Goal: Task Accomplishment & Management: Use online tool/utility

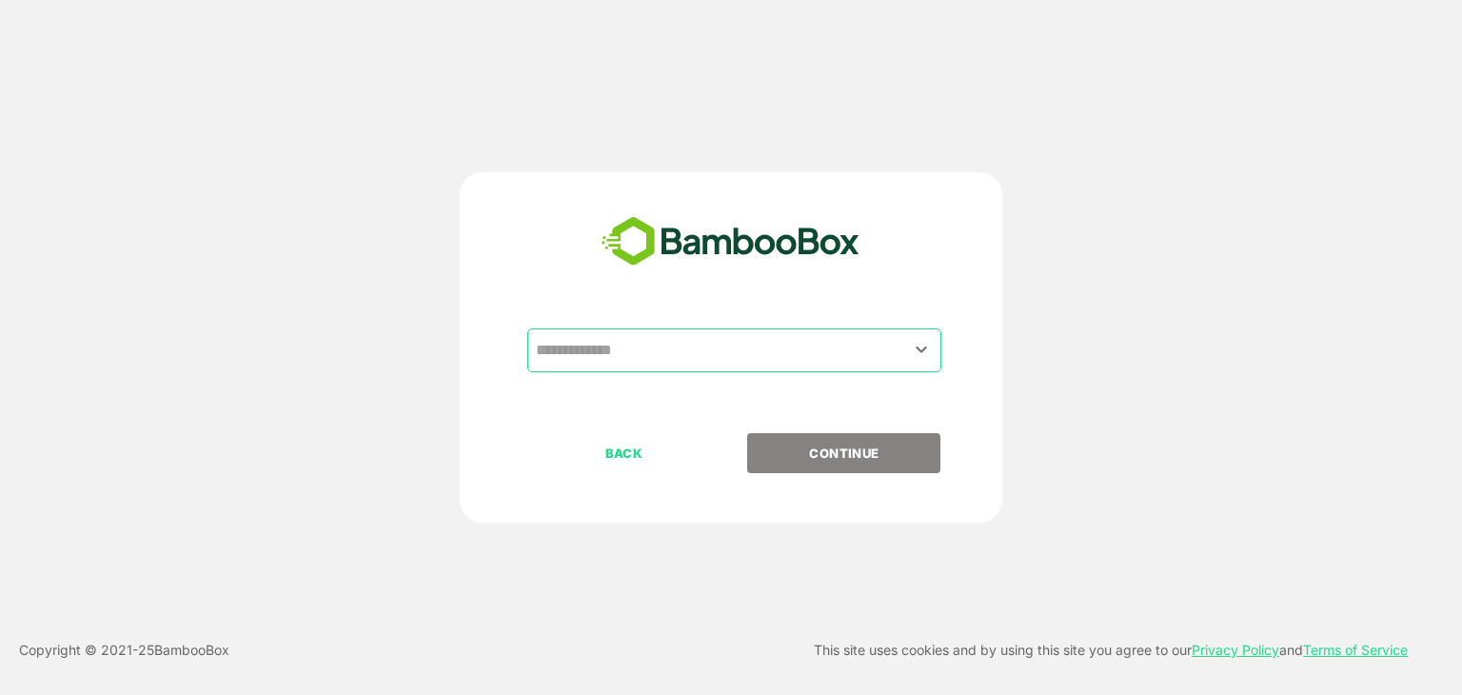
click at [651, 369] on div "​" at bounding box center [734, 350] width 414 height 44
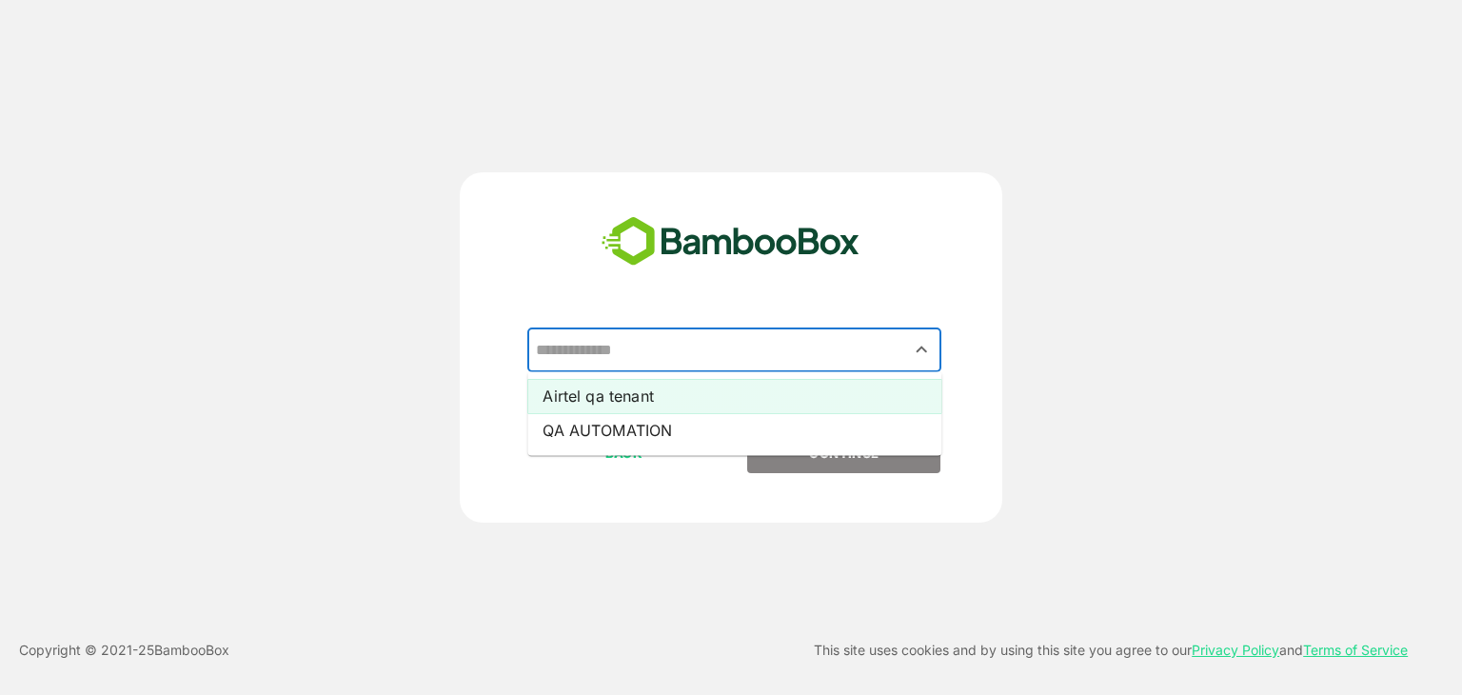
click at [613, 407] on li "Airtel qa tenant" at bounding box center [734, 396] width 414 height 34
type input "**********"
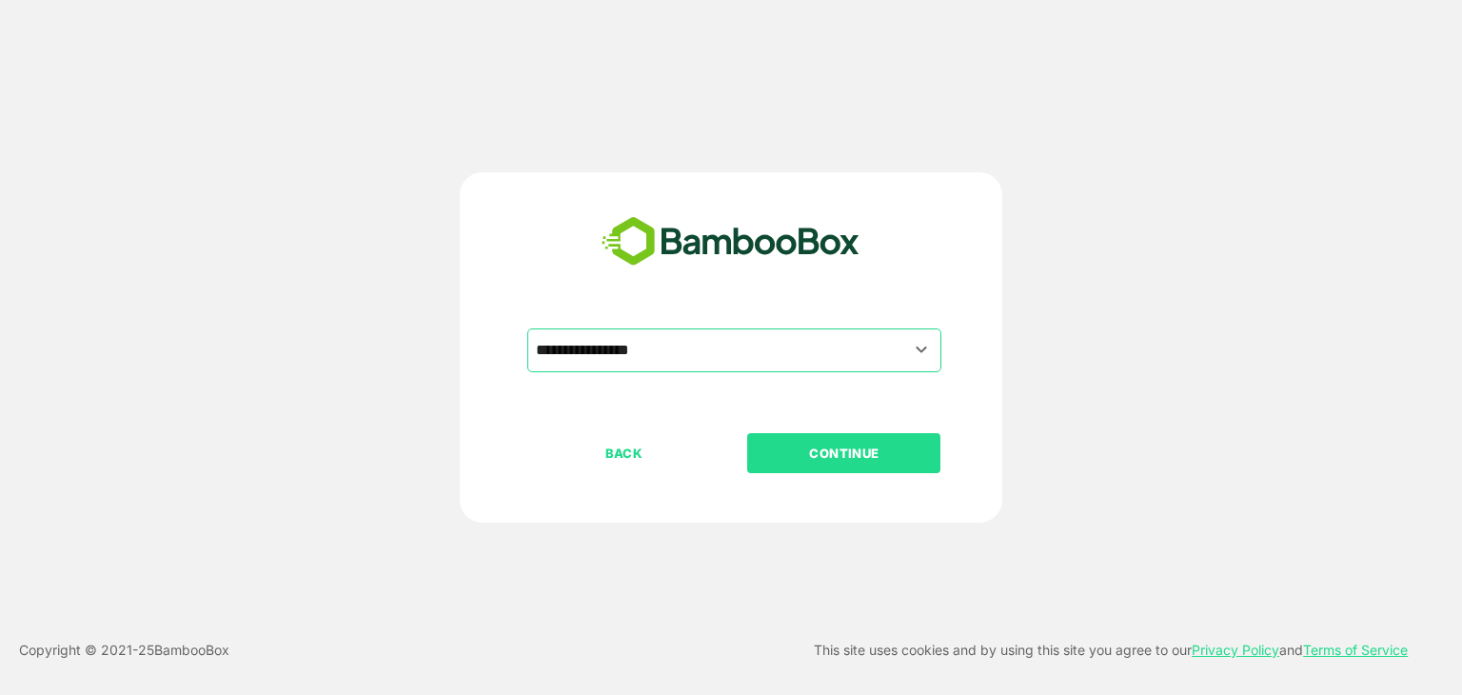
click at [853, 454] on p "CONTINUE" at bounding box center [844, 453] width 190 height 21
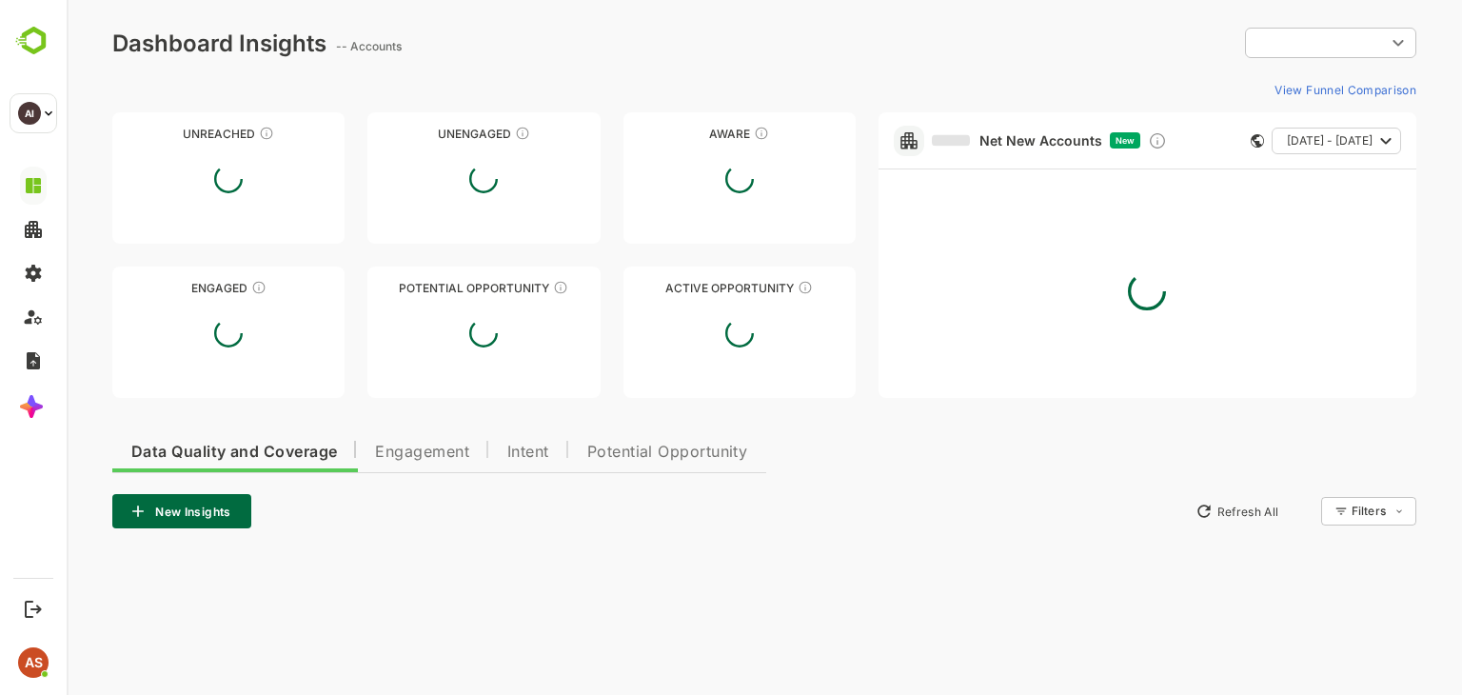
type input "**********"
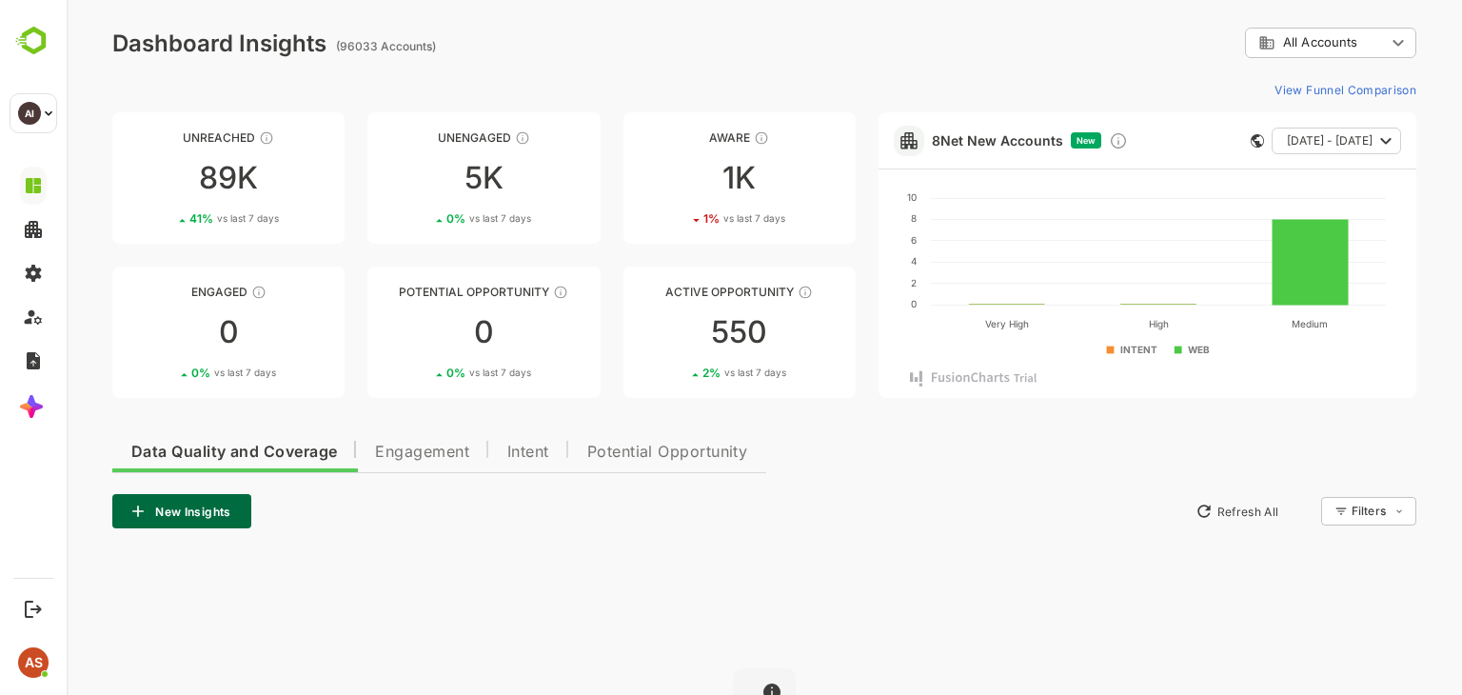
click at [853, 454] on div "Data Quality and Coverage Engagement Intent Potential Opportunity New Insights …" at bounding box center [764, 660] width 1304 height 468
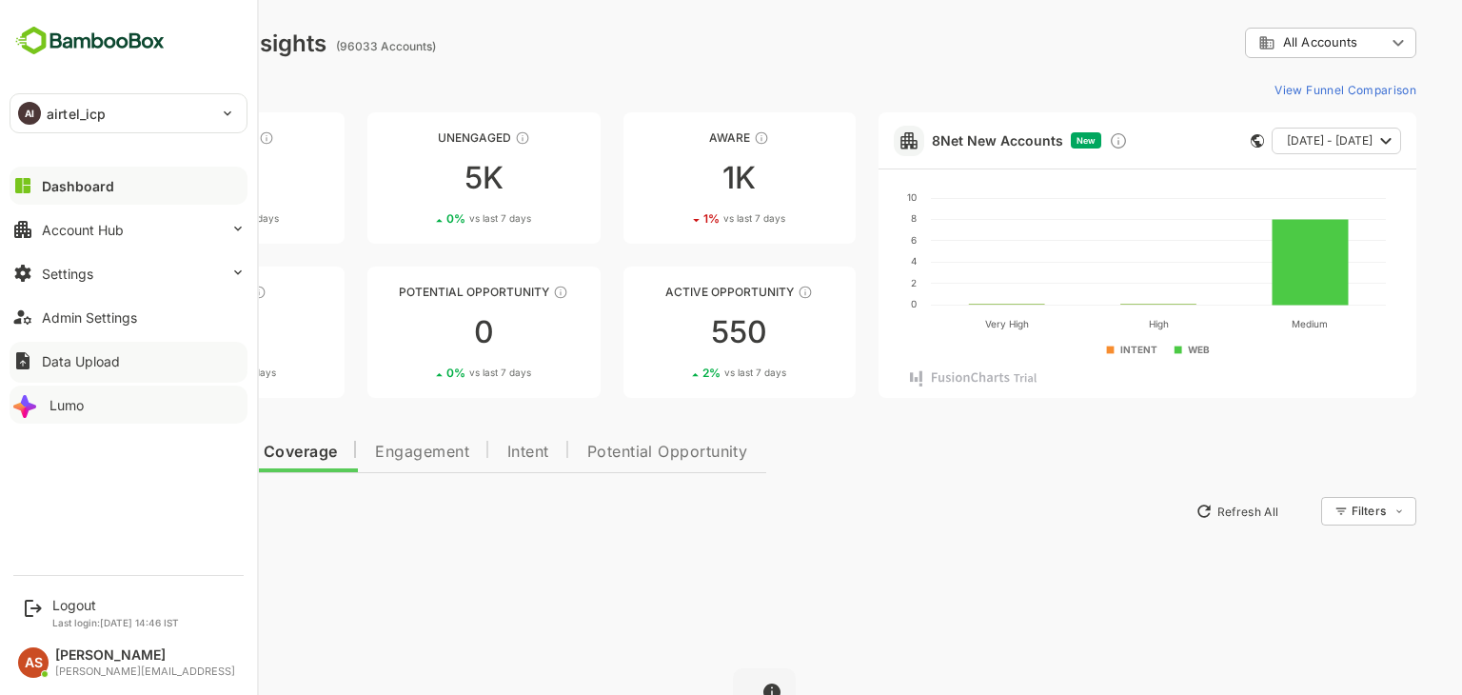
click at [44, 409] on button "Lumo" at bounding box center [129, 404] width 238 height 38
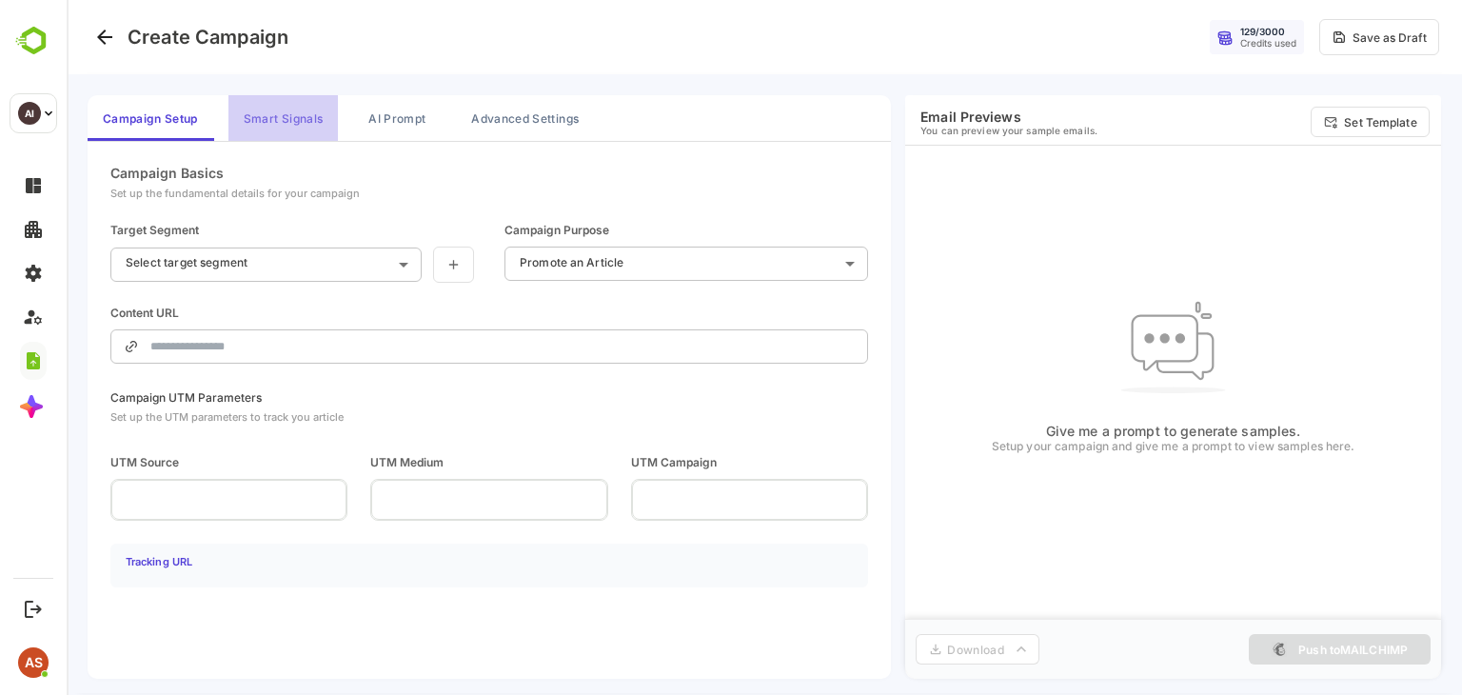
click at [310, 123] on button "Smart Signals" at bounding box center [282, 118] width 109 height 46
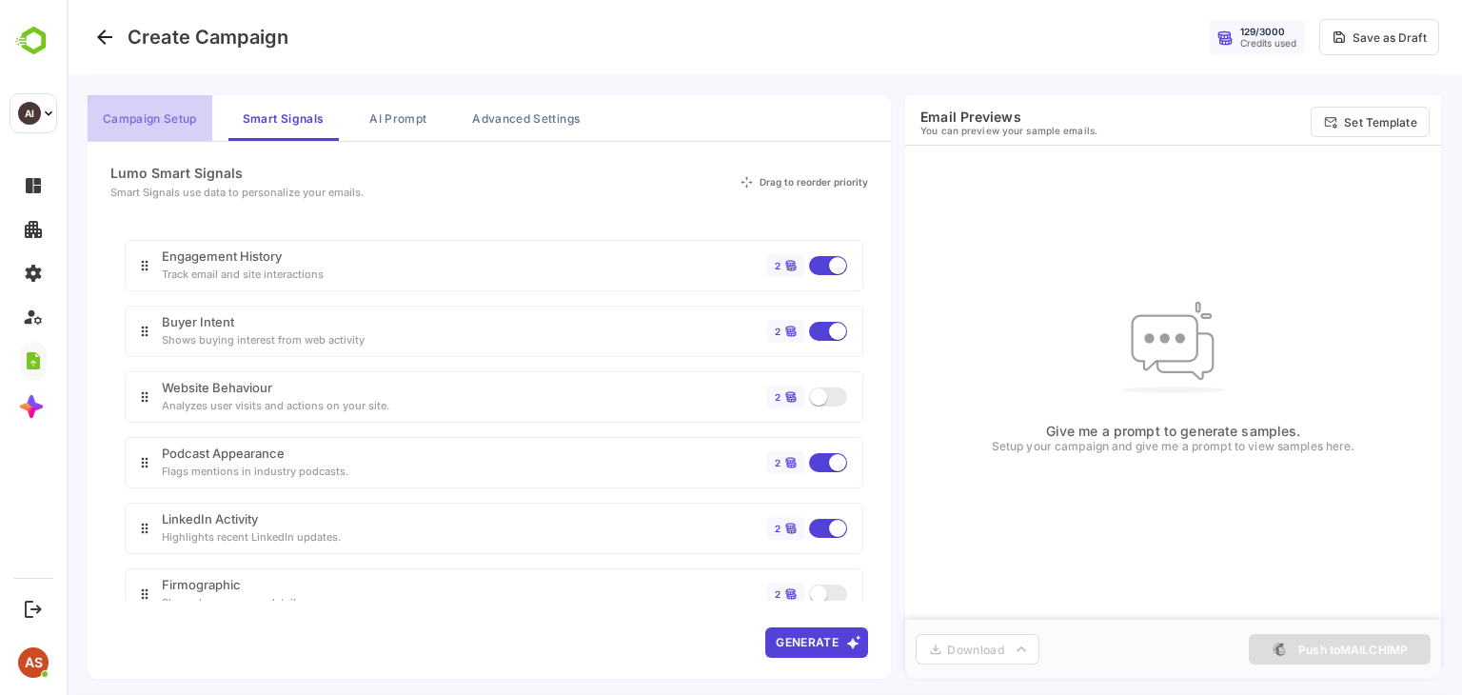
click at [157, 115] on button "Campaign Setup" at bounding box center [150, 118] width 125 height 46
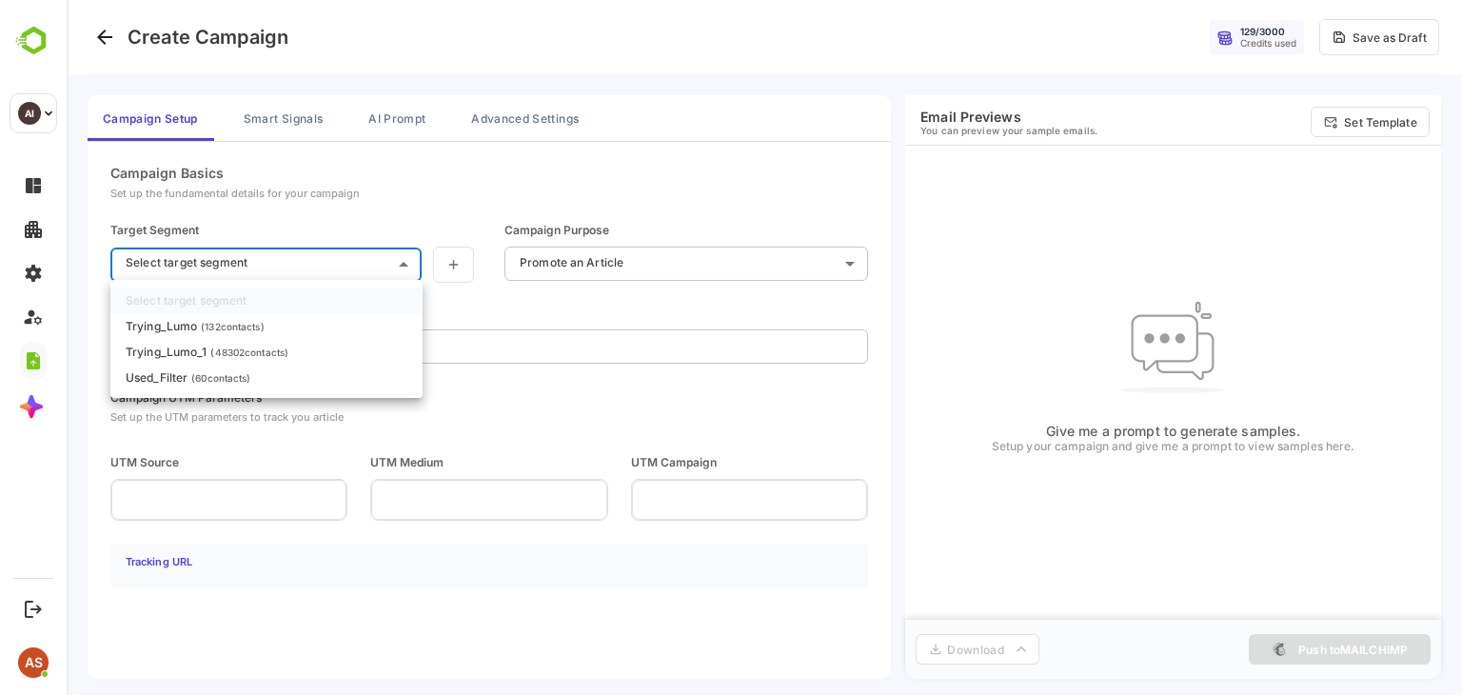
click at [287, 260] on body "**********" at bounding box center [764, 347] width 1395 height 695
click at [246, 339] on li "Trying_Lumo_1 ( 48302 contacts)" at bounding box center [266, 352] width 312 height 26
type input "**********"
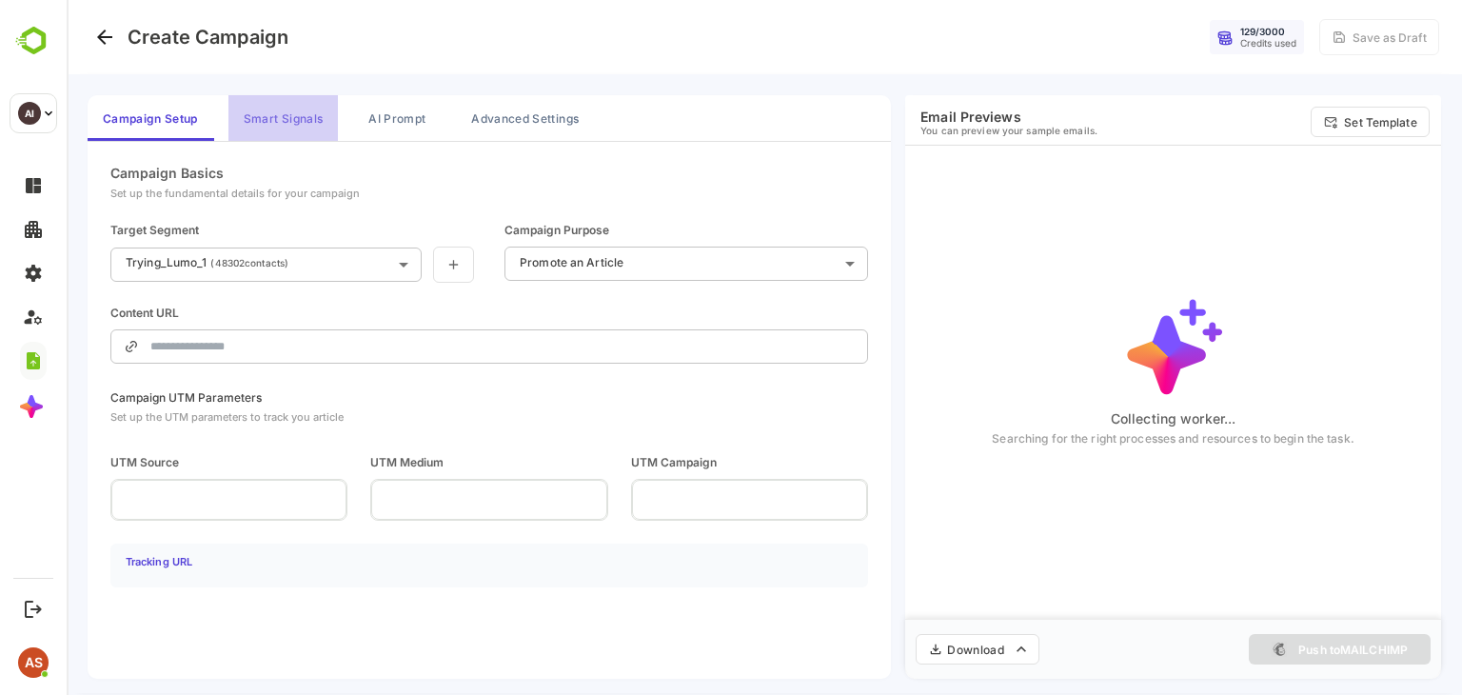
click at [271, 108] on button "Smart Signals" at bounding box center [282, 118] width 109 height 46
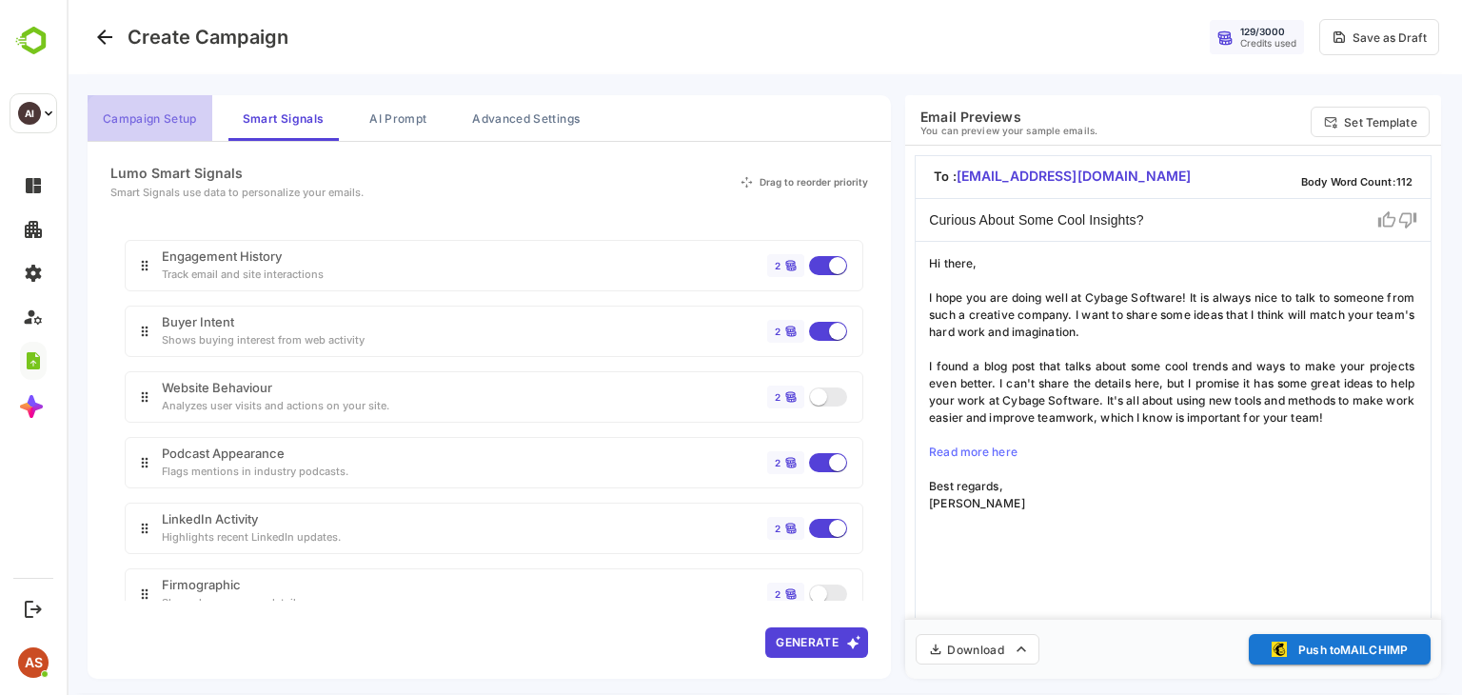
click at [187, 115] on button "Campaign Setup" at bounding box center [150, 118] width 125 height 46
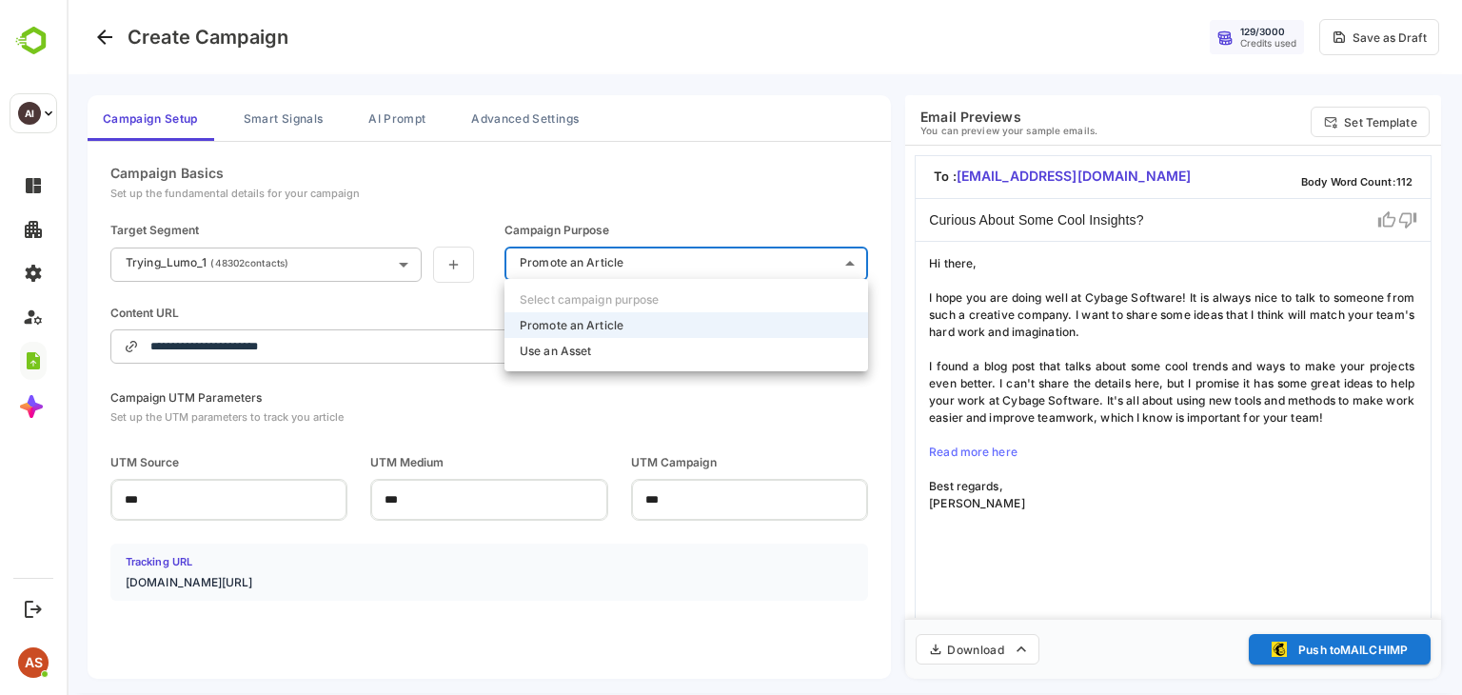
click at [672, 261] on body "**********" at bounding box center [764, 347] width 1395 height 695
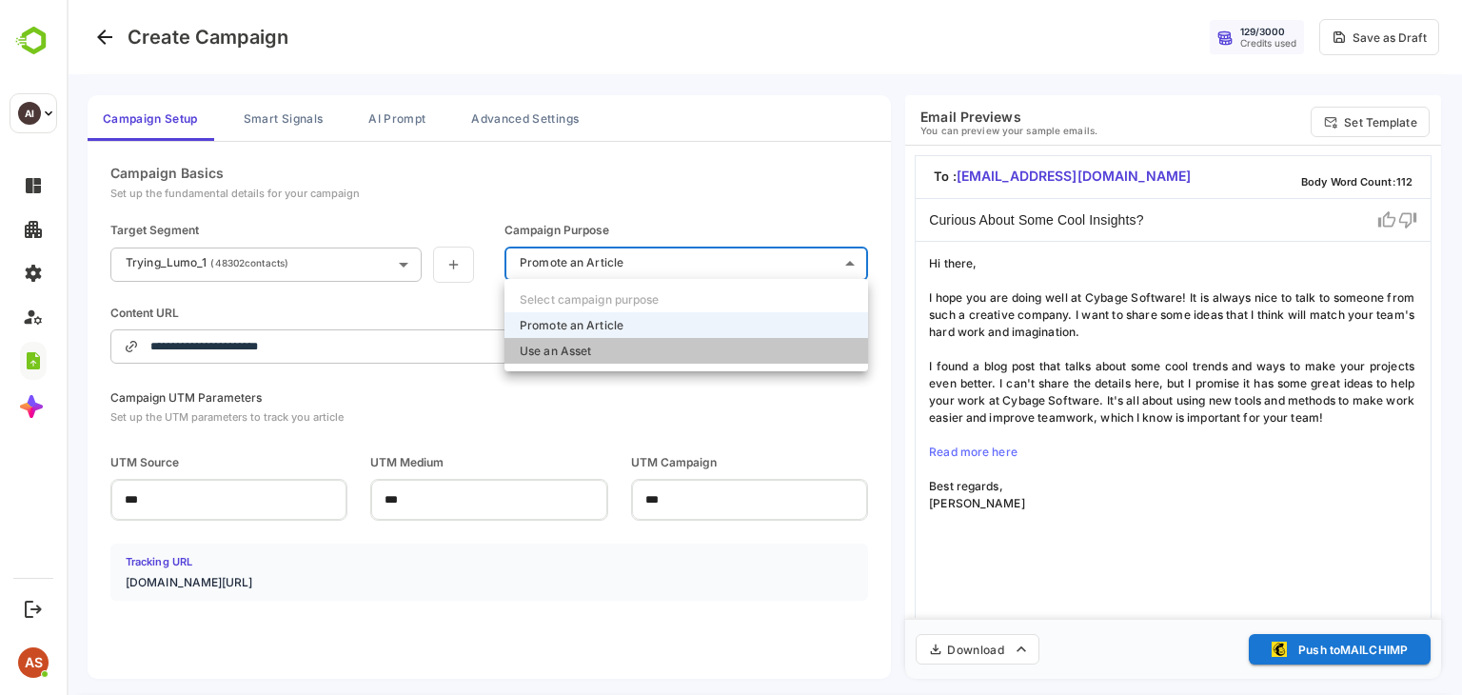
click at [590, 347] on p "Use an Asset" at bounding box center [555, 351] width 71 height 14
type input "**********"
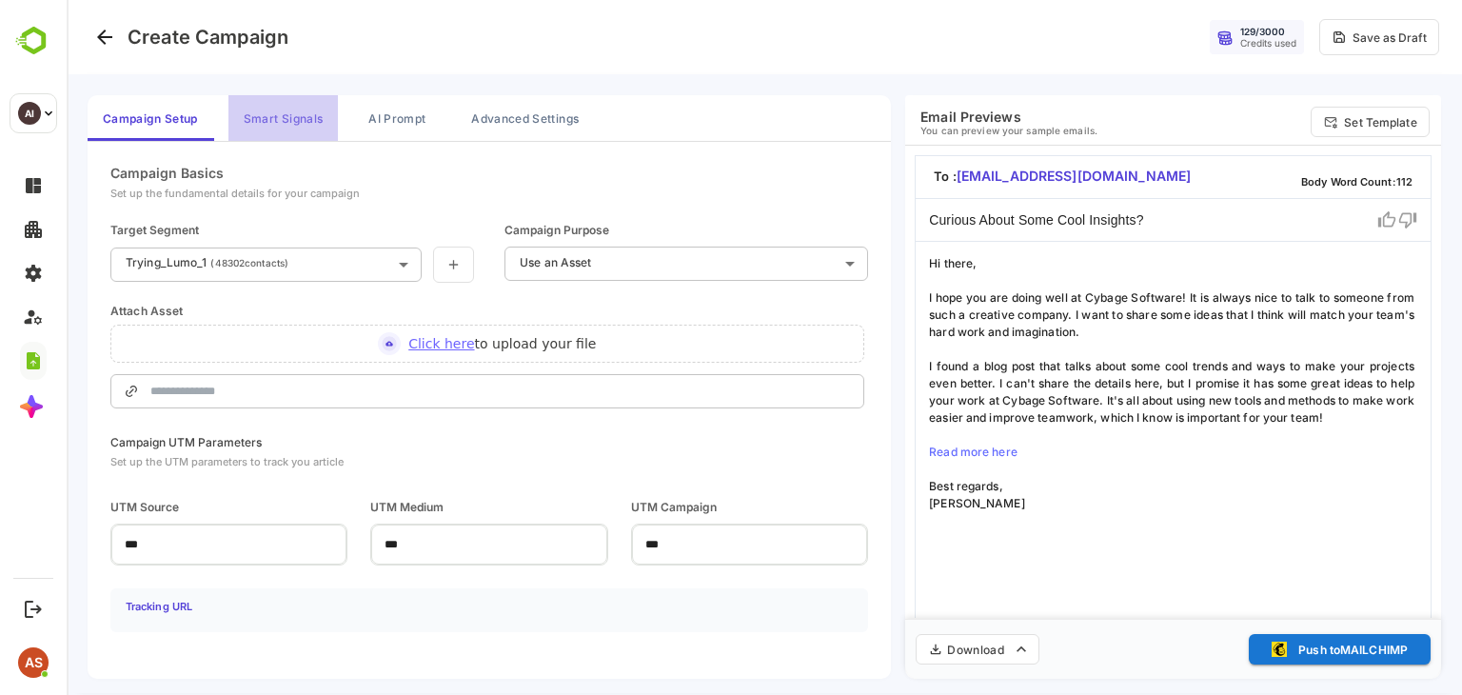
click at [271, 122] on button "Smart Signals" at bounding box center [282, 118] width 109 height 46
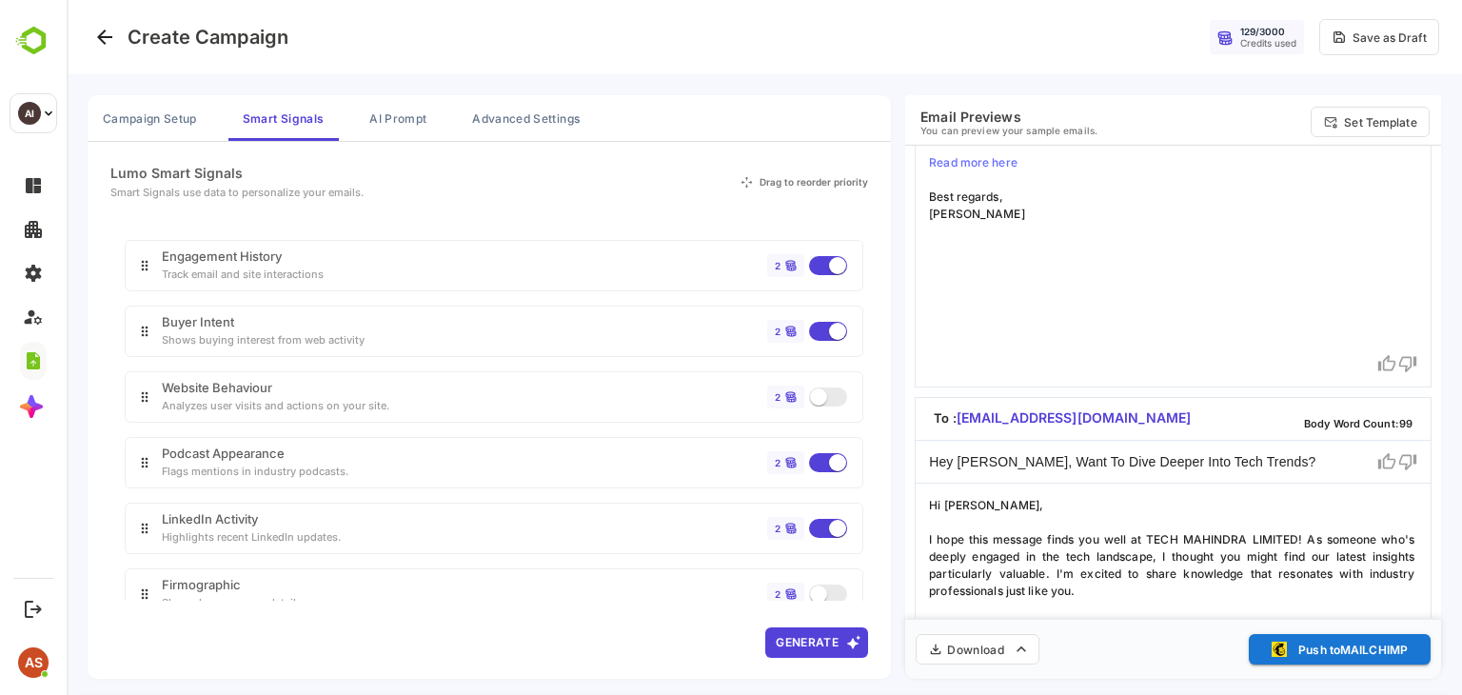
scroll to position [662, 0]
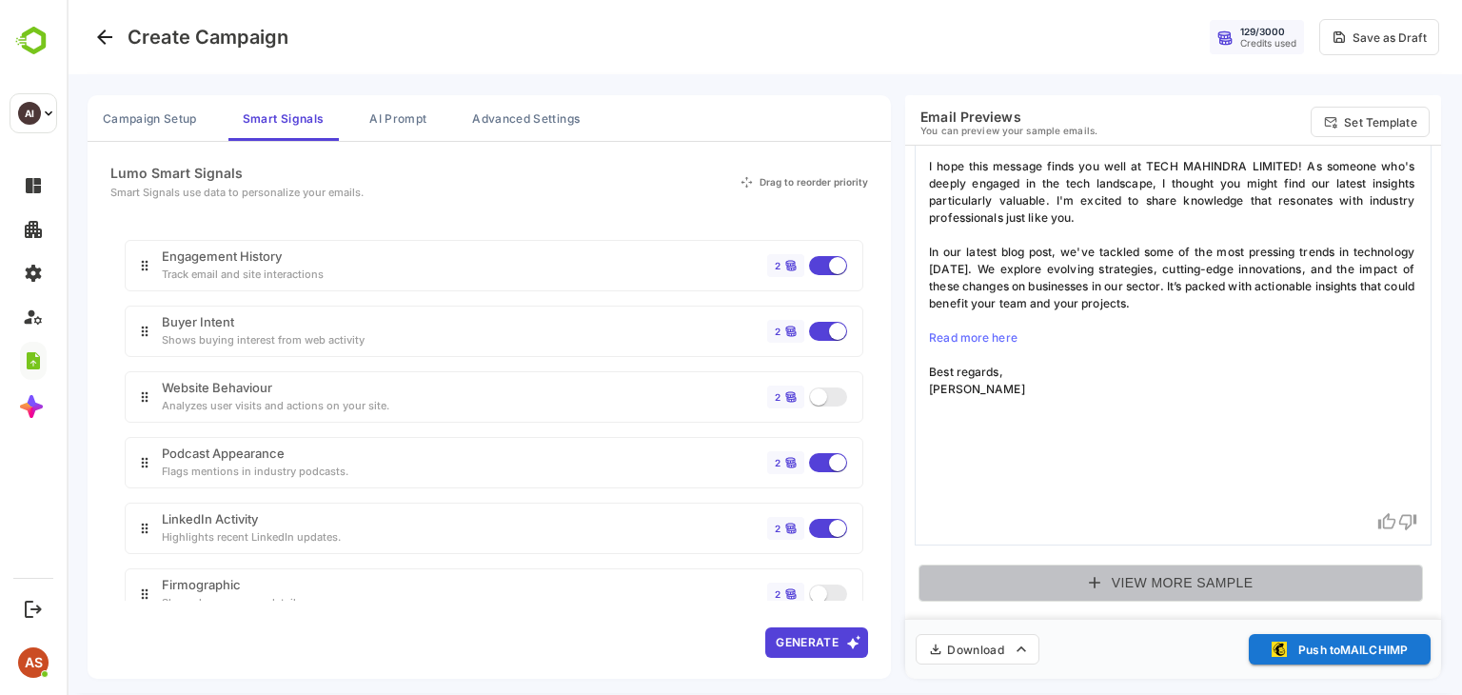
click at [934, 583] on button "View More Sample" at bounding box center [1170, 582] width 504 height 37
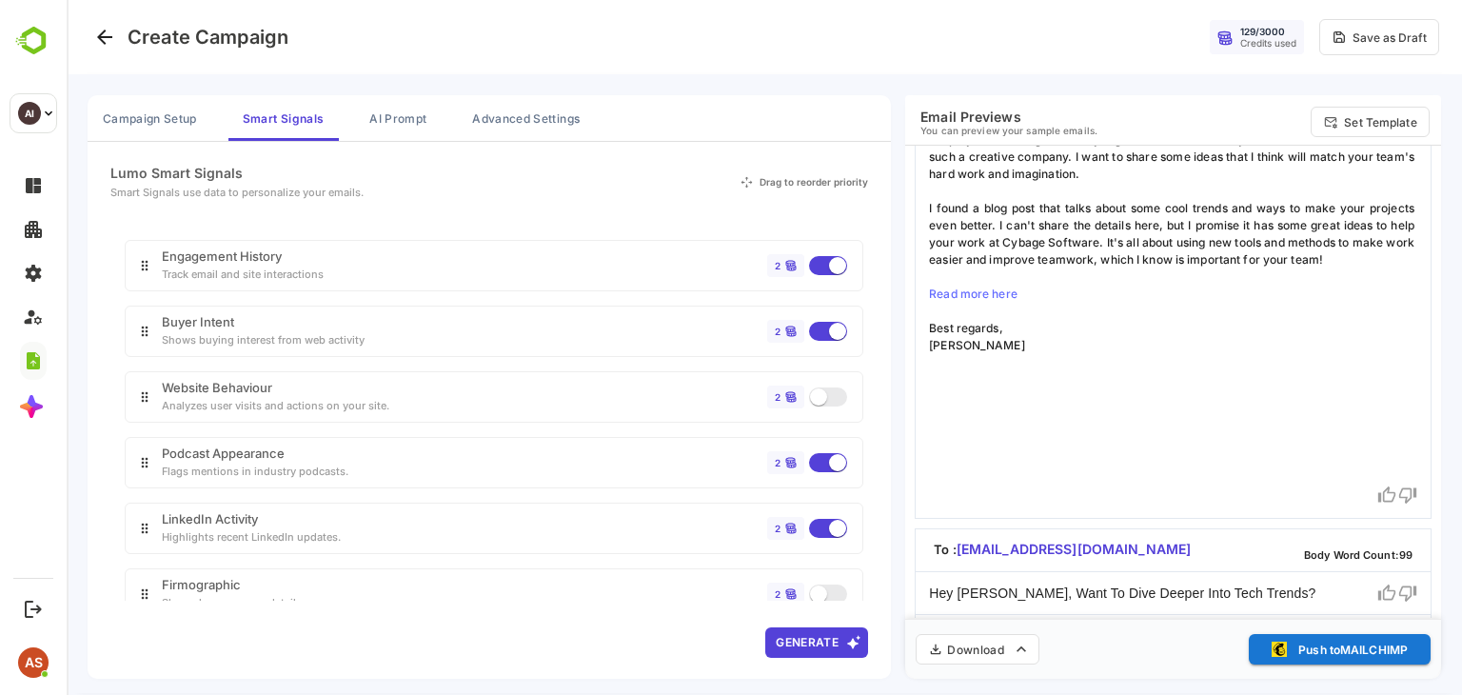
scroll to position [0, 0]
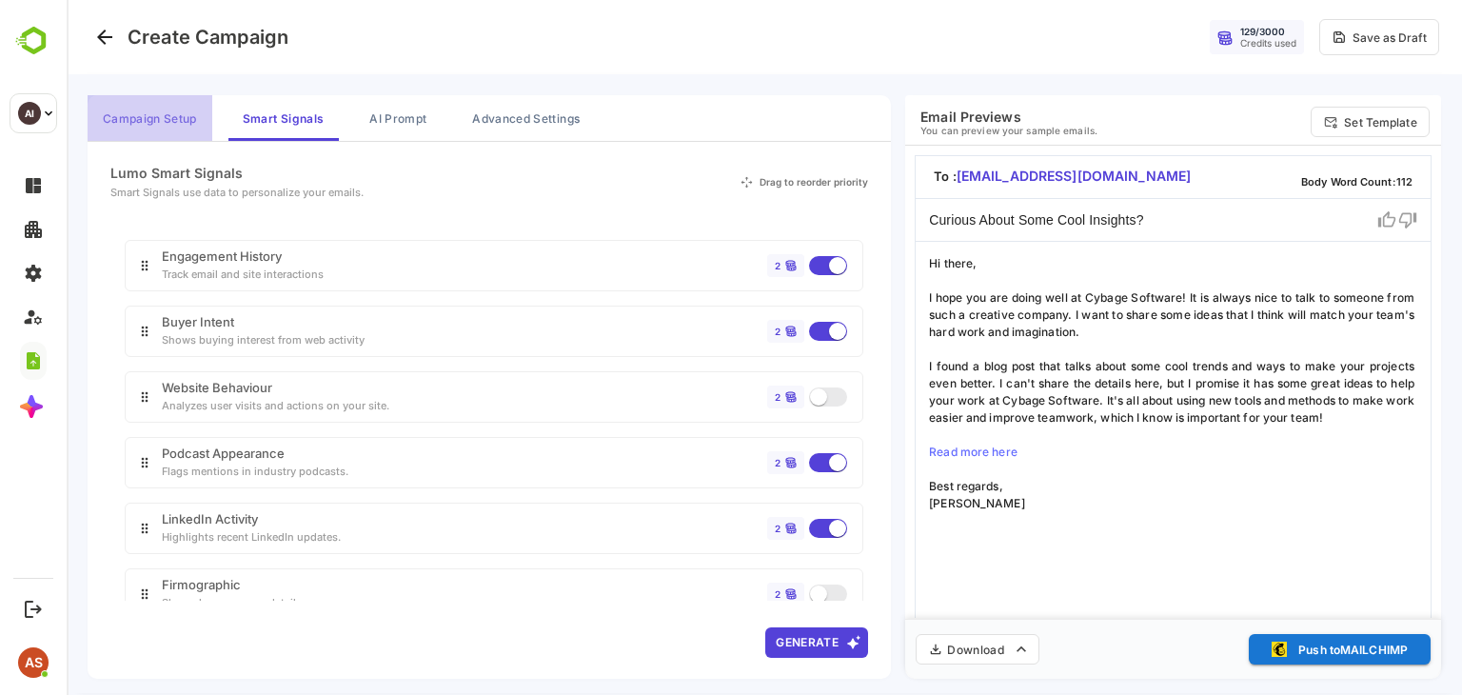
click at [179, 118] on button "Campaign Setup" at bounding box center [150, 118] width 125 height 46
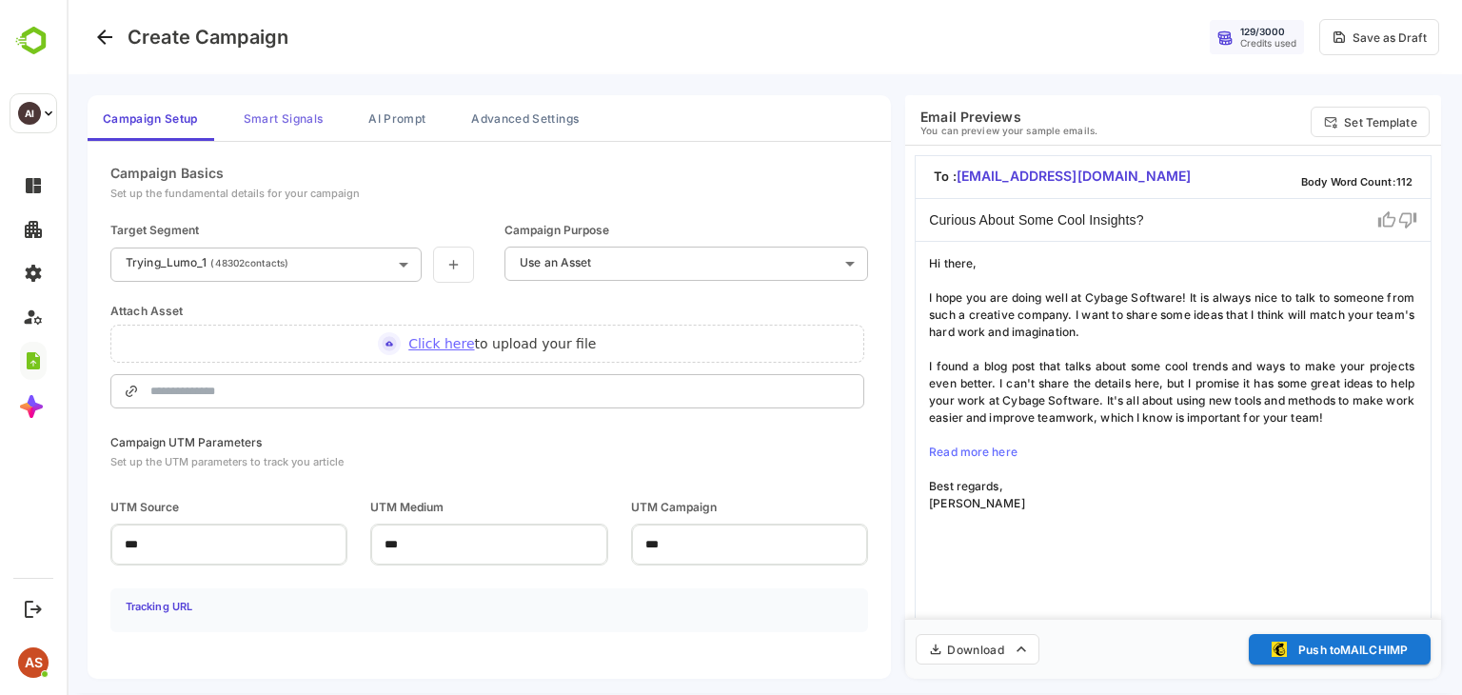
click at [267, 127] on button "Smart Signals" at bounding box center [282, 118] width 109 height 46
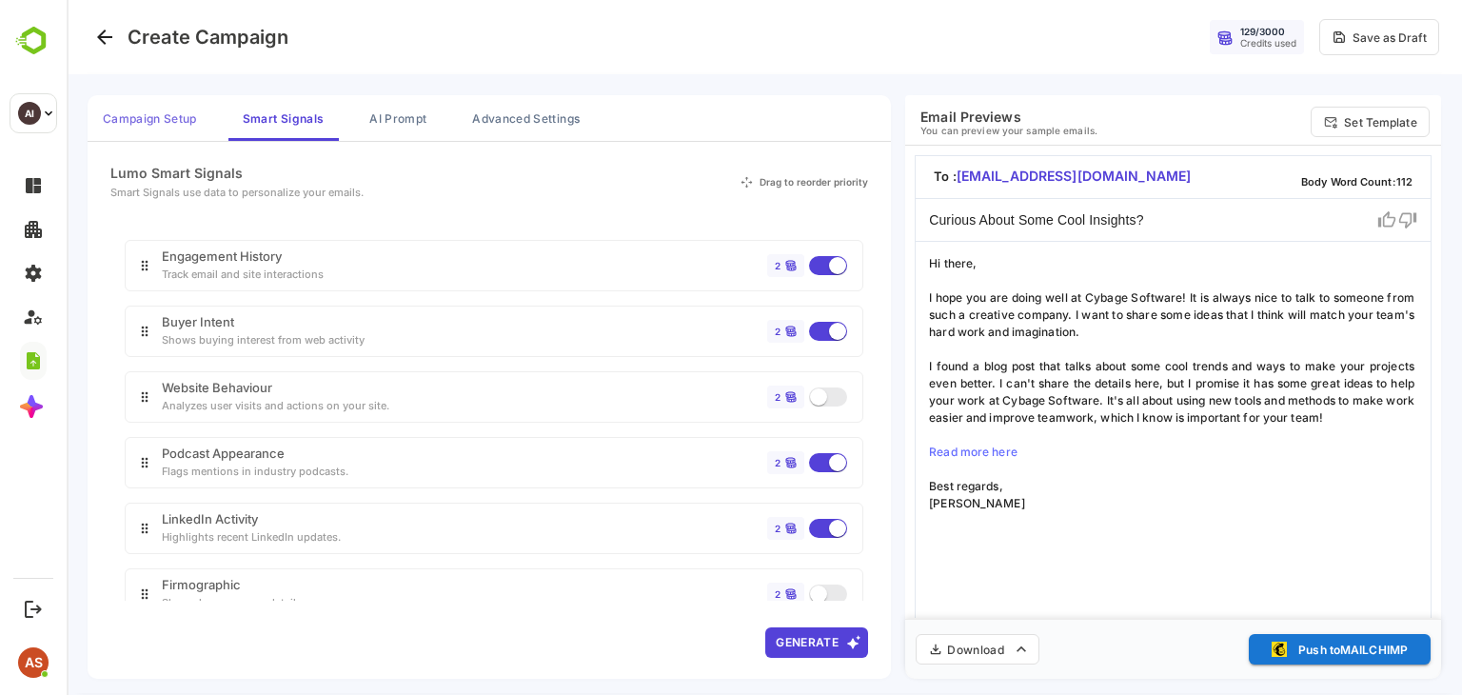
click at [145, 119] on button "Campaign Setup" at bounding box center [150, 118] width 125 height 46
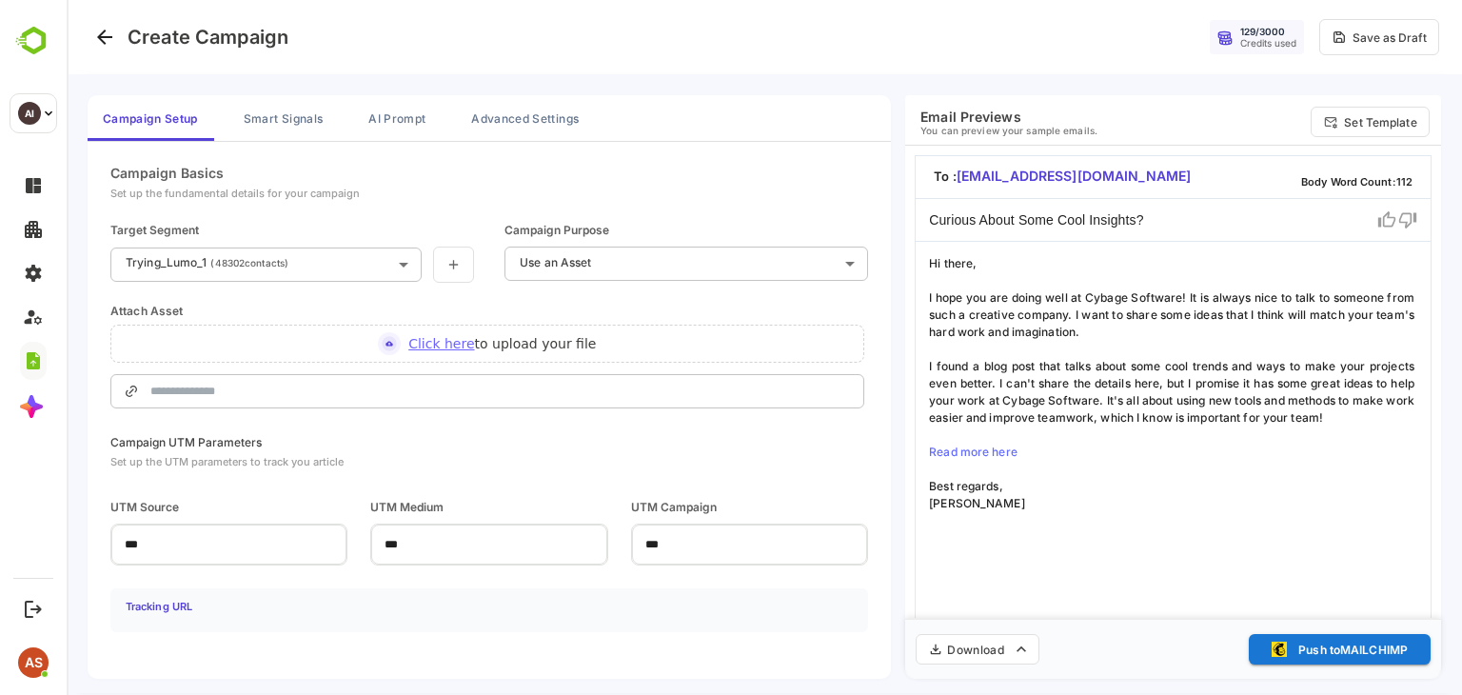
click at [451, 340] on span "Click here" at bounding box center [441, 343] width 66 height 15
click at [67, 0] on input "Click here to upload your file" at bounding box center [67, 0] width 0 height 0
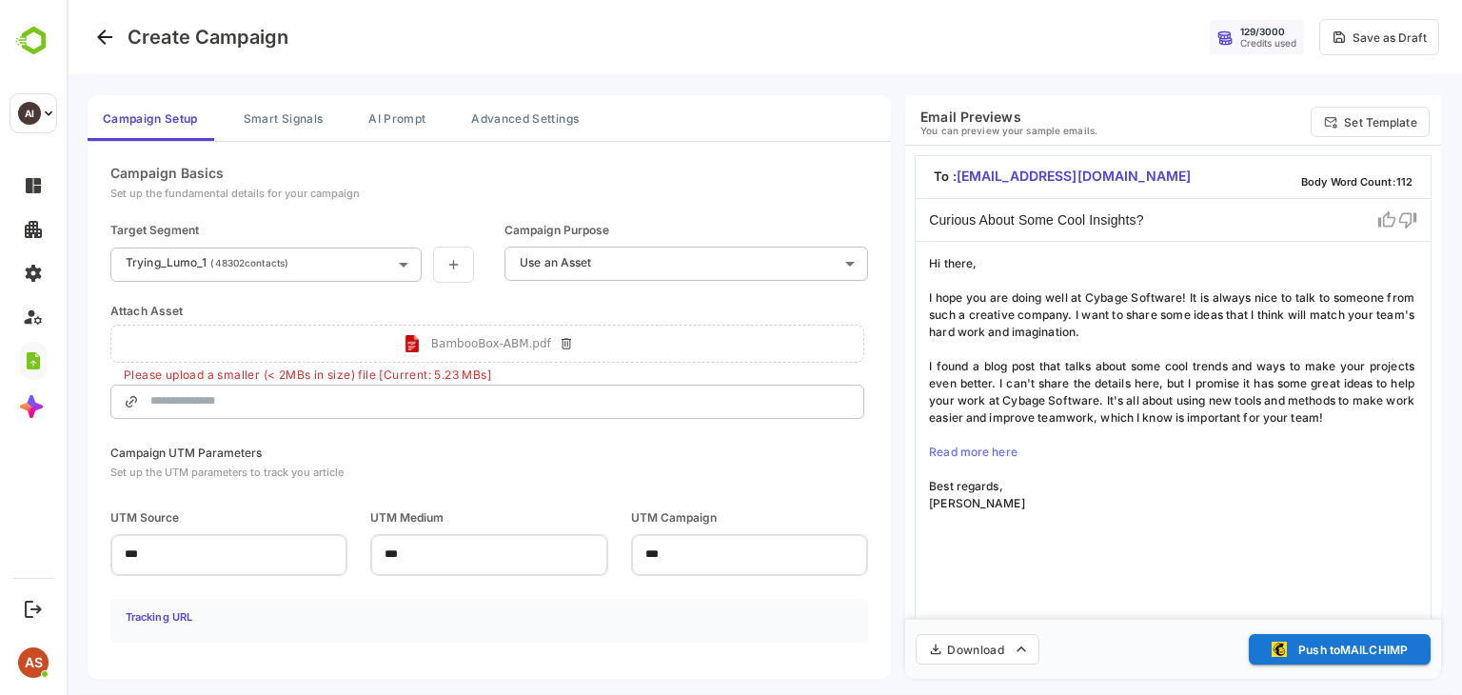
click at [564, 340] on icon at bounding box center [566, 343] width 15 height 15
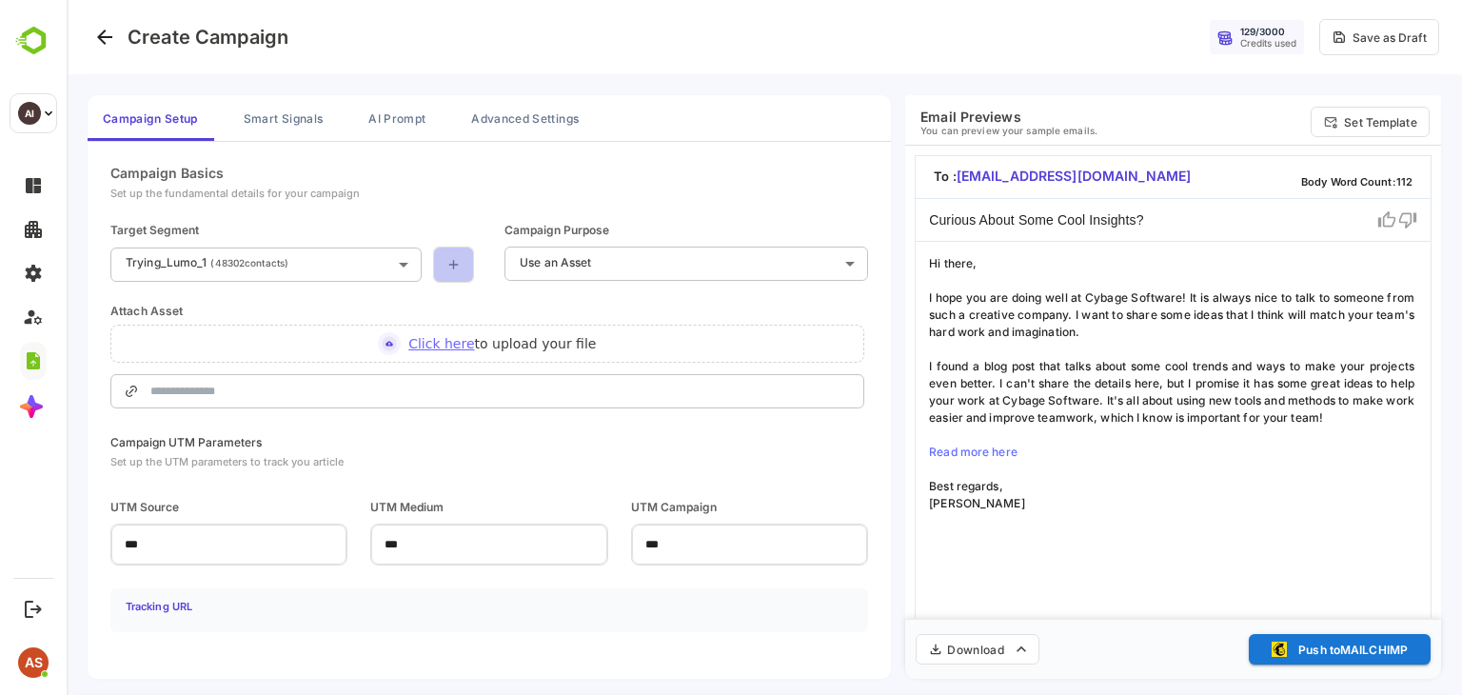
click at [453, 272] on link at bounding box center [453, 264] width 41 height 36
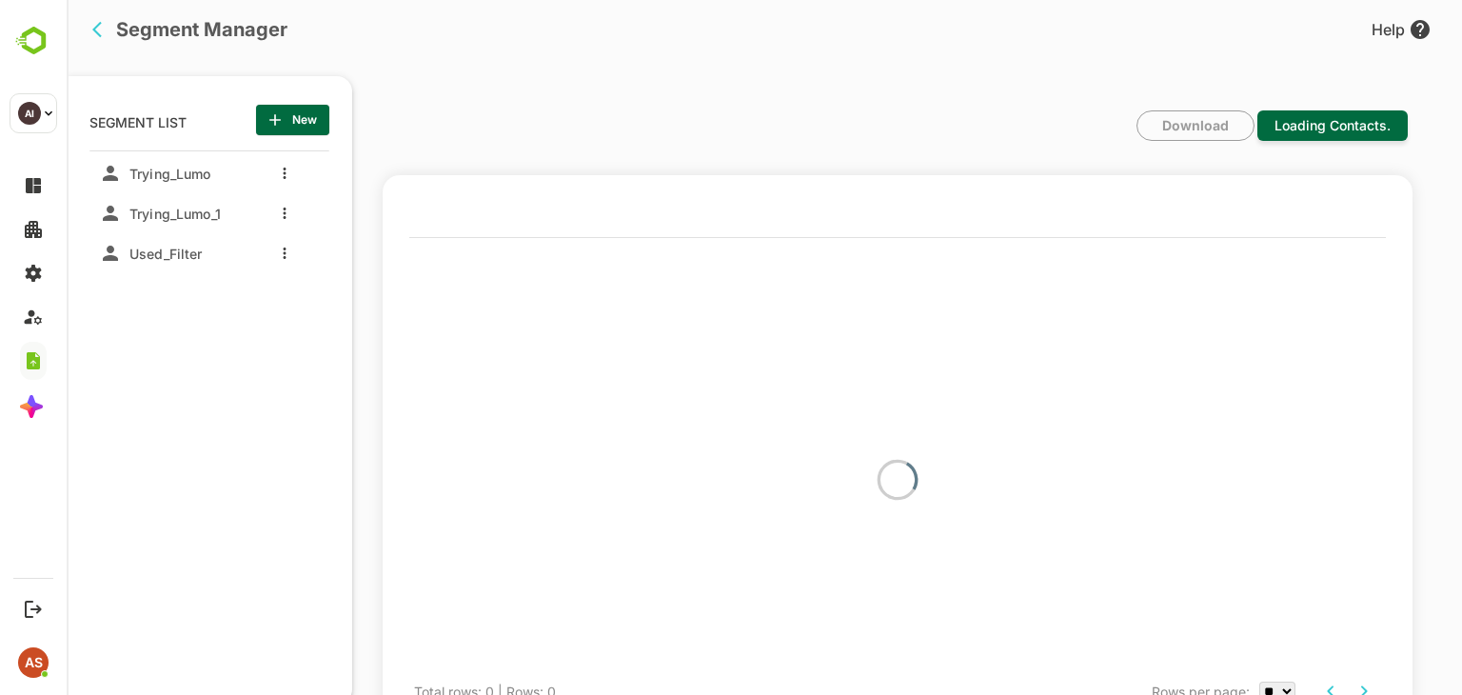
click at [152, 163] on div "Trying_Lumo" at bounding box center [166, 170] width 89 height 25
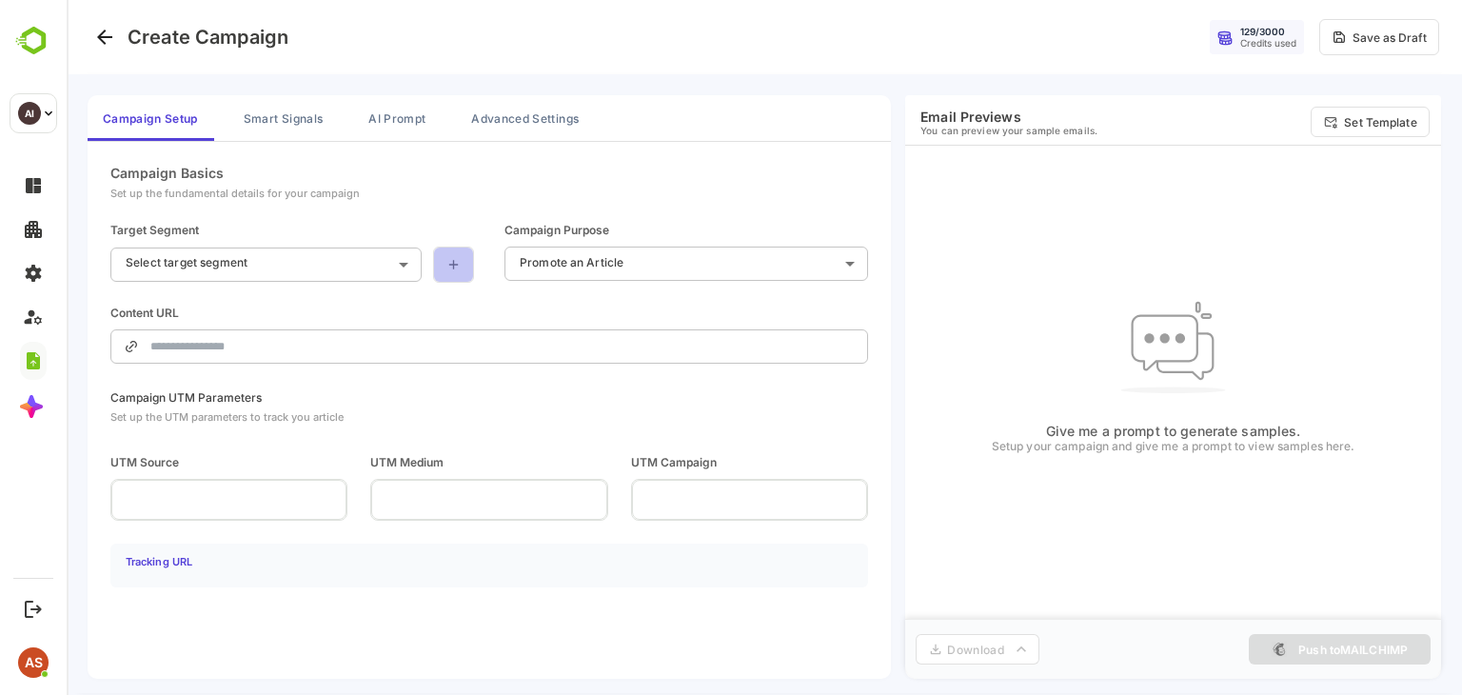
click at [454, 266] on icon at bounding box center [453, 264] width 16 height 15
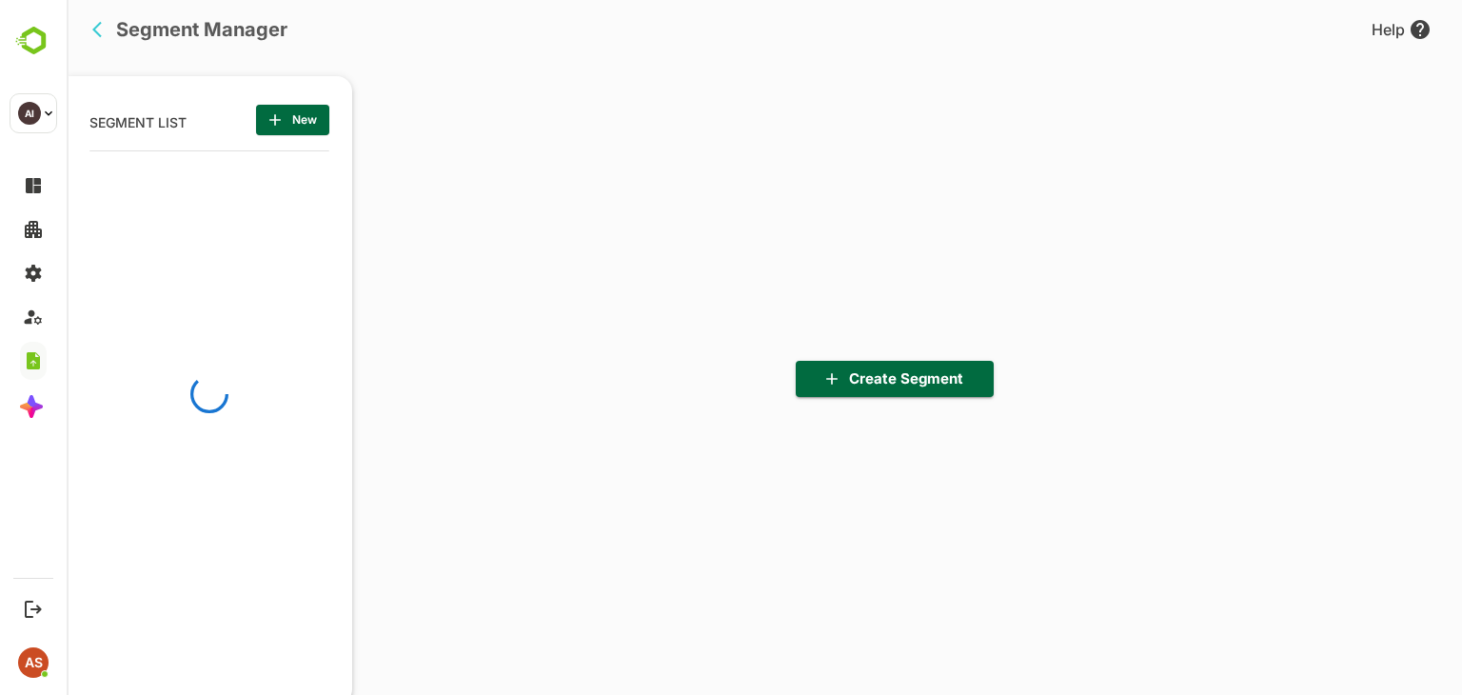
scroll to position [482, 235]
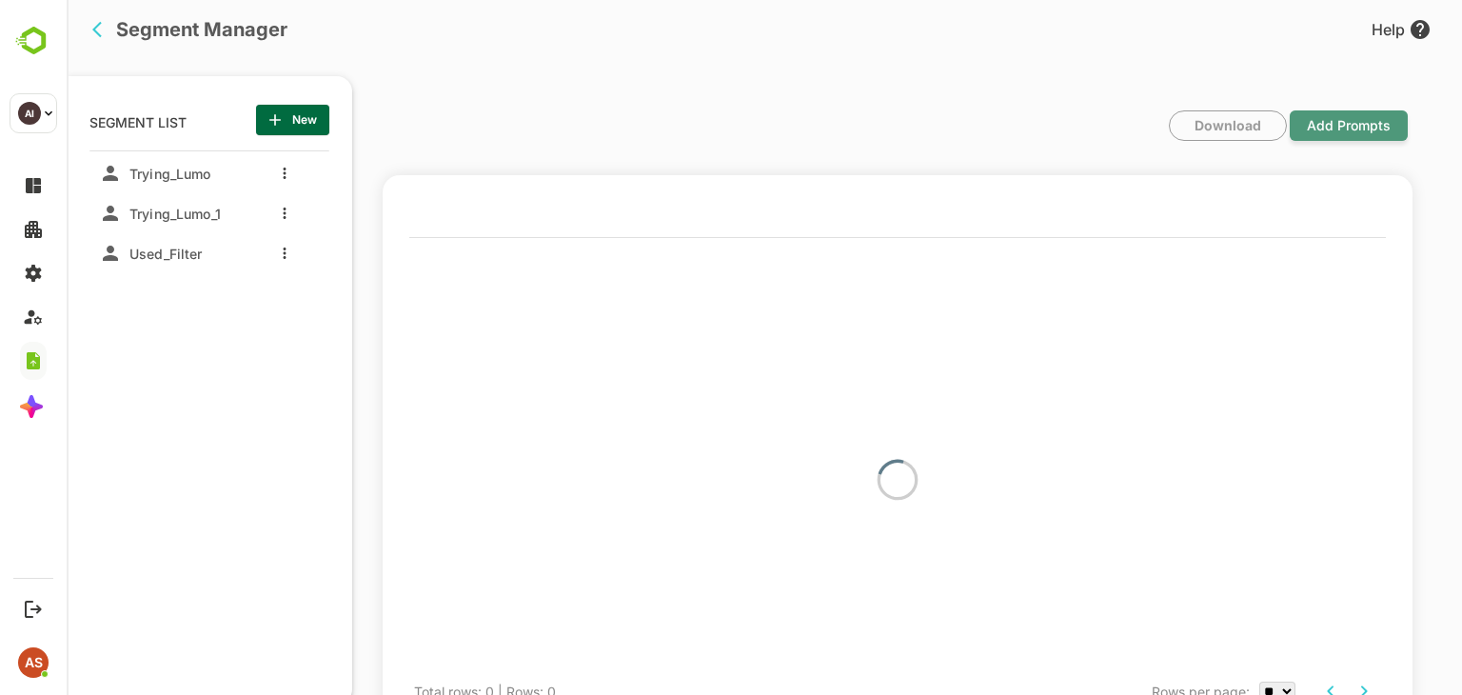
click at [934, 127] on span "Add Prompts" at bounding box center [1348, 126] width 103 height 44
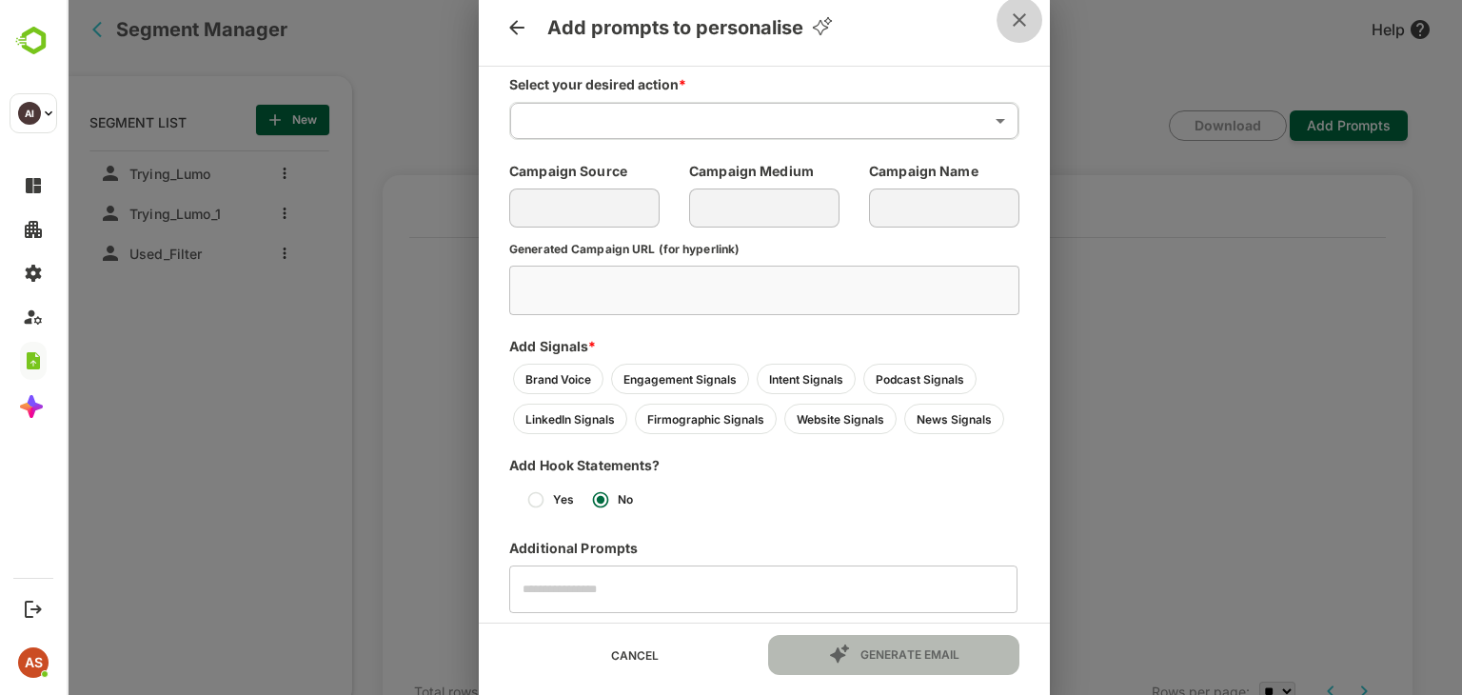
click at [934, 20] on icon "close" at bounding box center [1019, 19] width 13 height 13
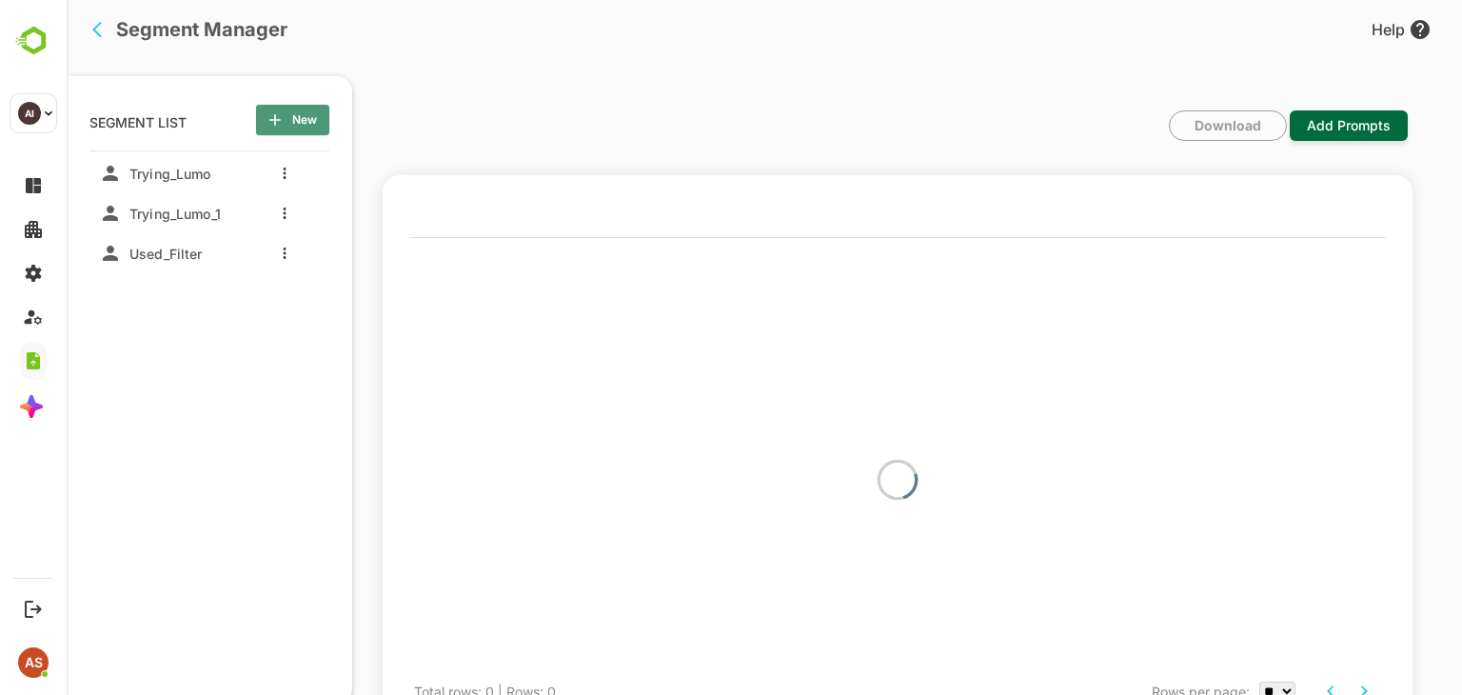
click at [307, 124] on span "New" at bounding box center [292, 120] width 43 height 25
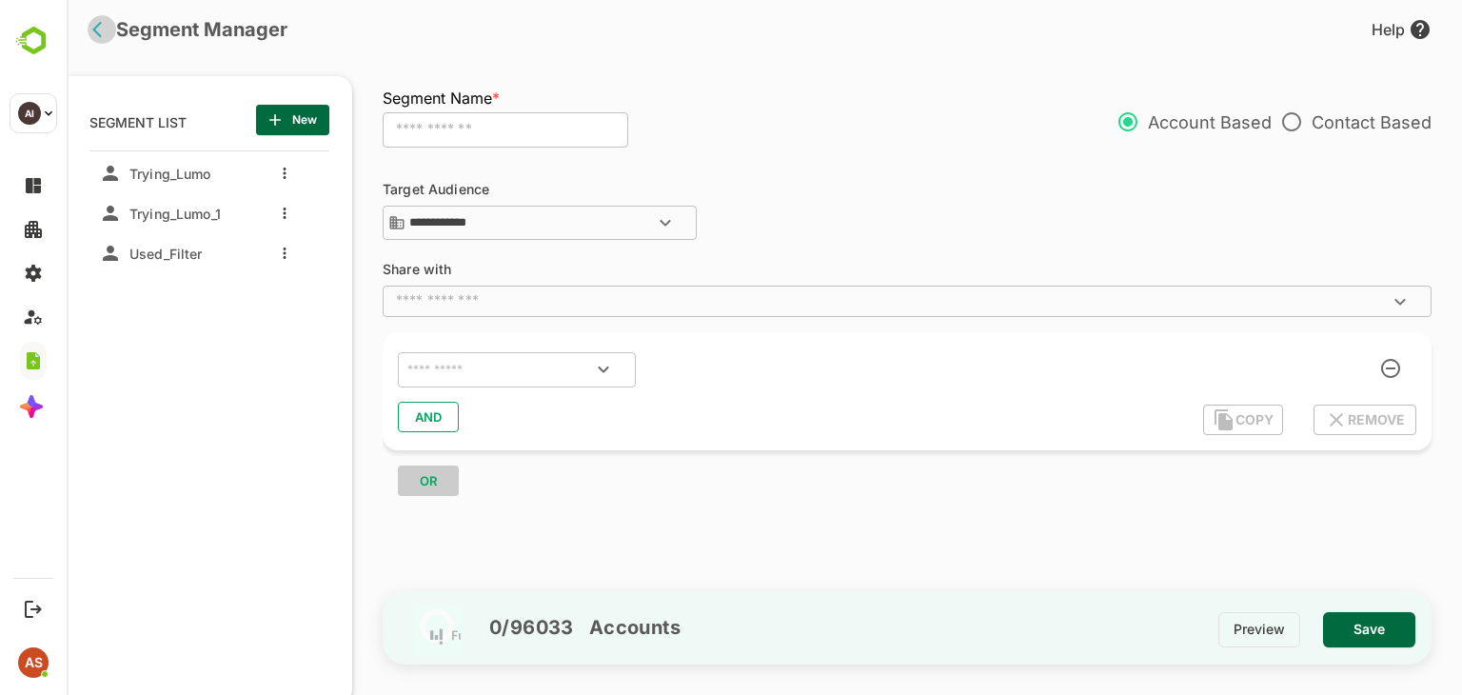
click at [97, 28] on icon "back" at bounding box center [101, 29] width 19 height 19
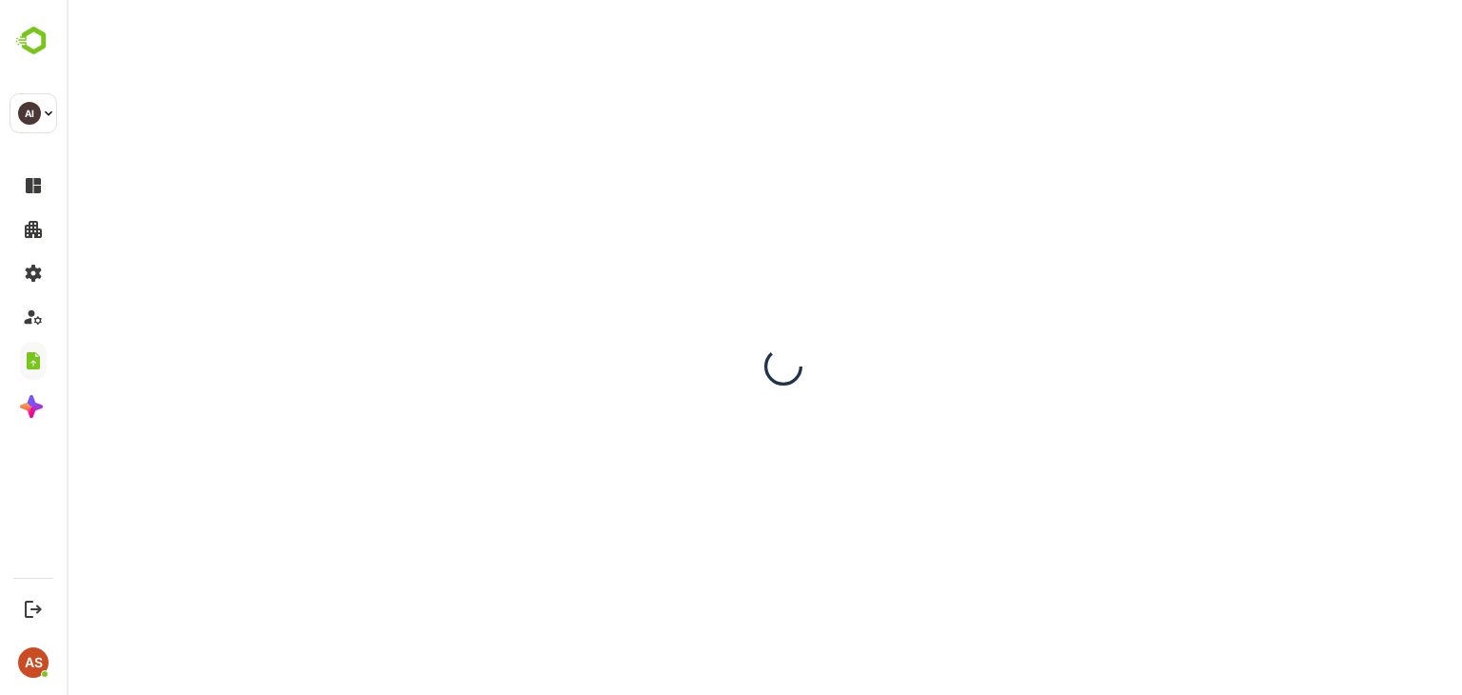
scroll to position [0, 0]
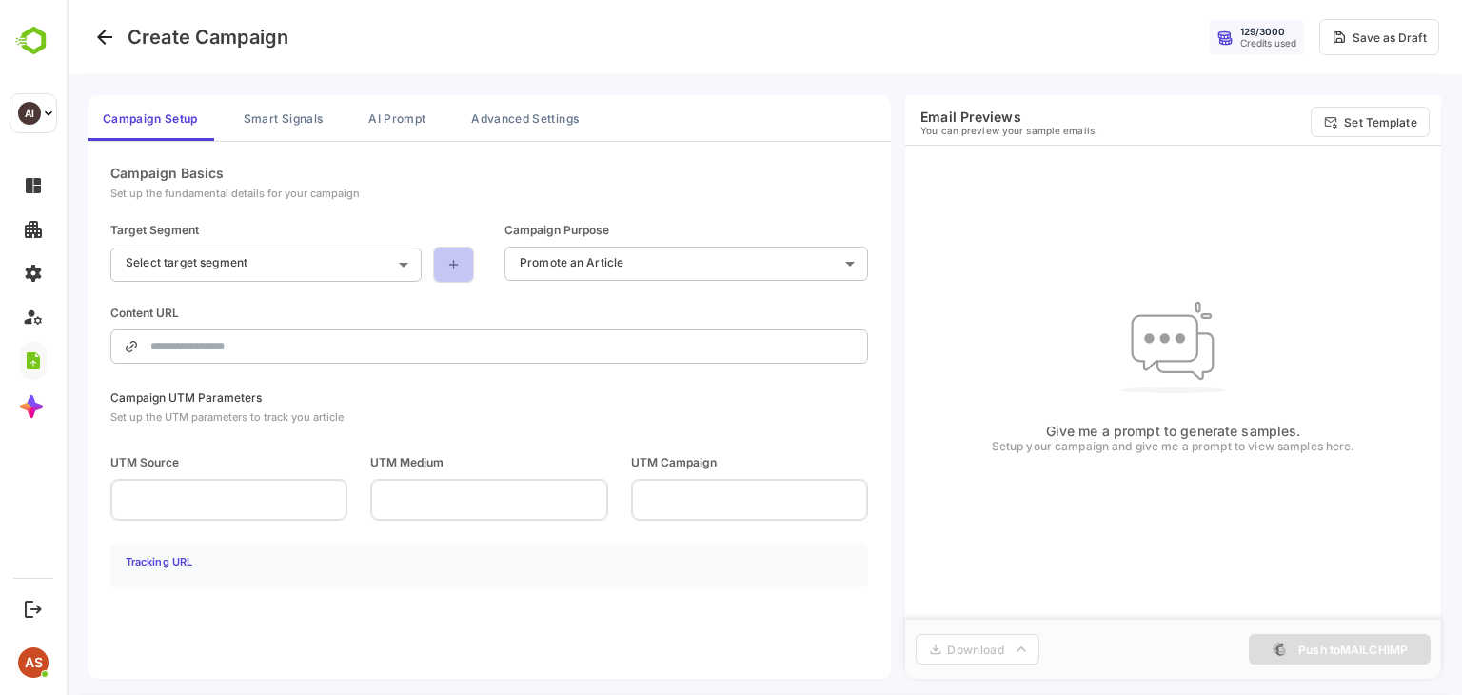
click at [442, 256] on link at bounding box center [453, 264] width 41 height 36
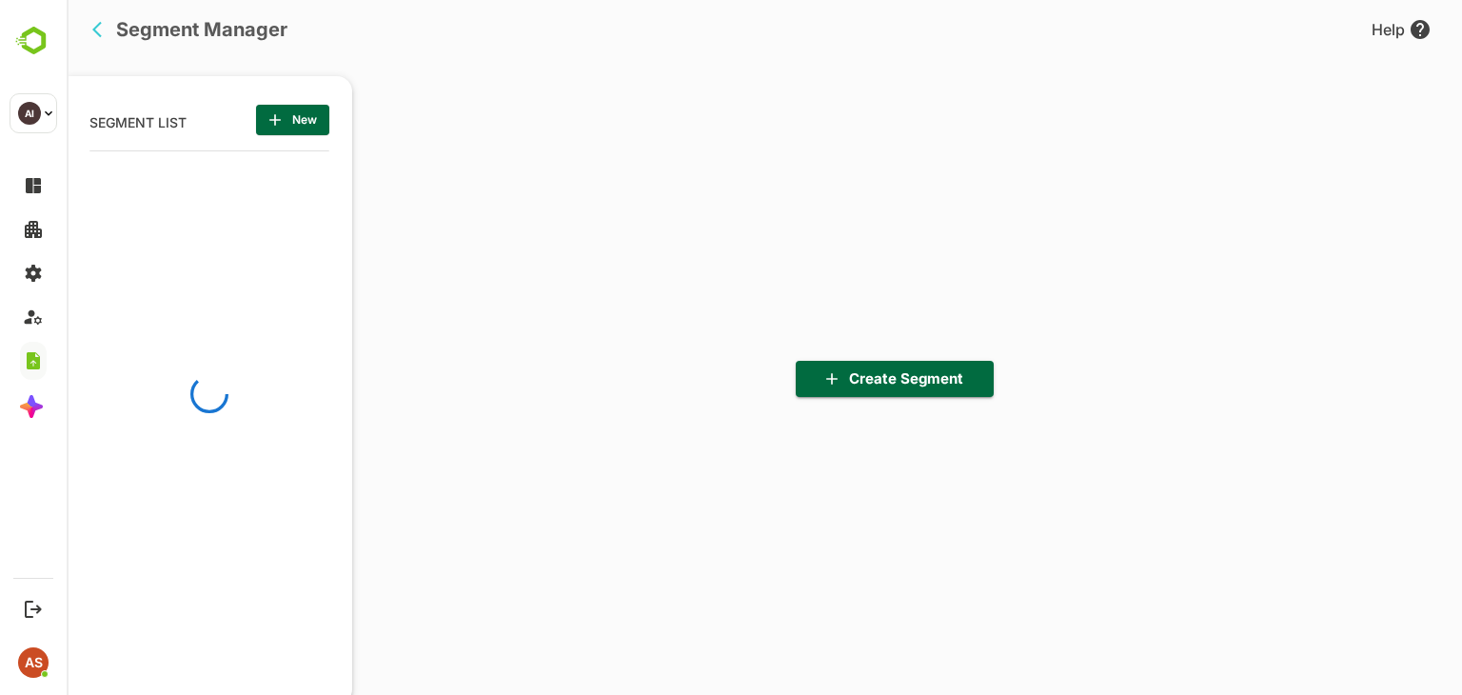
scroll to position [482, 235]
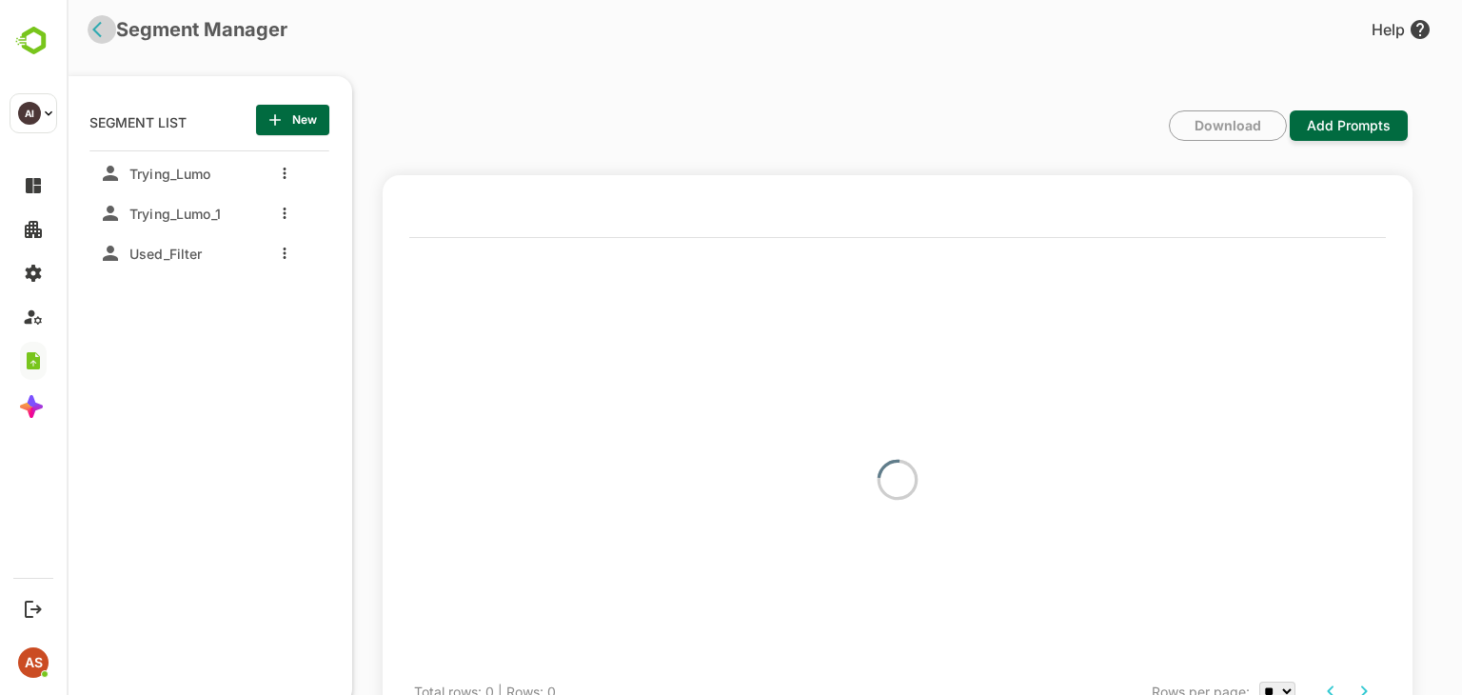
click at [108, 36] on icon "back" at bounding box center [101, 29] width 19 height 19
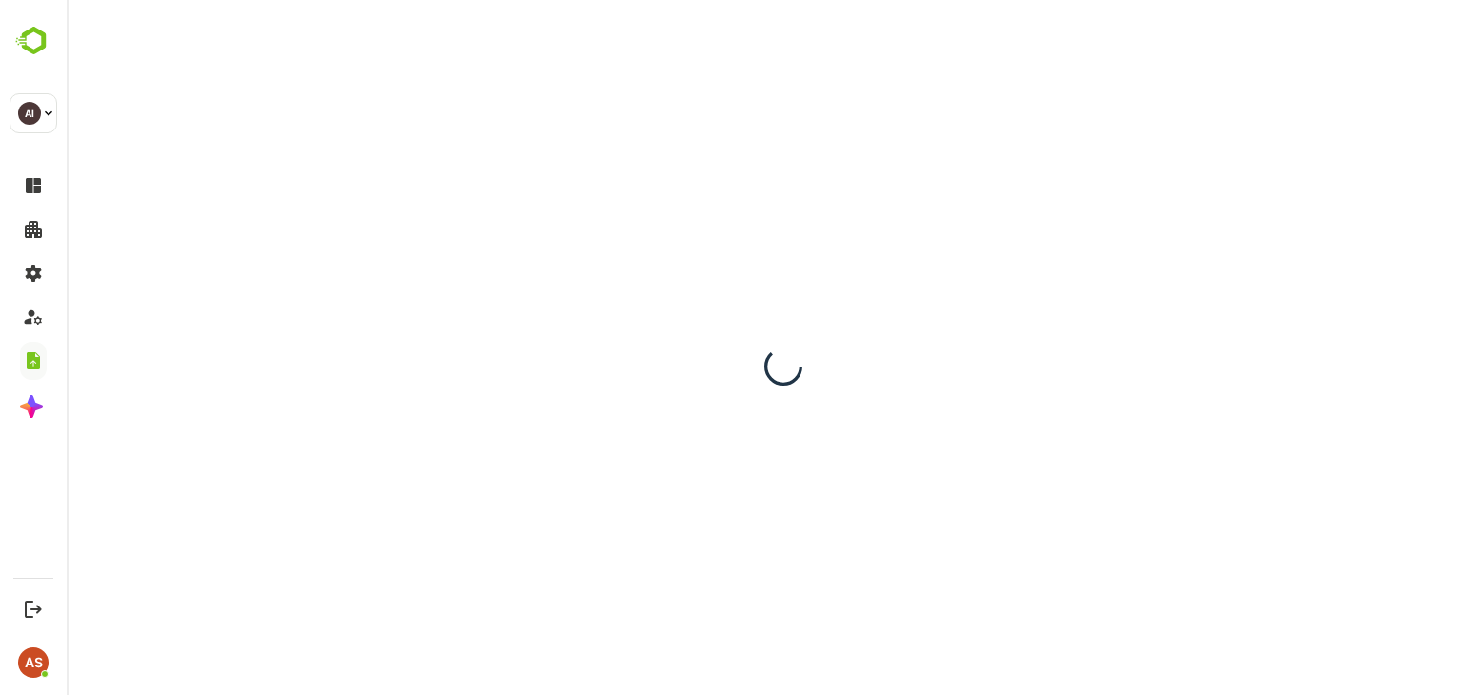
scroll to position [0, 0]
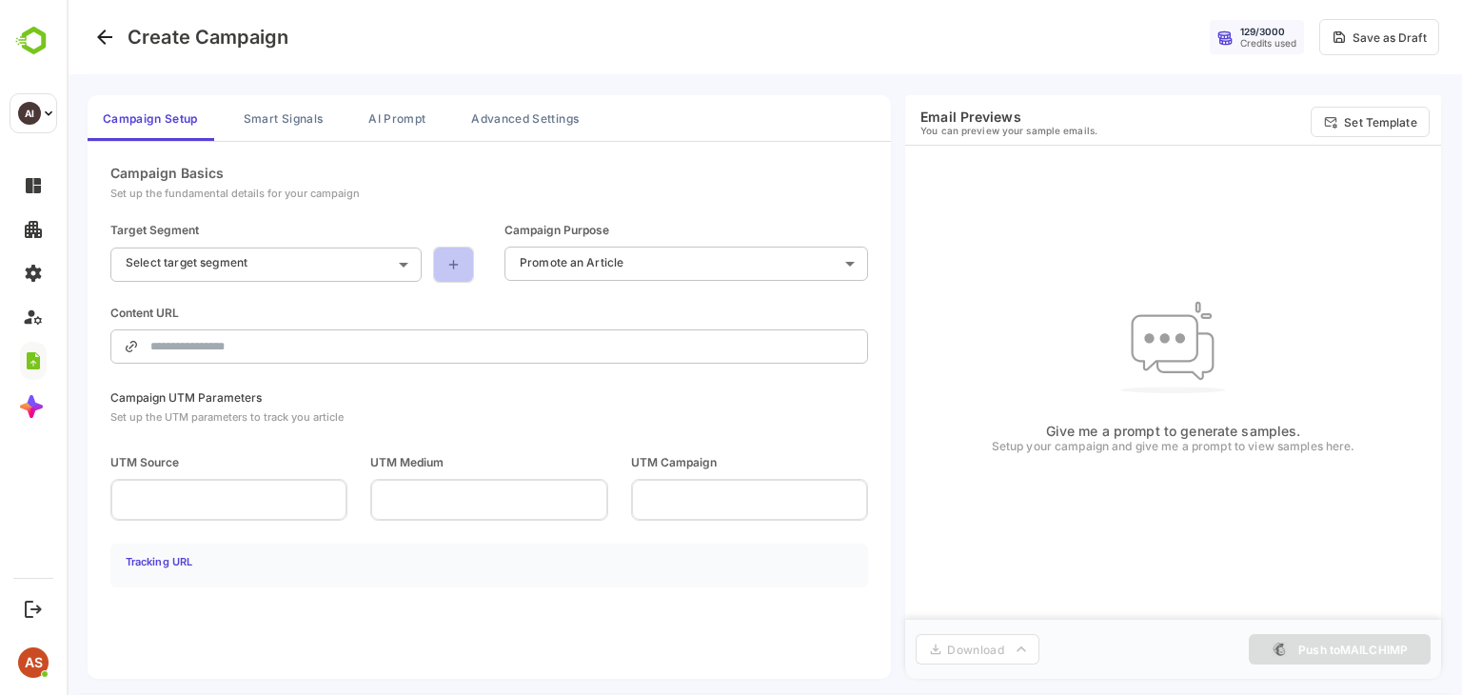
click at [461, 257] on icon at bounding box center [453, 264] width 16 height 15
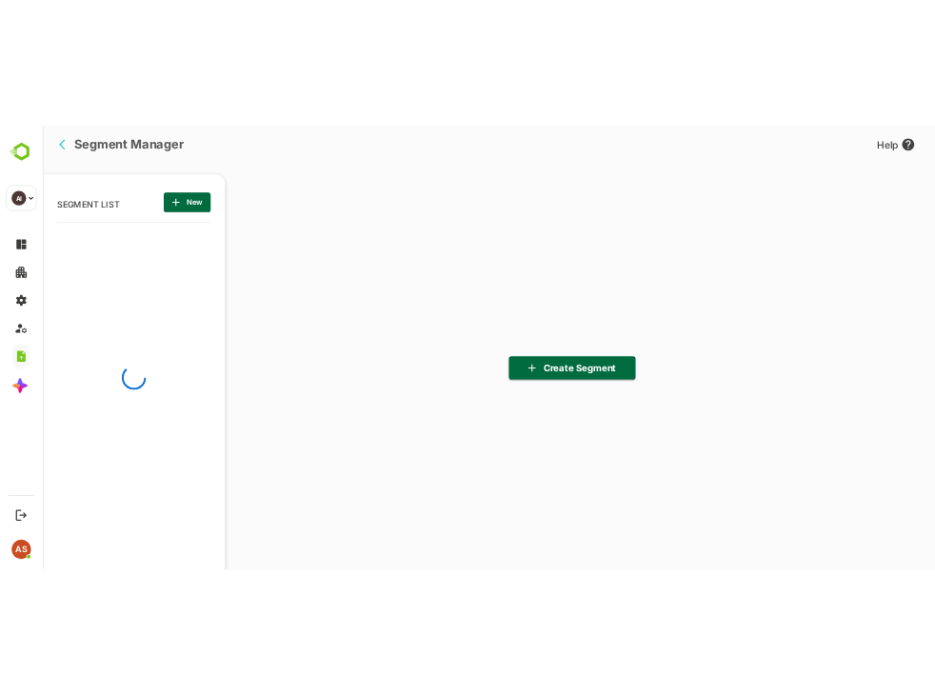
scroll to position [482, 235]
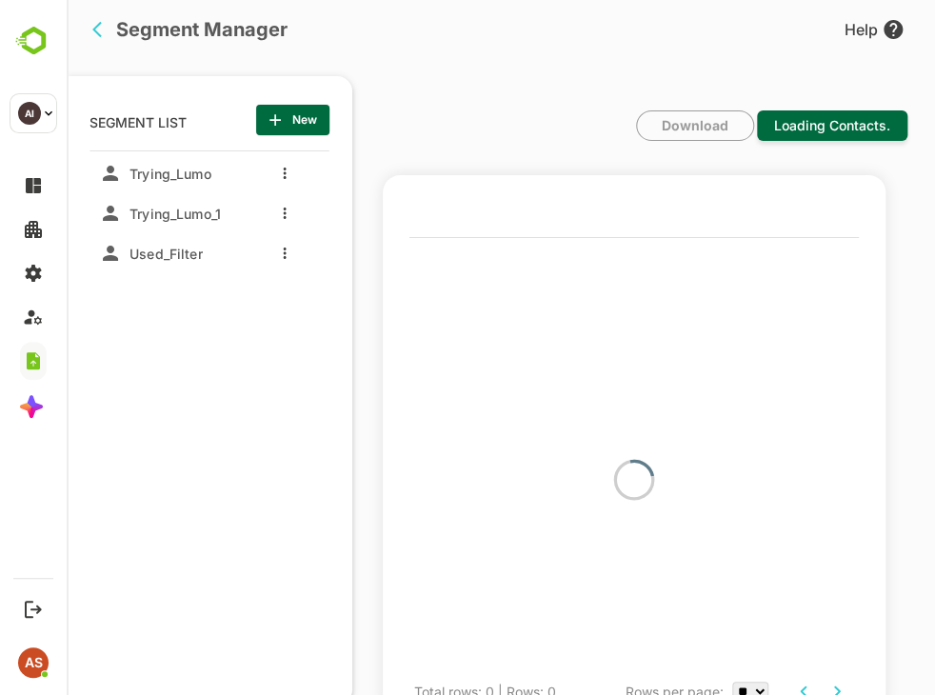
click at [561, 496] on div at bounding box center [633, 479] width 449 height 464
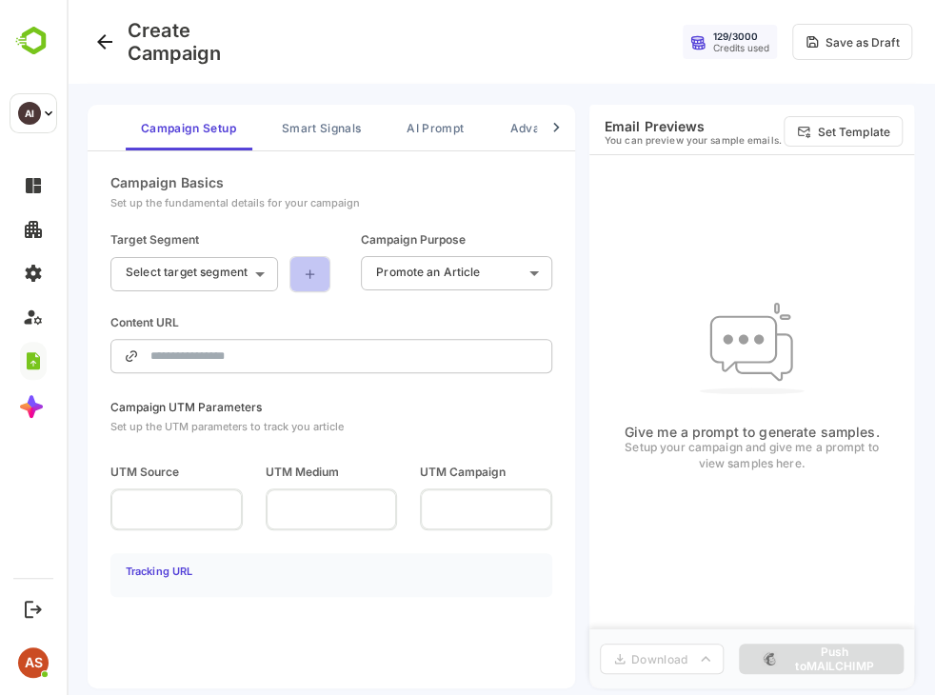
click at [310, 282] on link at bounding box center [309, 274] width 41 height 36
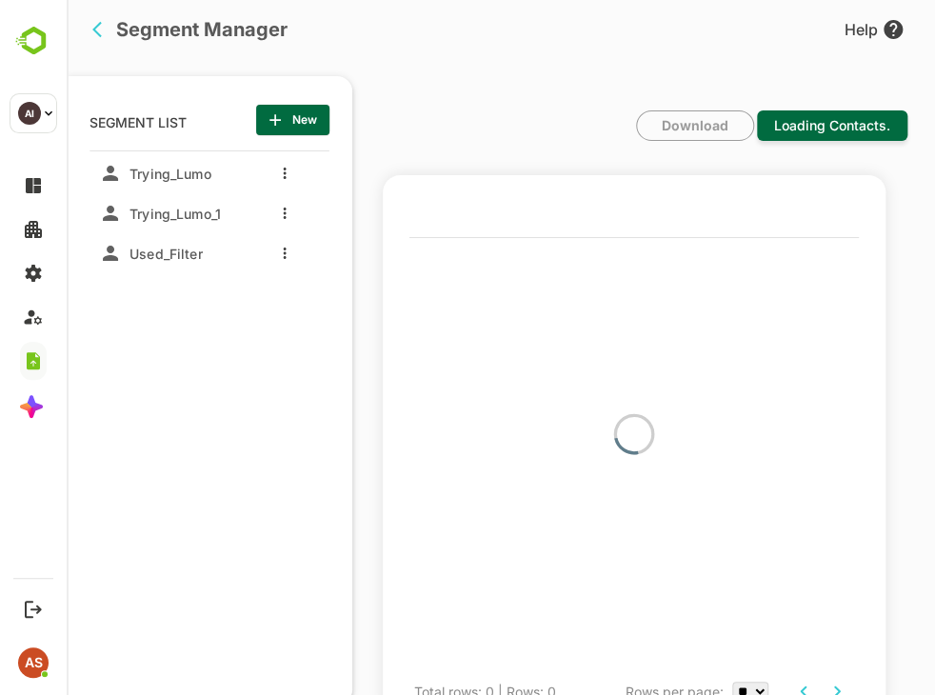
scroll to position [8, 0]
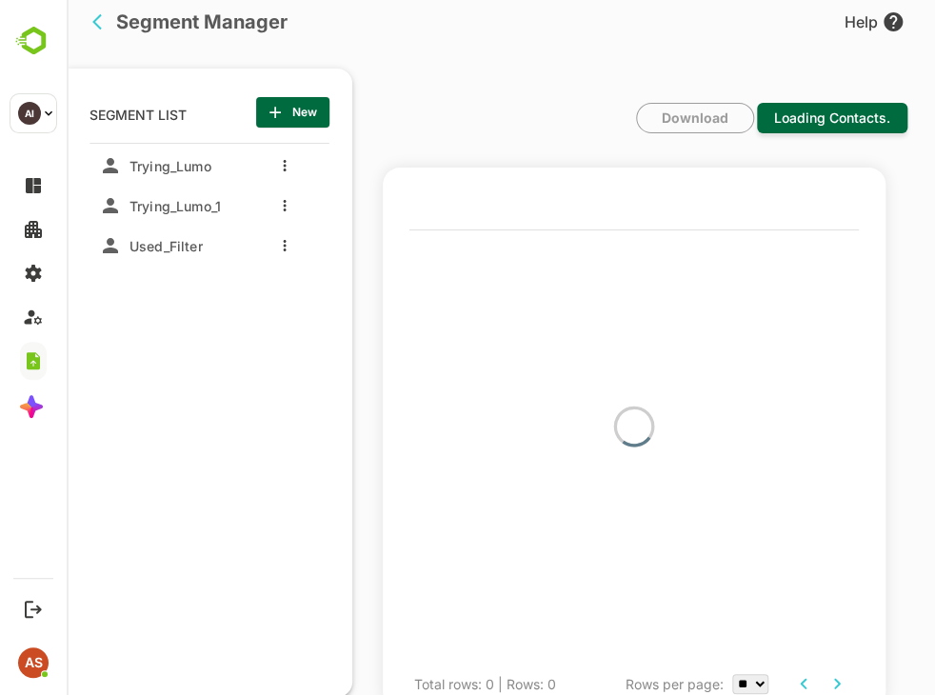
click at [756, 683] on select "** ** ** ***" at bounding box center [750, 684] width 36 height 20
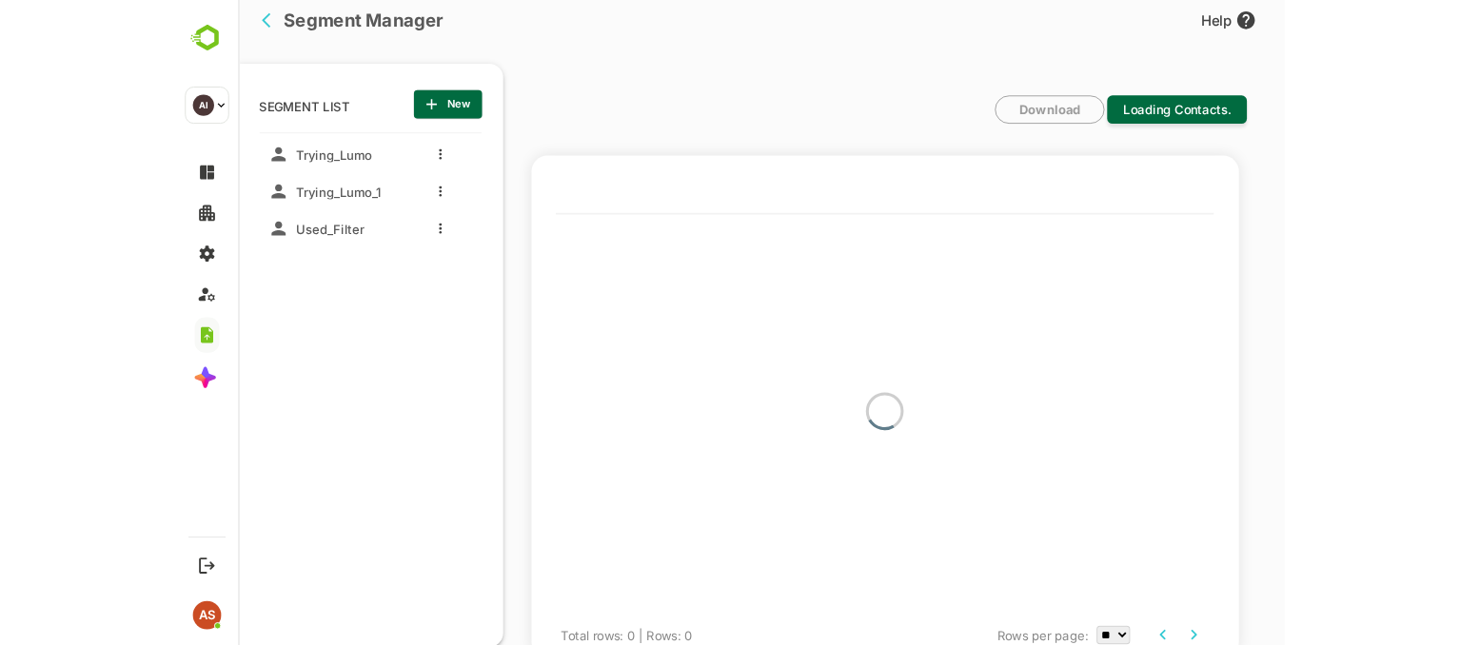
scroll to position [46, 0]
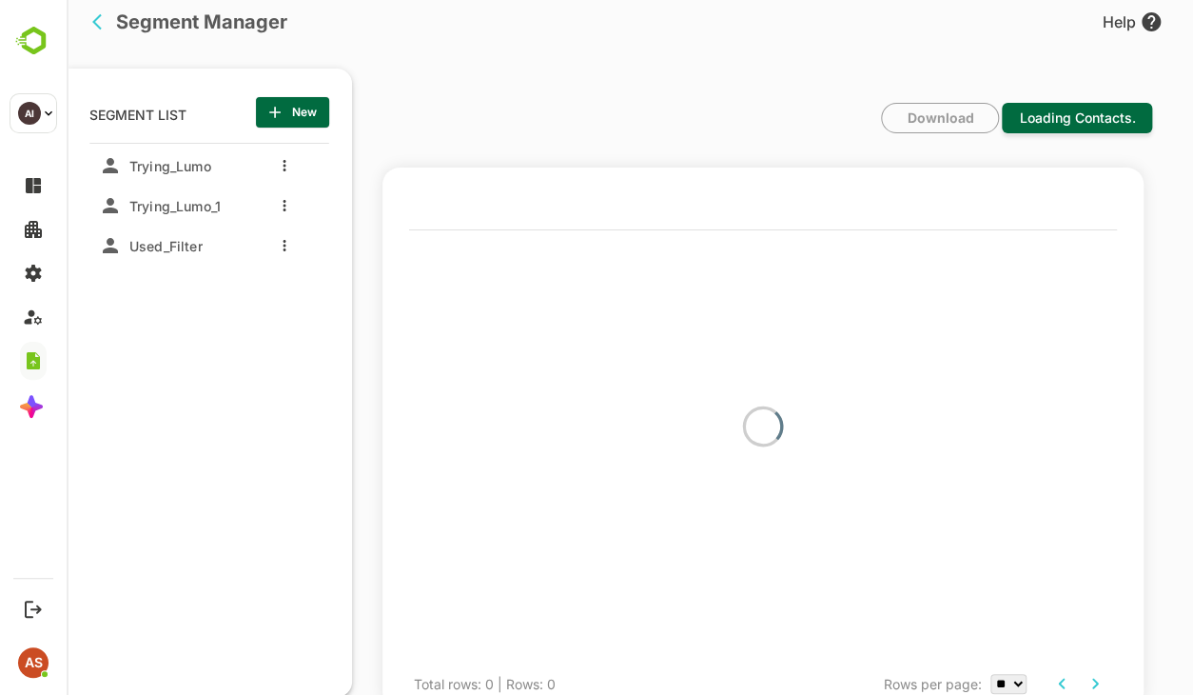
click at [934, 370] on div at bounding box center [763, 426] width 708 height 464
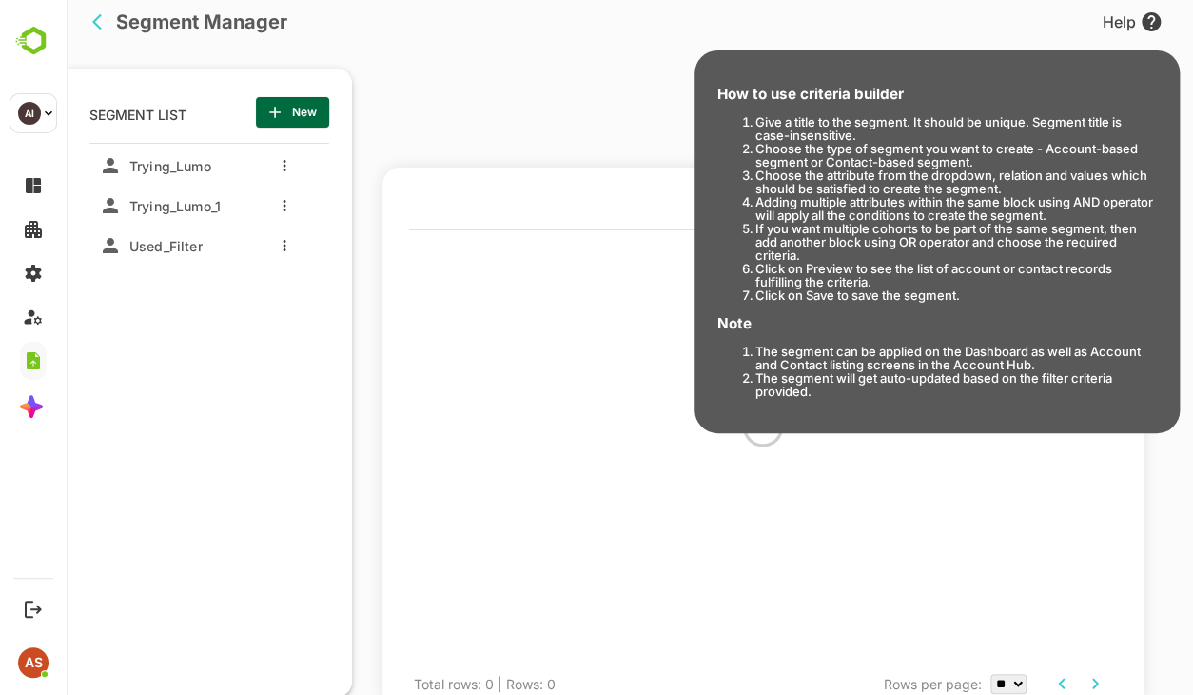
click at [934, 30] on div "Help" at bounding box center [1133, 21] width 60 height 23
click at [934, 22] on icon at bounding box center [1151, 21] width 19 height 19
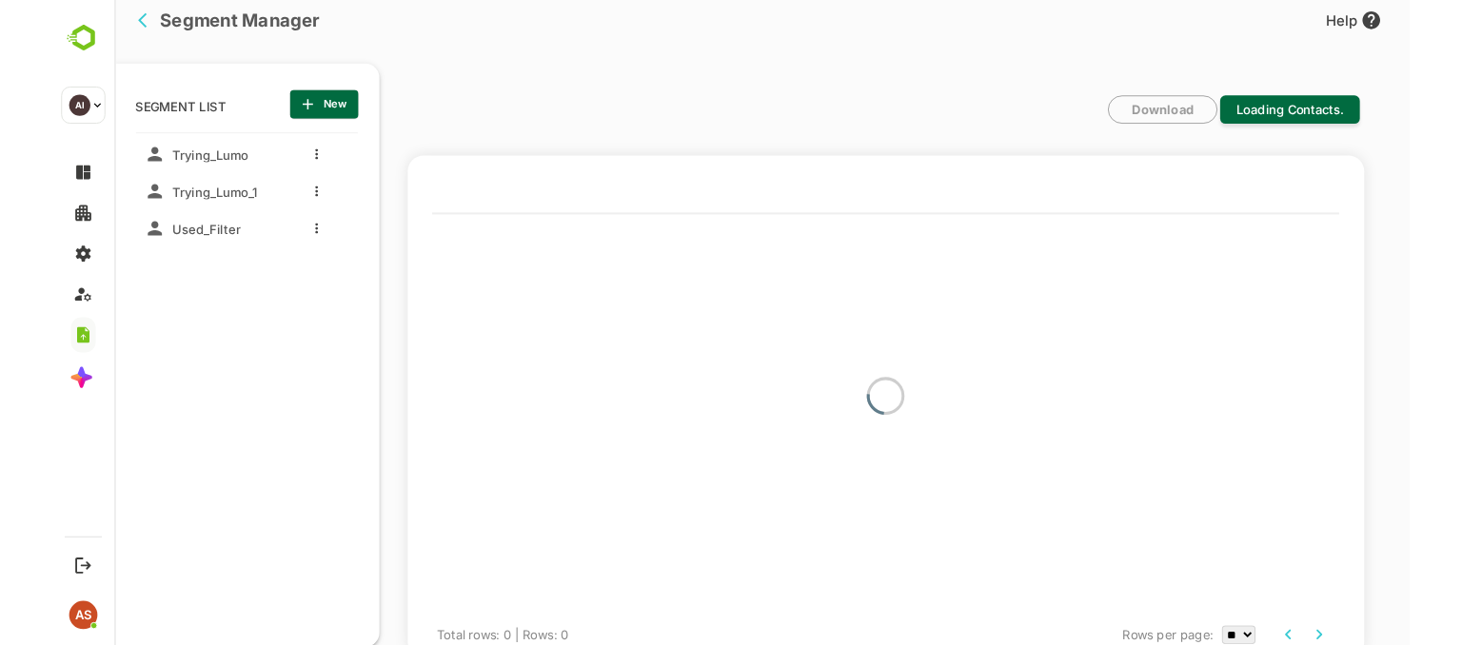
scroll to position [5, 5]
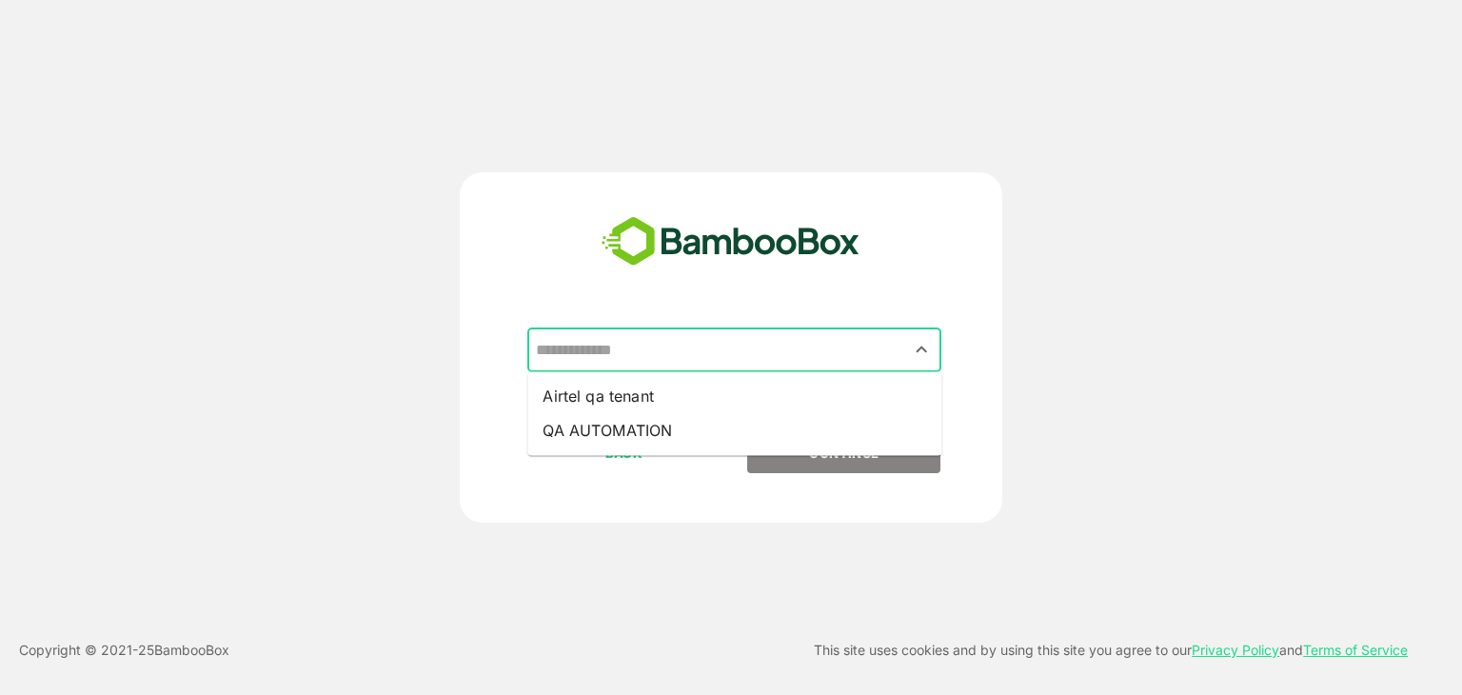
click at [815, 350] on input "text" at bounding box center [734, 350] width 406 height 36
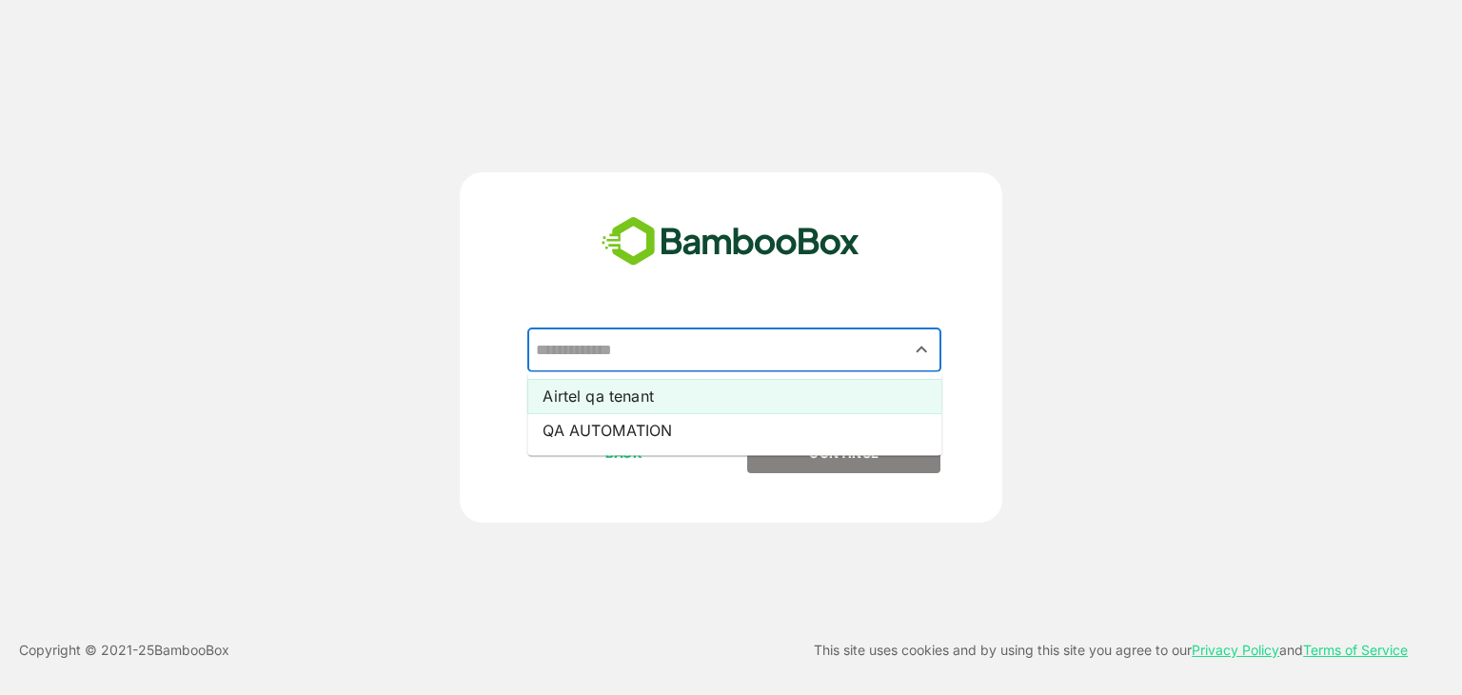
click at [662, 399] on li "Airtel qa tenant" at bounding box center [734, 396] width 414 height 34
type input "**********"
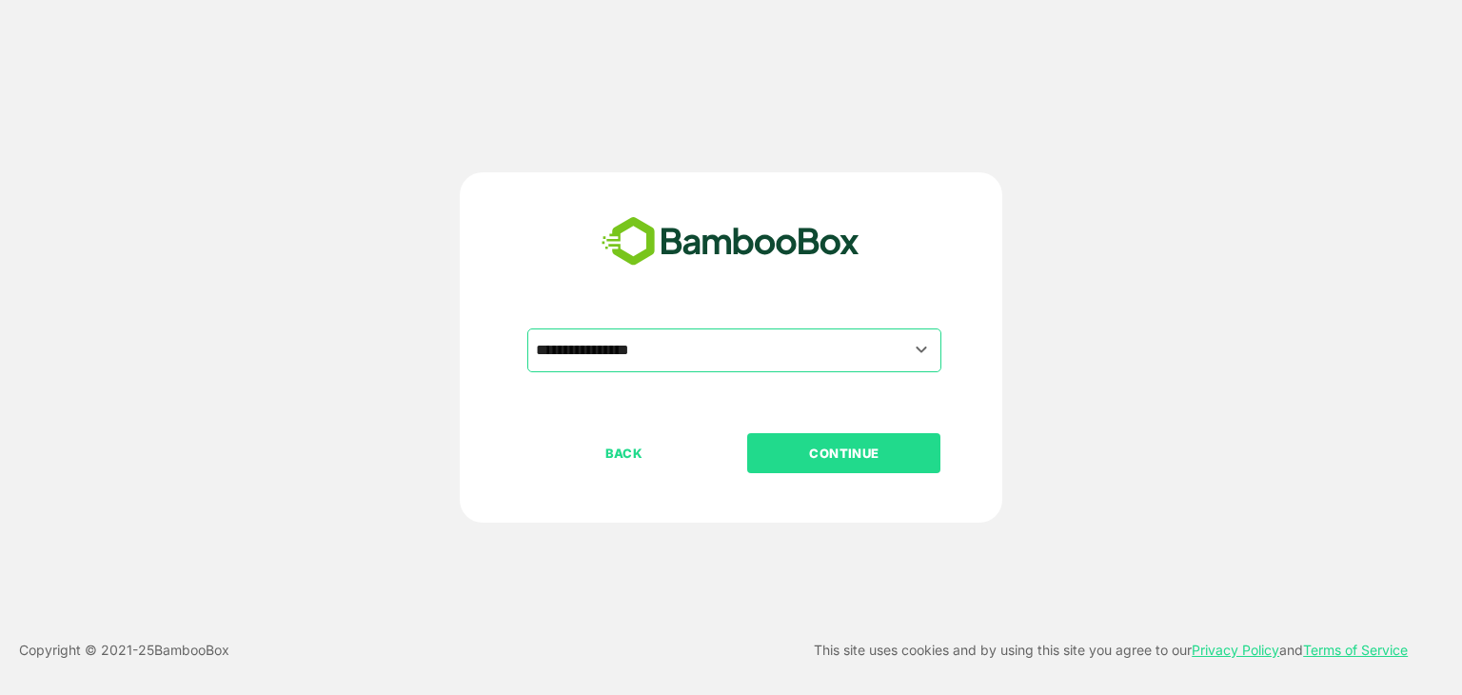
click at [784, 453] on p "CONTINUE" at bounding box center [844, 453] width 190 height 21
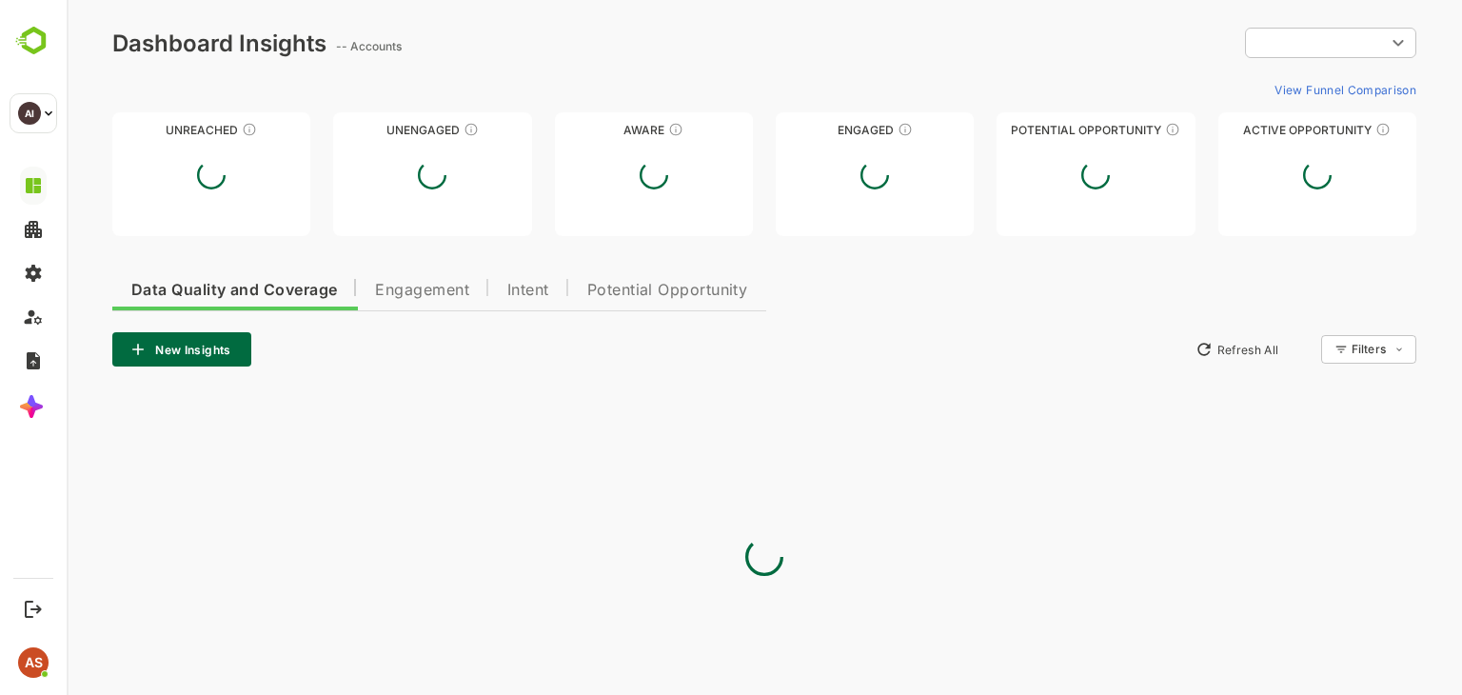
type input "**********"
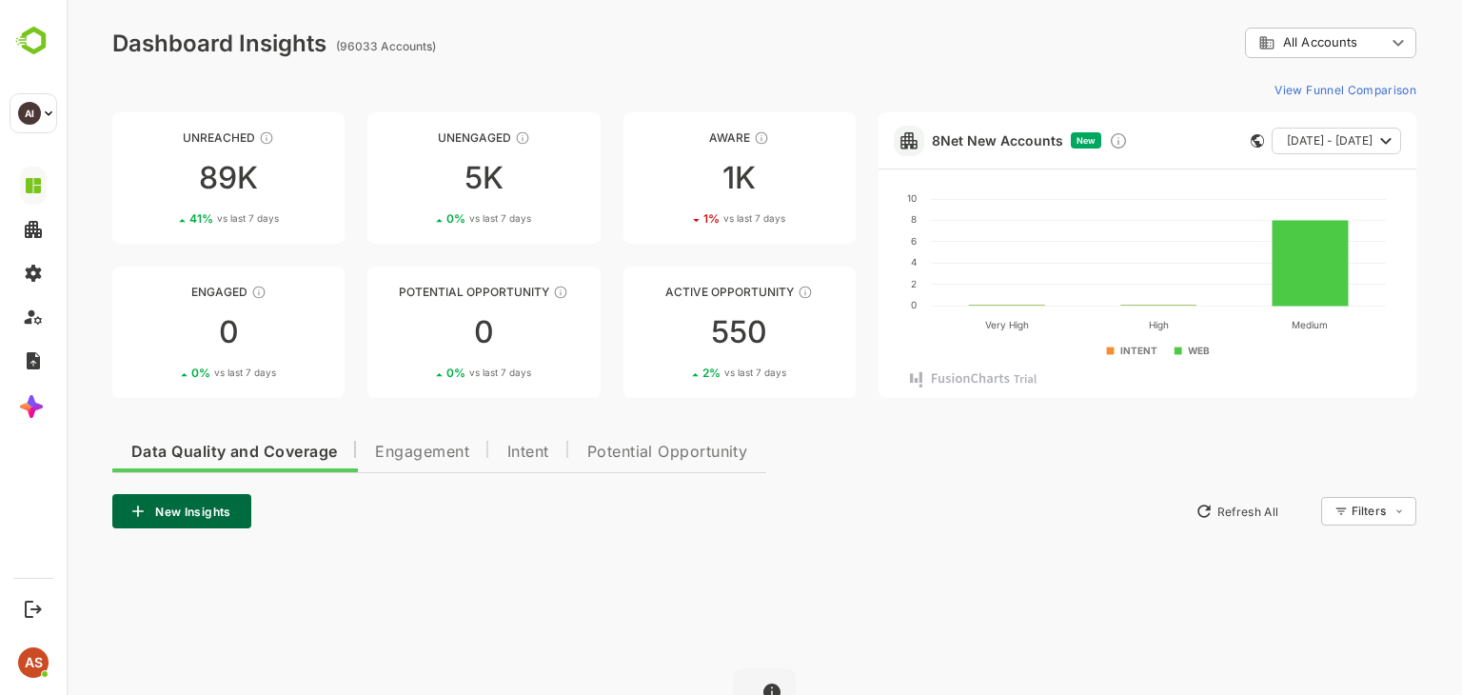
scroll to position [230, 0]
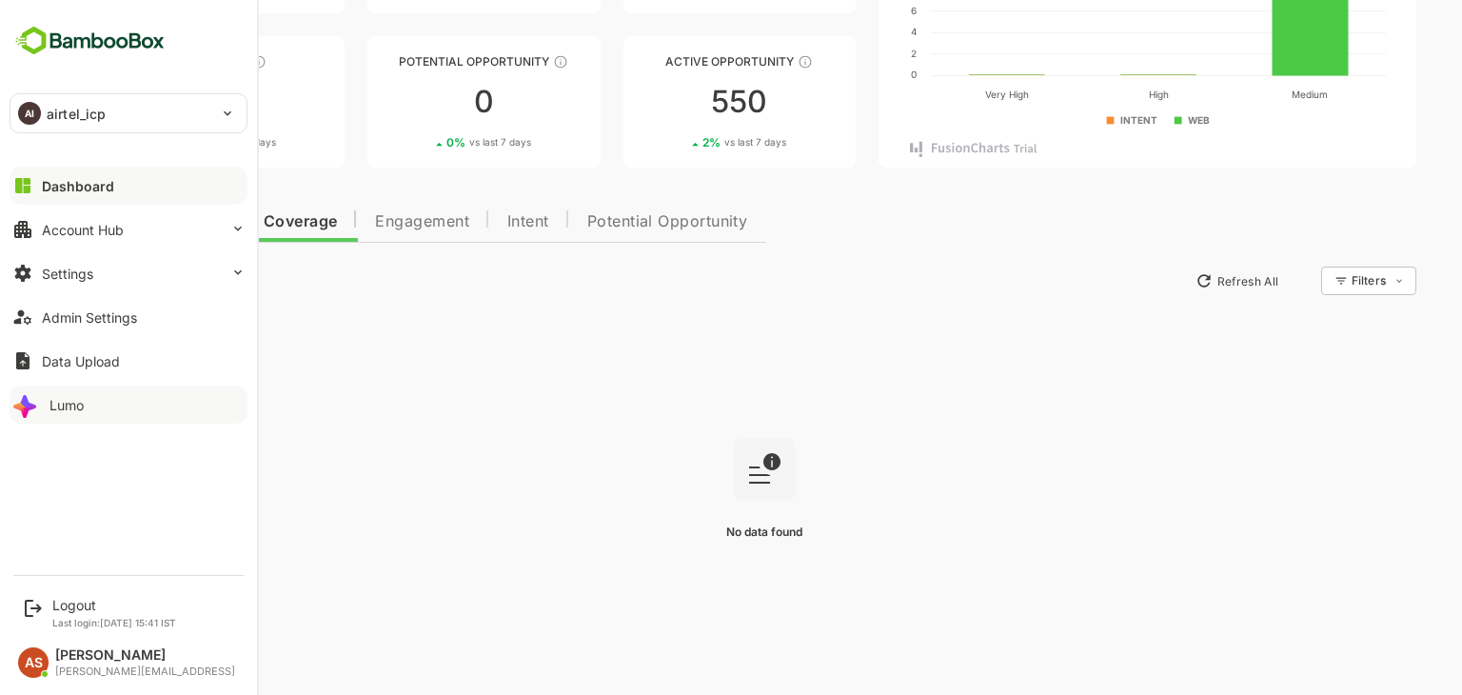
click at [38, 412] on icon at bounding box center [26, 404] width 30 height 30
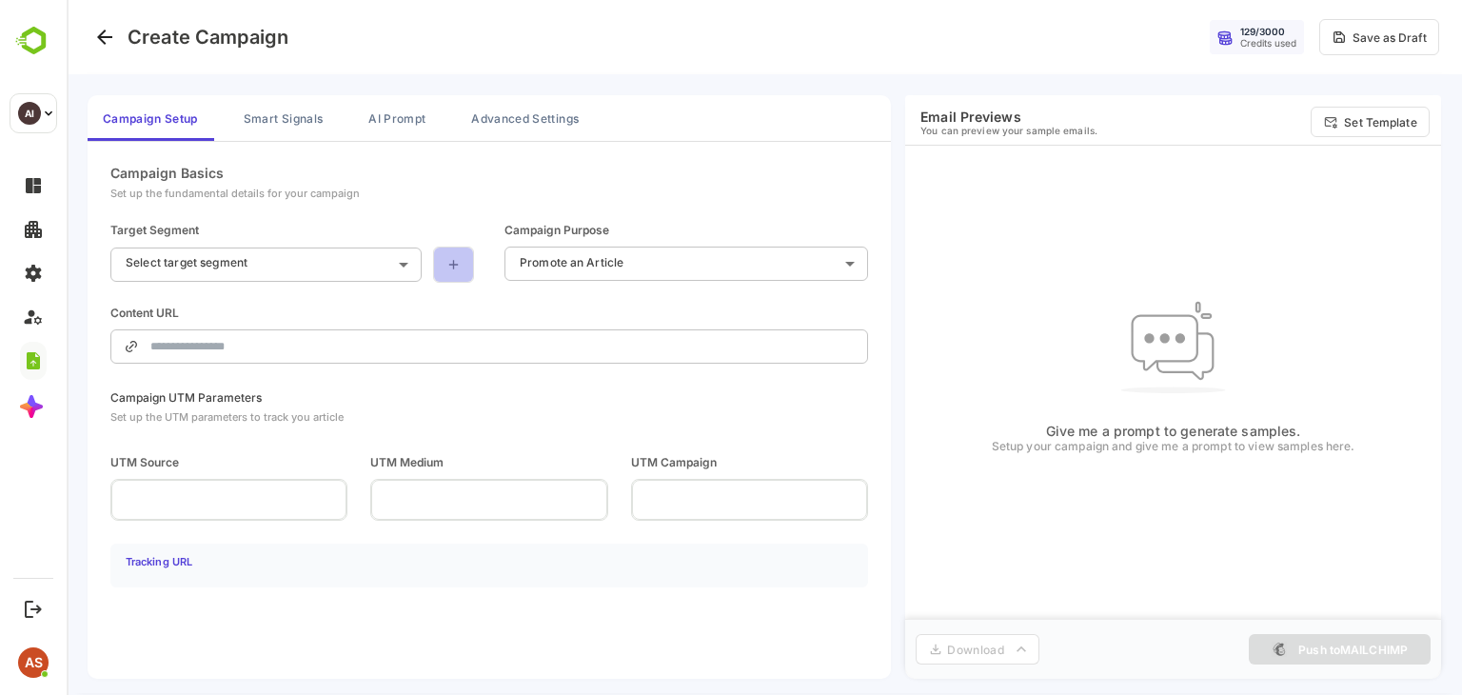
click at [443, 258] on link at bounding box center [453, 264] width 41 height 36
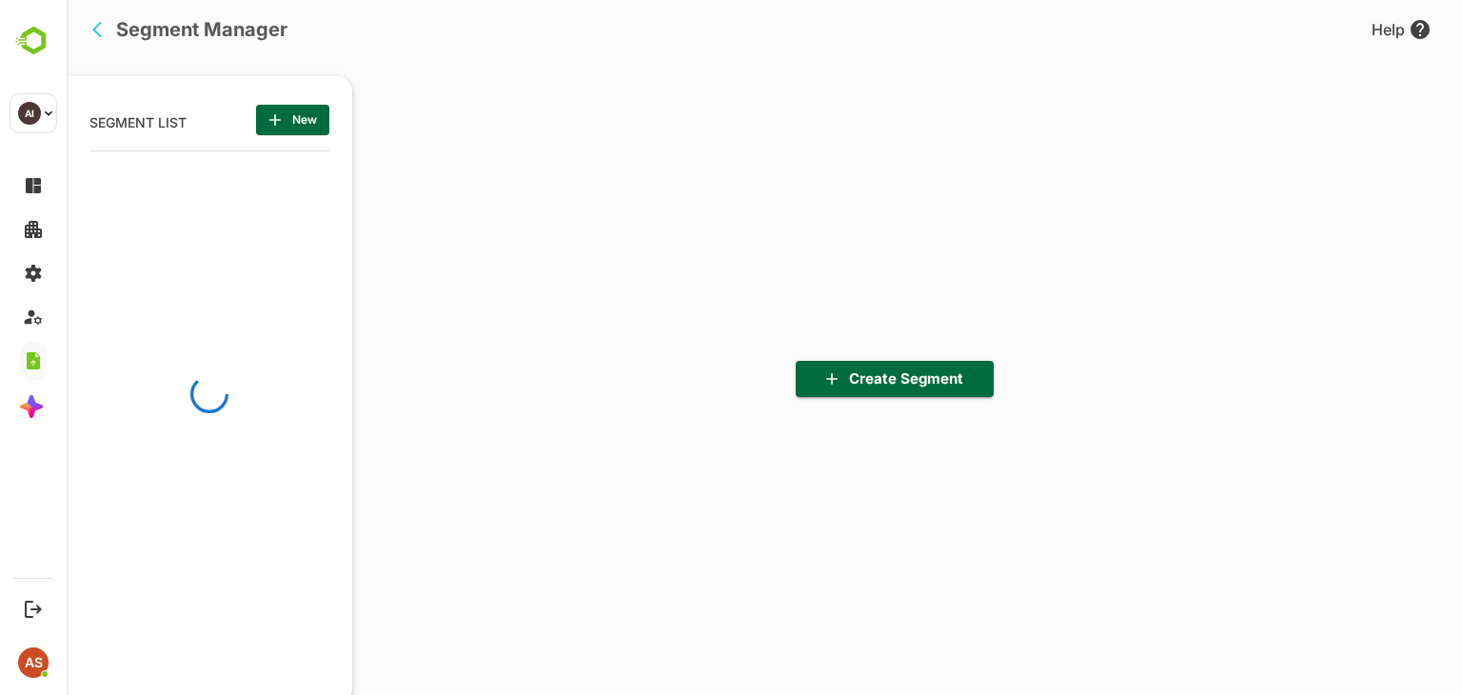
scroll to position [482, 235]
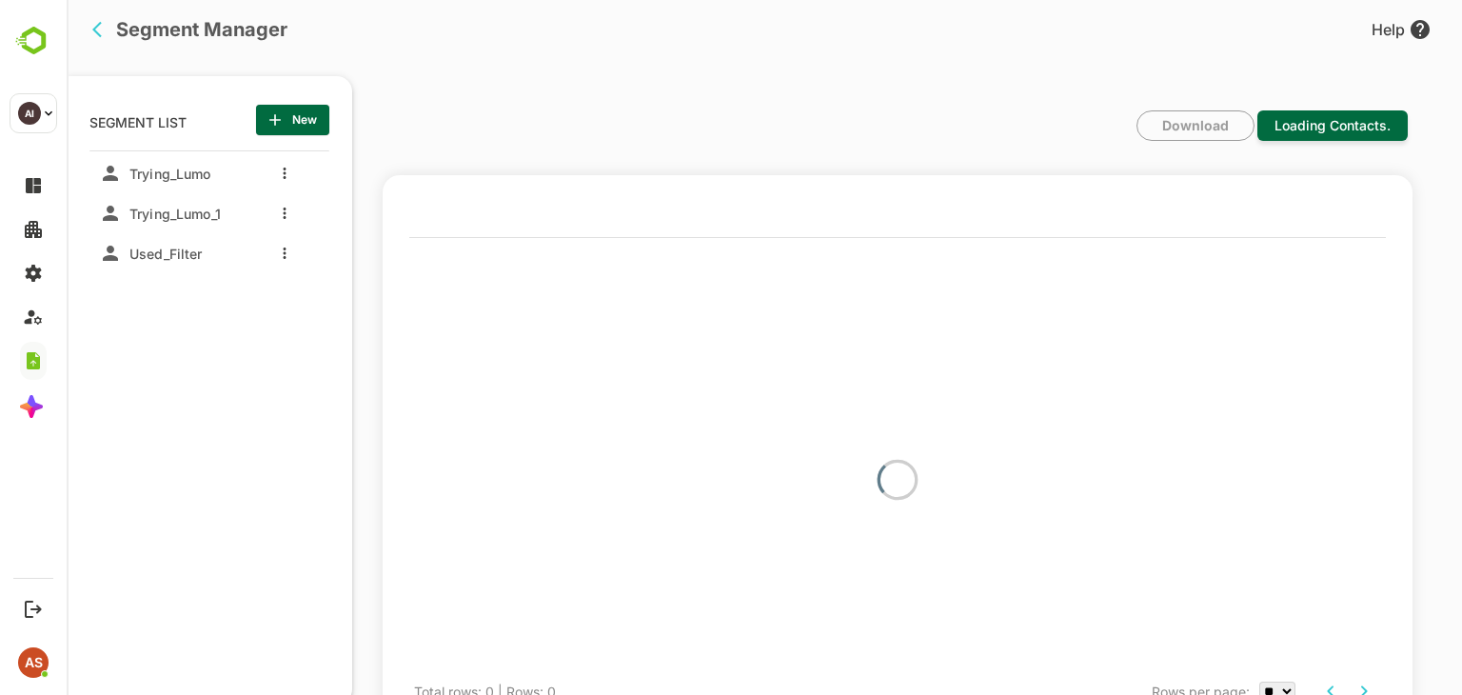
click at [289, 184] on div at bounding box center [280, 173] width 76 height 34
click at [283, 176] on icon "more actions" at bounding box center [285, 172] width 4 height 11
click at [186, 187] on div at bounding box center [764, 347] width 1395 height 695
click at [162, 180] on span "Trying_Lumo" at bounding box center [166, 174] width 89 height 16
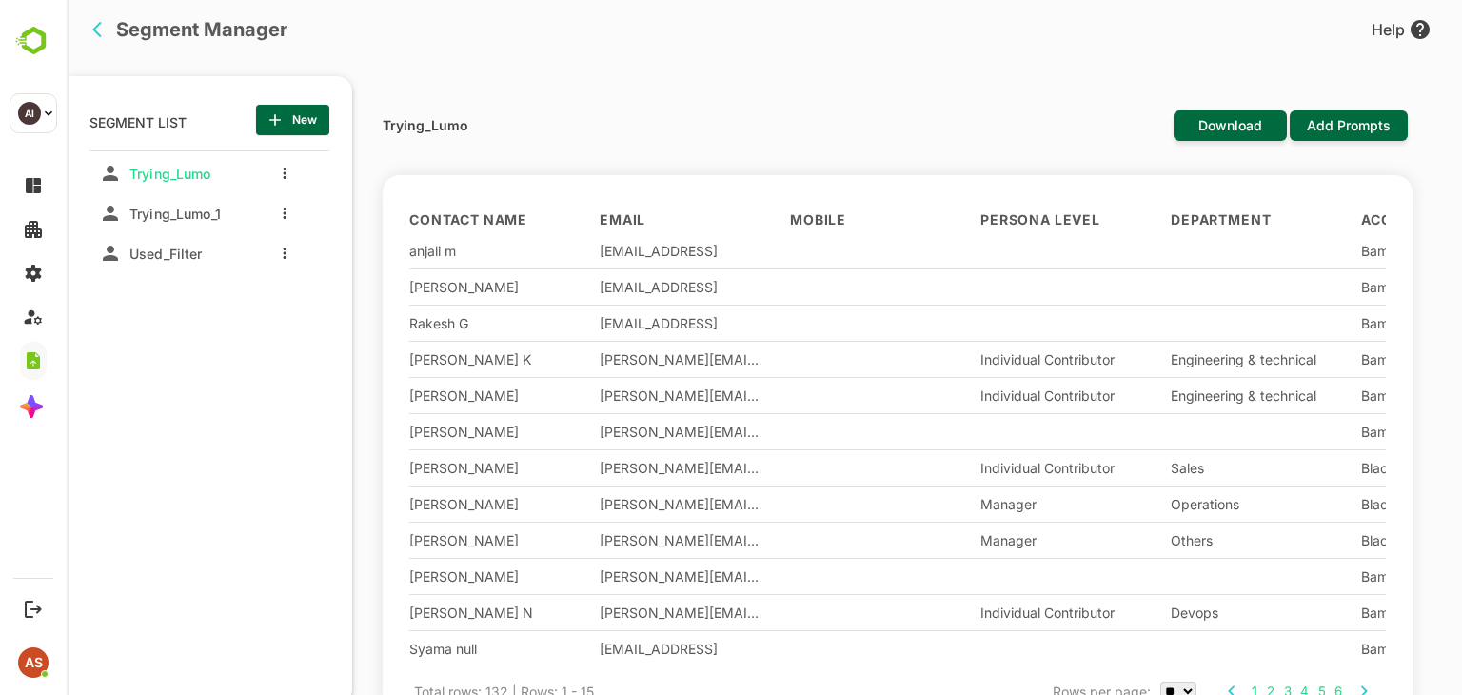
scroll to position [0, 0]
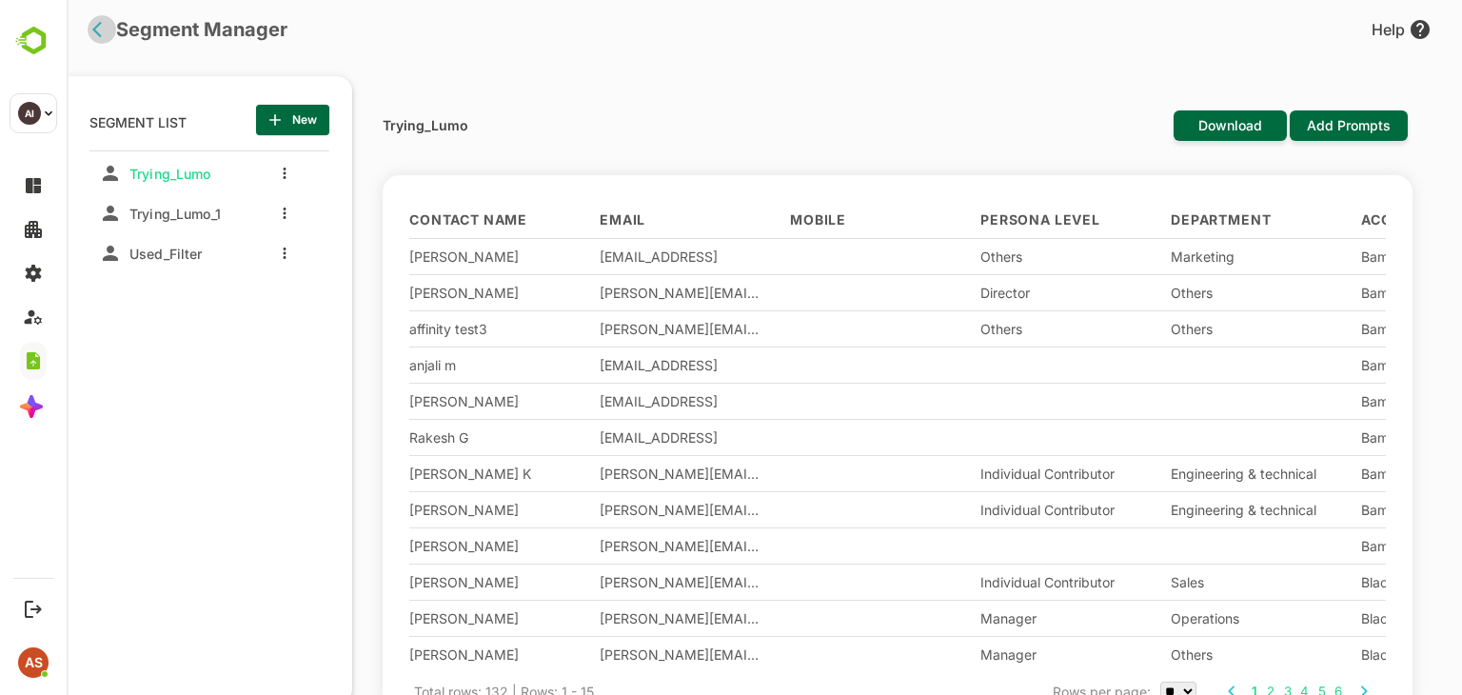
click at [100, 33] on icon "back" at bounding box center [101, 29] width 19 height 19
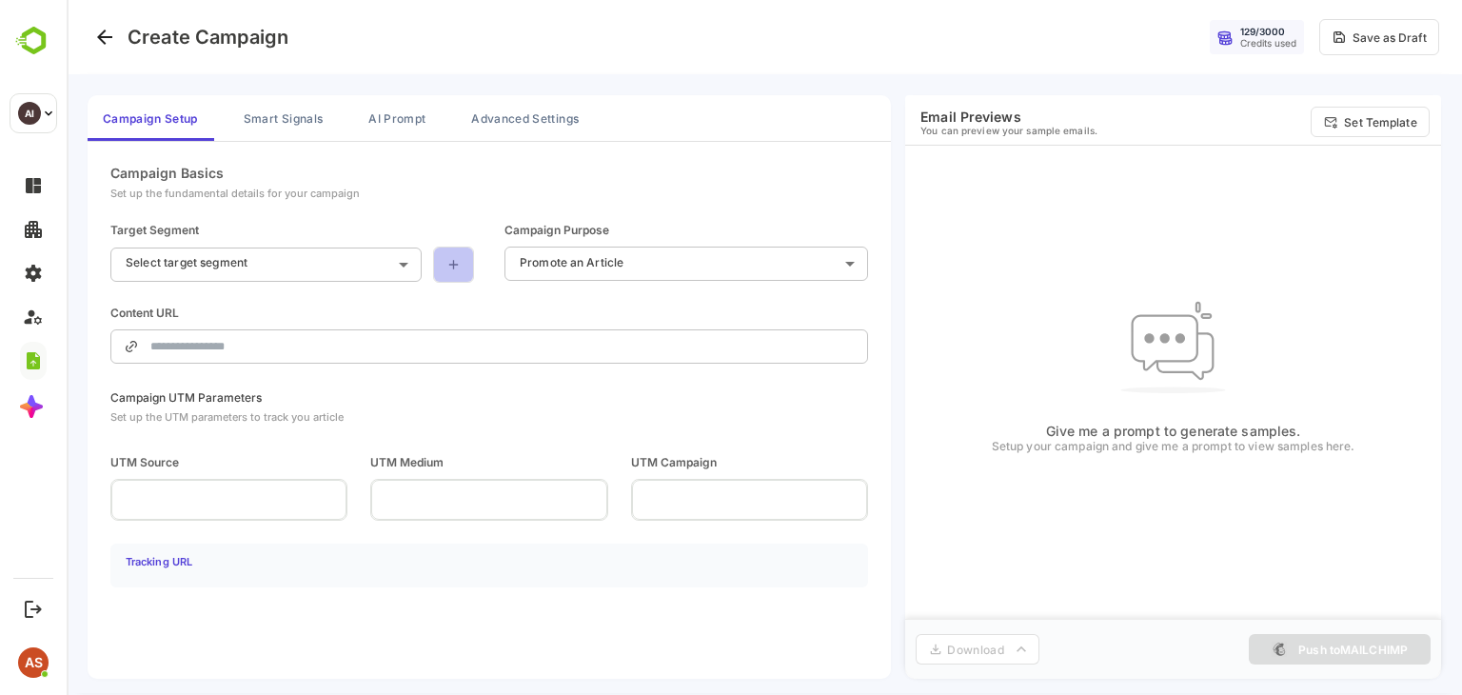
click at [454, 279] on link at bounding box center [453, 264] width 41 height 36
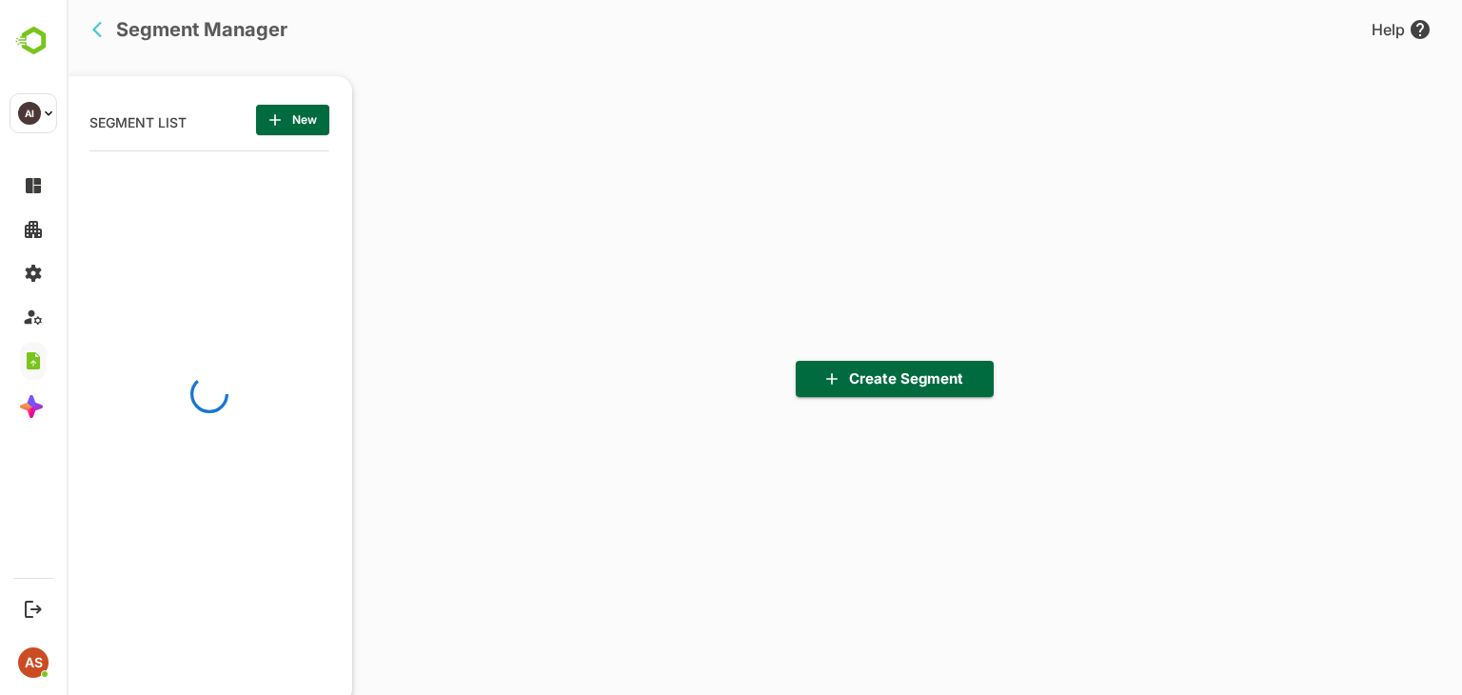
scroll to position [482, 235]
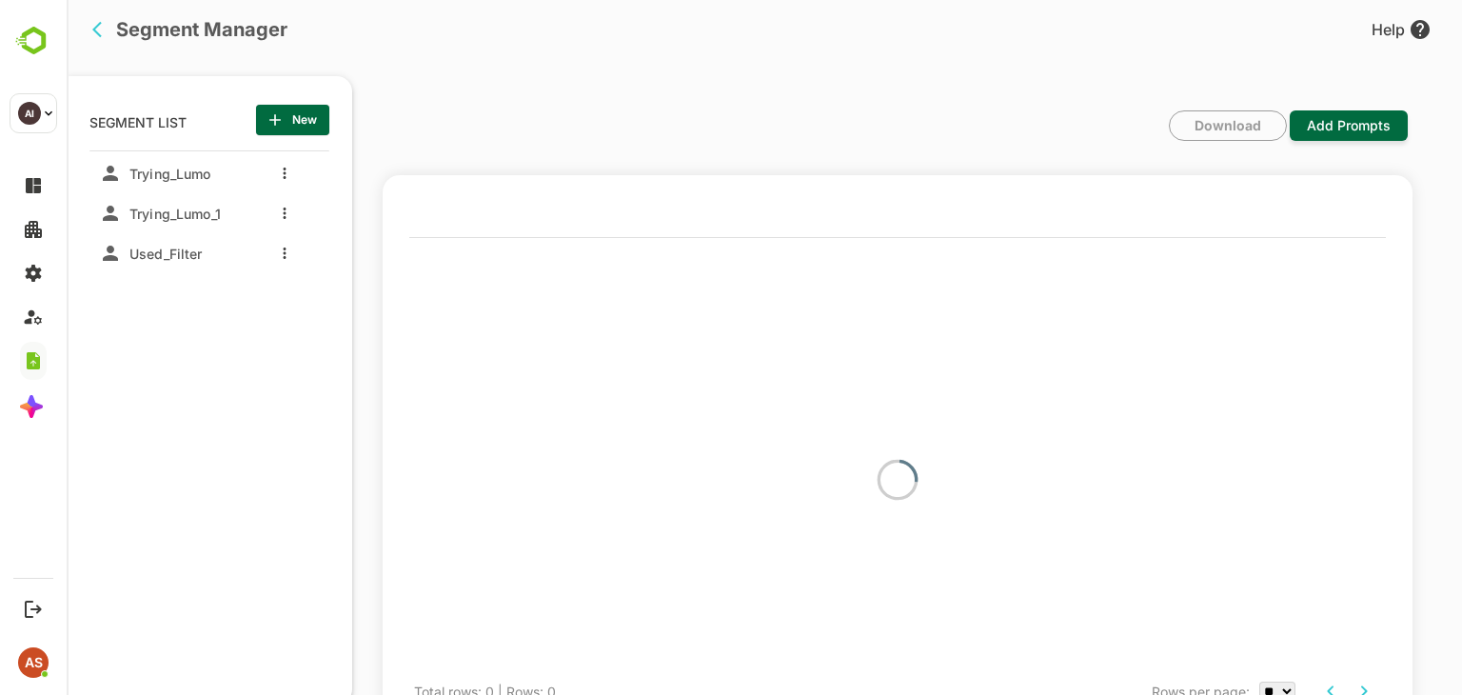
click at [792, 110] on div "Download Add Prompts" at bounding box center [895, 142] width 1025 height 65
click at [272, 120] on icon "button" at bounding box center [274, 119] width 11 height 11
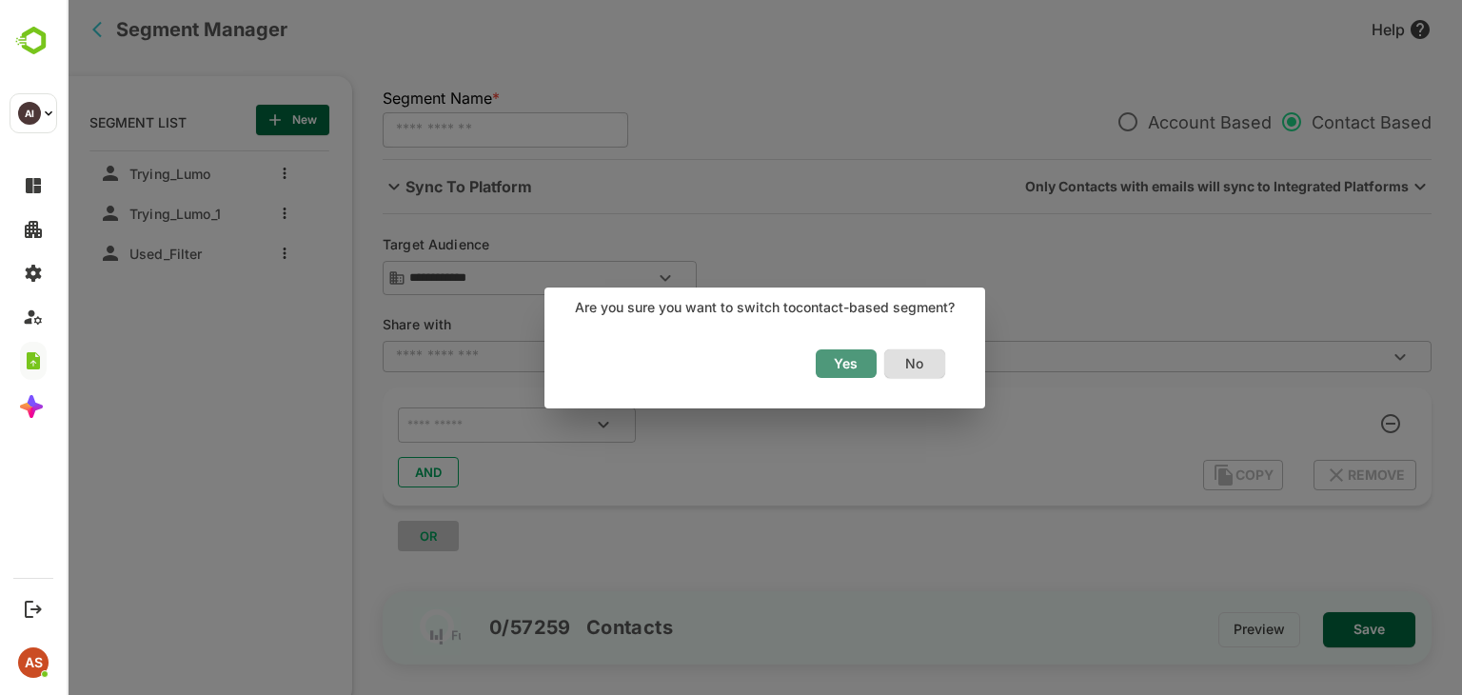
click at [864, 368] on span "Yes" at bounding box center [846, 363] width 42 height 25
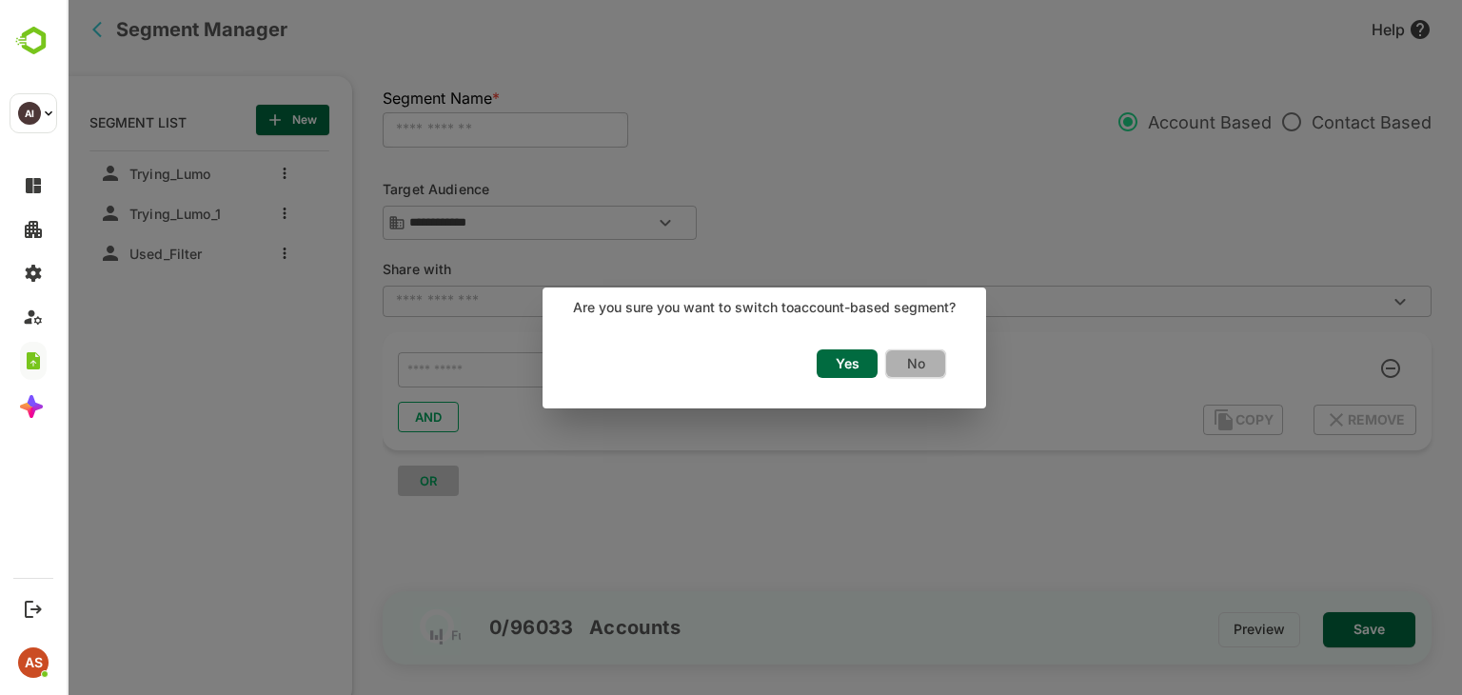
click at [902, 363] on span "No" at bounding box center [915, 363] width 40 height 25
click at [910, 358] on span "No" at bounding box center [915, 363] width 40 height 25
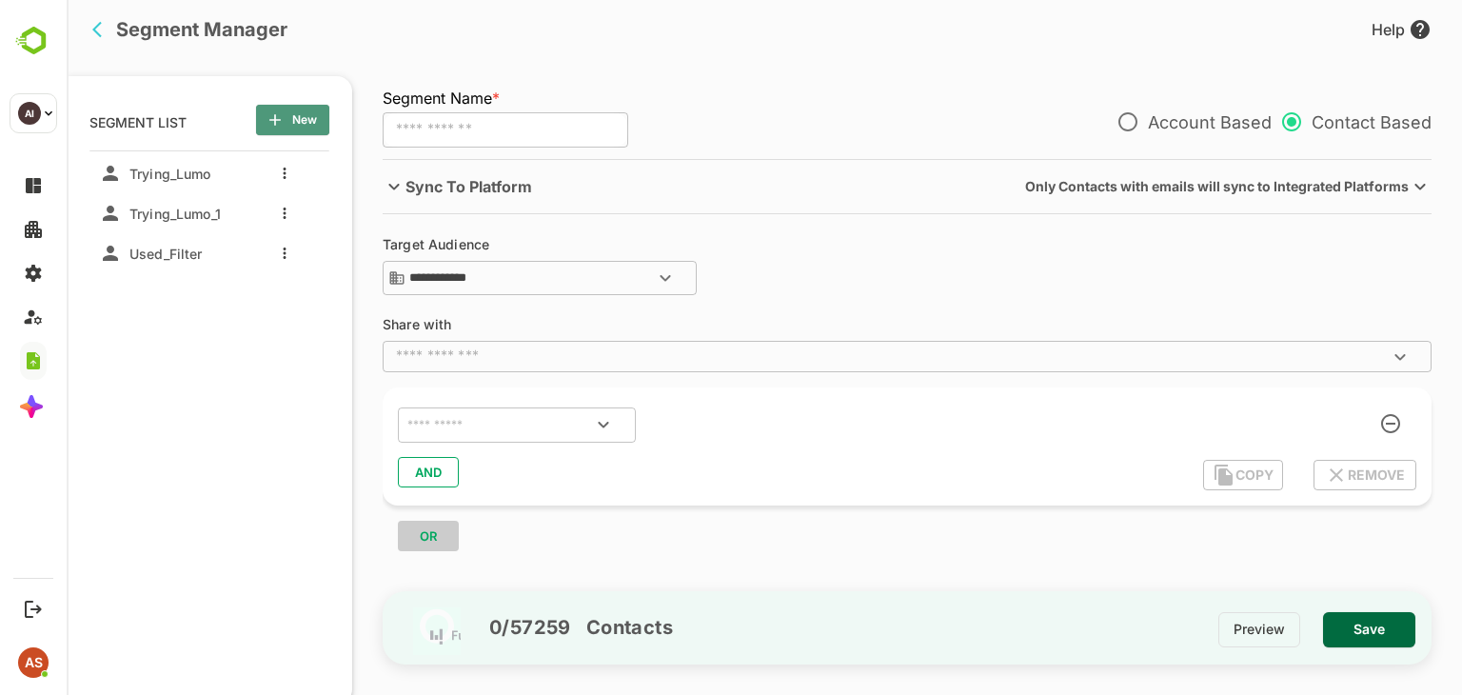
click at [305, 126] on span "New" at bounding box center [292, 120] width 43 height 25
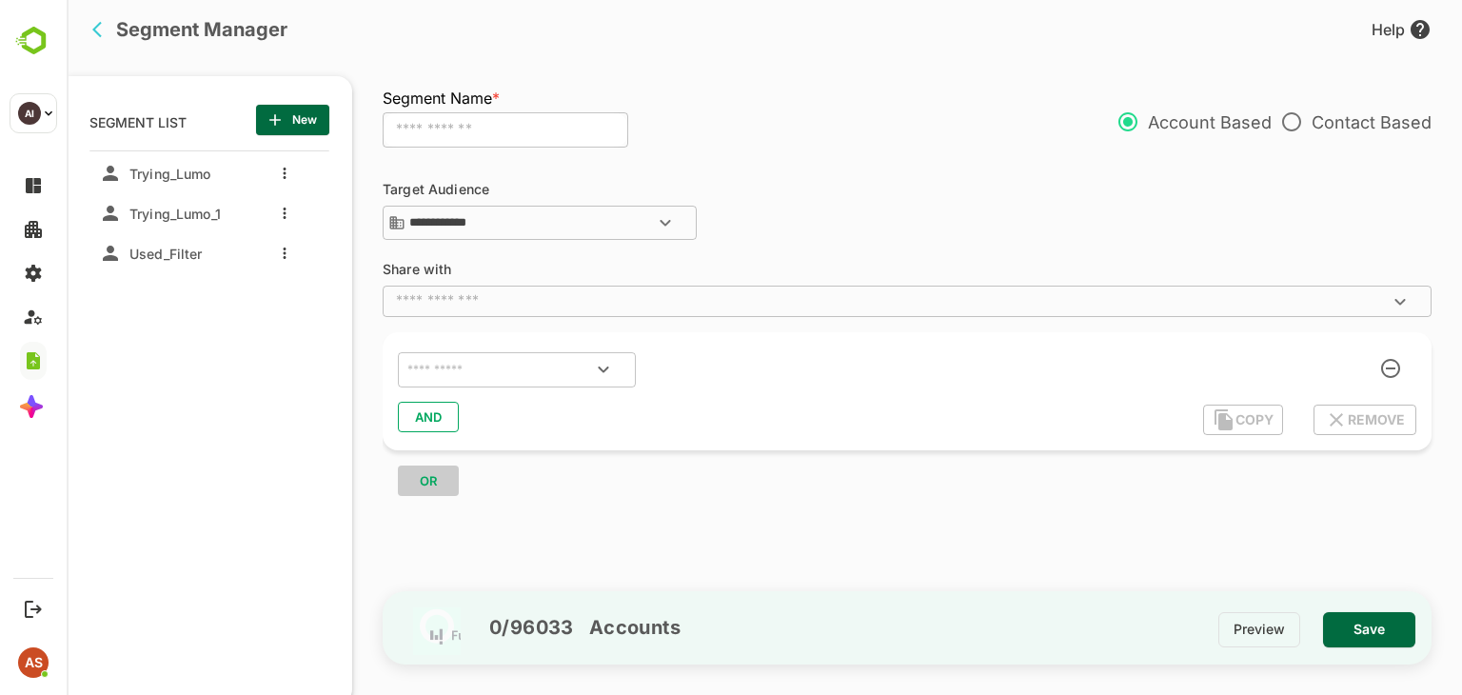
click at [169, 115] on p "SEGMENT LIST" at bounding box center [137, 120] width 97 height 30
click at [143, 182] on div "Trying_Lumo" at bounding box center [165, 173] width 133 height 30
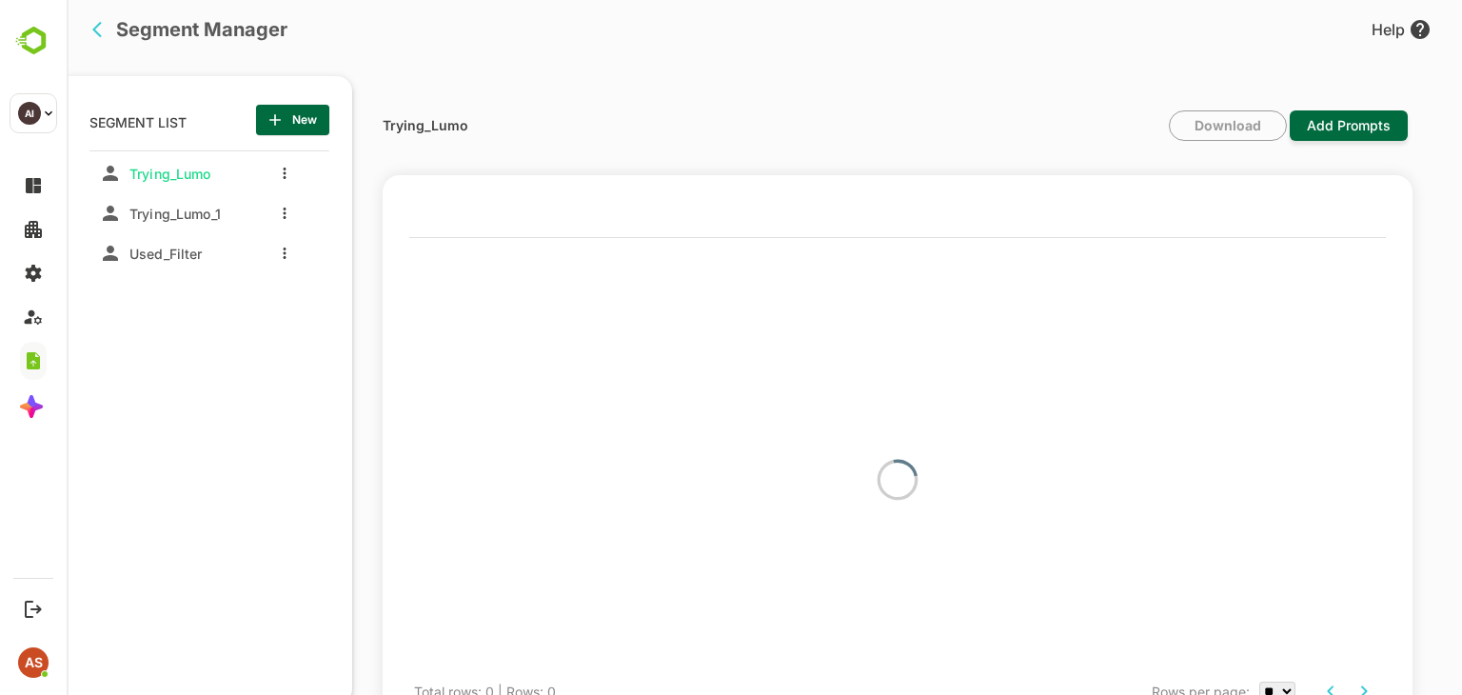
click at [287, 386] on div "Trying_Lumo Trying_Lumo_1 Used_Filter" at bounding box center [209, 393] width 240 height 486
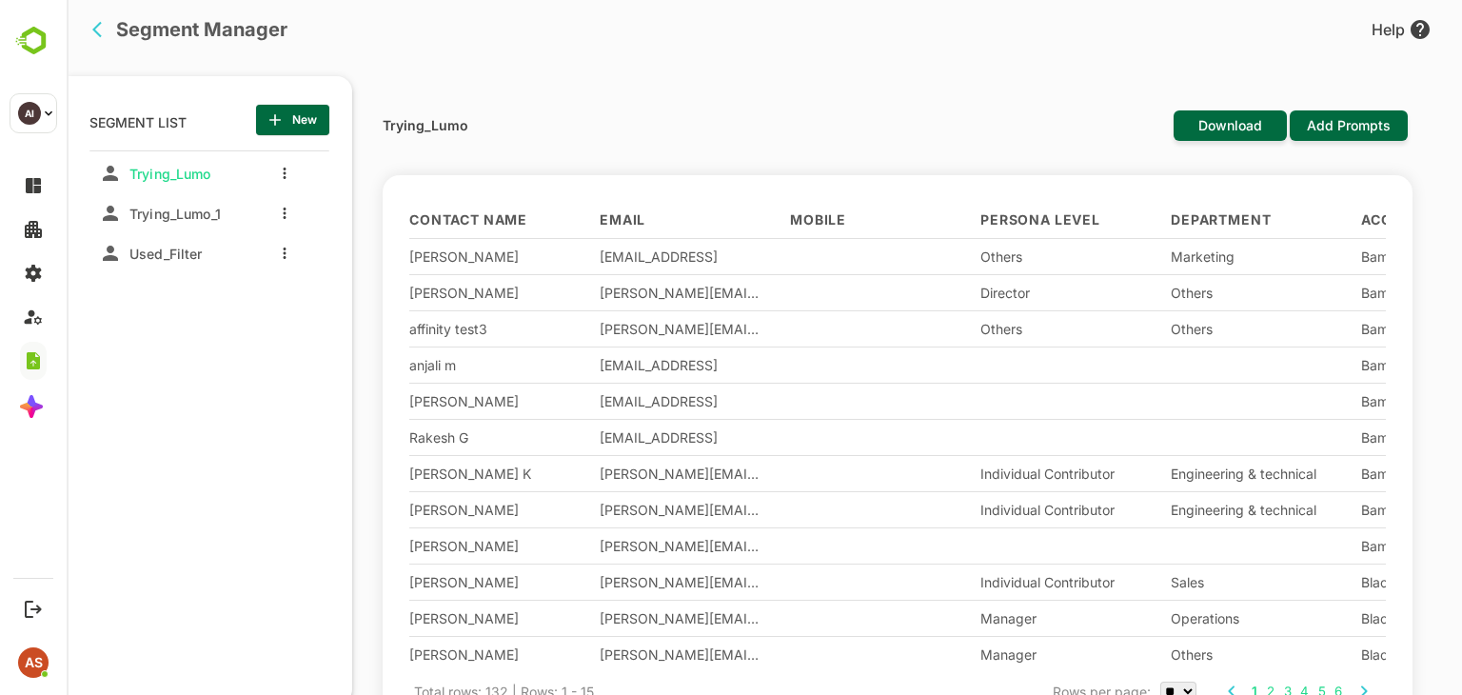
click at [460, 142] on div "Trying_Lumo Download Add Prompts" at bounding box center [895, 142] width 1025 height 65
click at [147, 40] on div "Segment Manager" at bounding box center [177, 29] width 221 height 29
click at [240, 371] on div "Trying_Lumo Trying_Lumo_1 Used_Filter" at bounding box center [209, 393] width 240 height 486
click at [140, 252] on span "Used_Filter" at bounding box center [162, 254] width 81 height 16
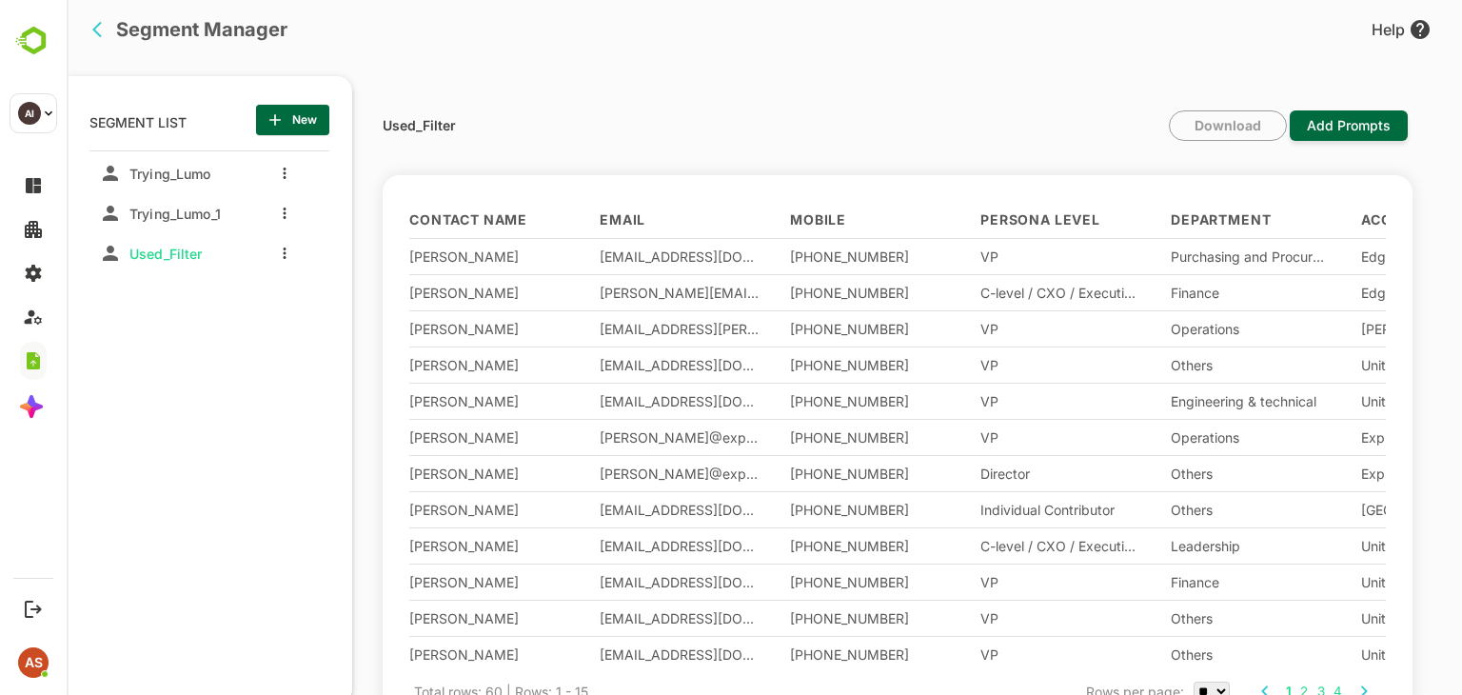
click at [148, 121] on p "SEGMENT LIST" at bounding box center [137, 120] width 97 height 30
click at [282, 114] on icon "button" at bounding box center [275, 119] width 19 height 19
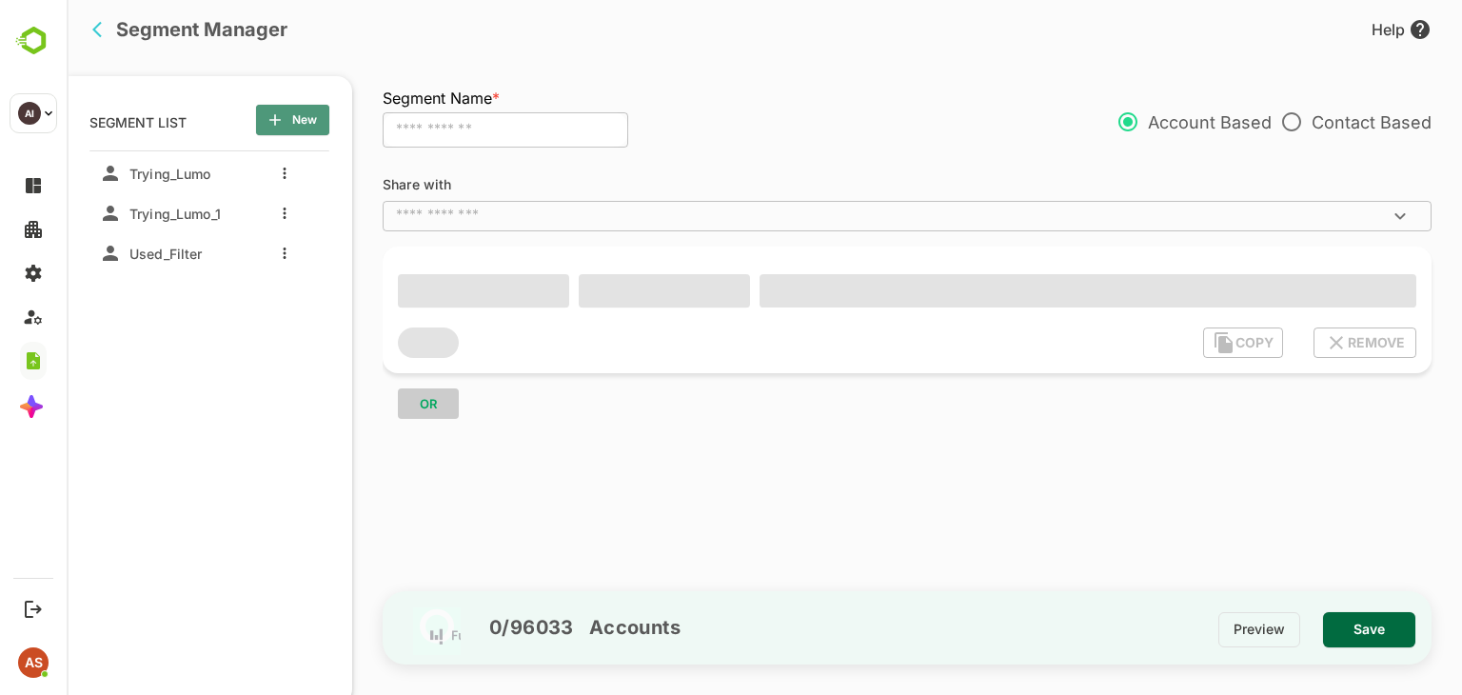
click at [282, 114] on icon "button" at bounding box center [275, 119] width 19 height 19
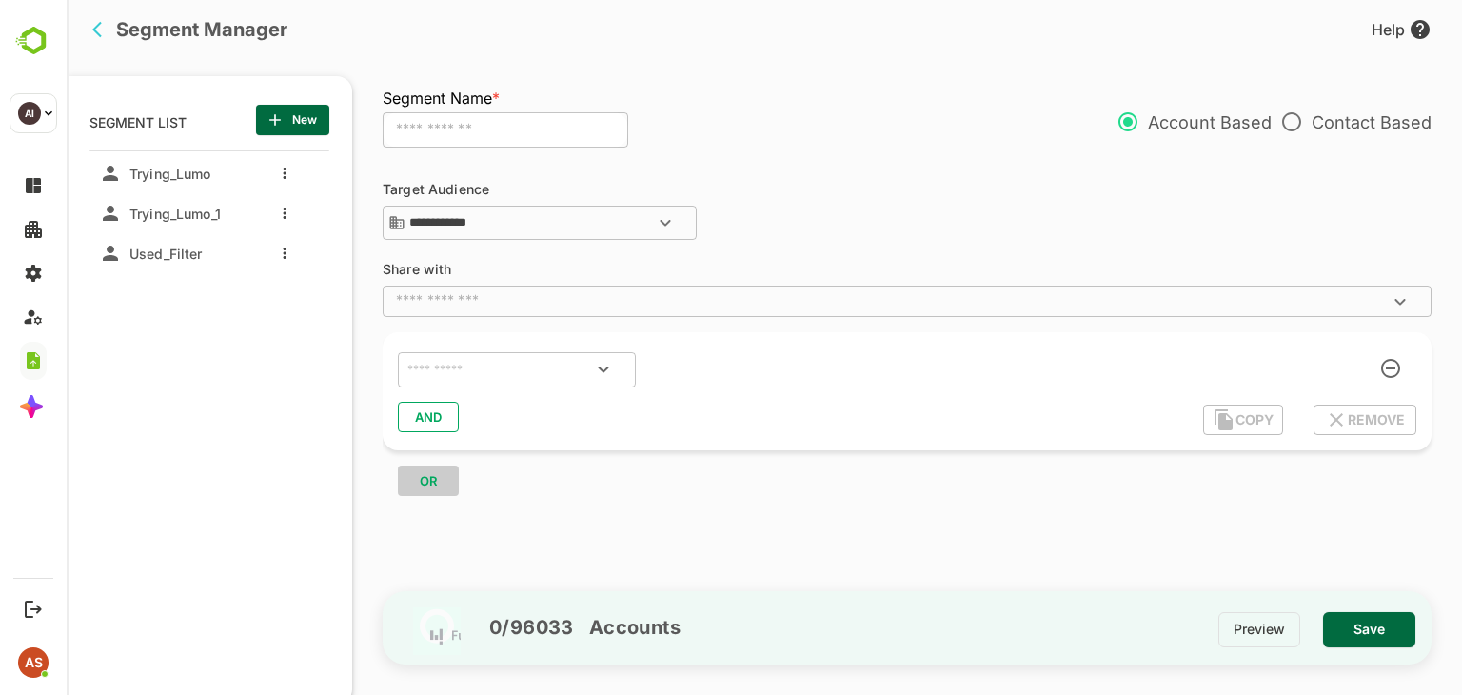
click at [1271, 624] on div "Preview Save" at bounding box center [1324, 638] width 213 height 52
click at [1392, 372] on div "​" at bounding box center [907, 368] width 1018 height 42
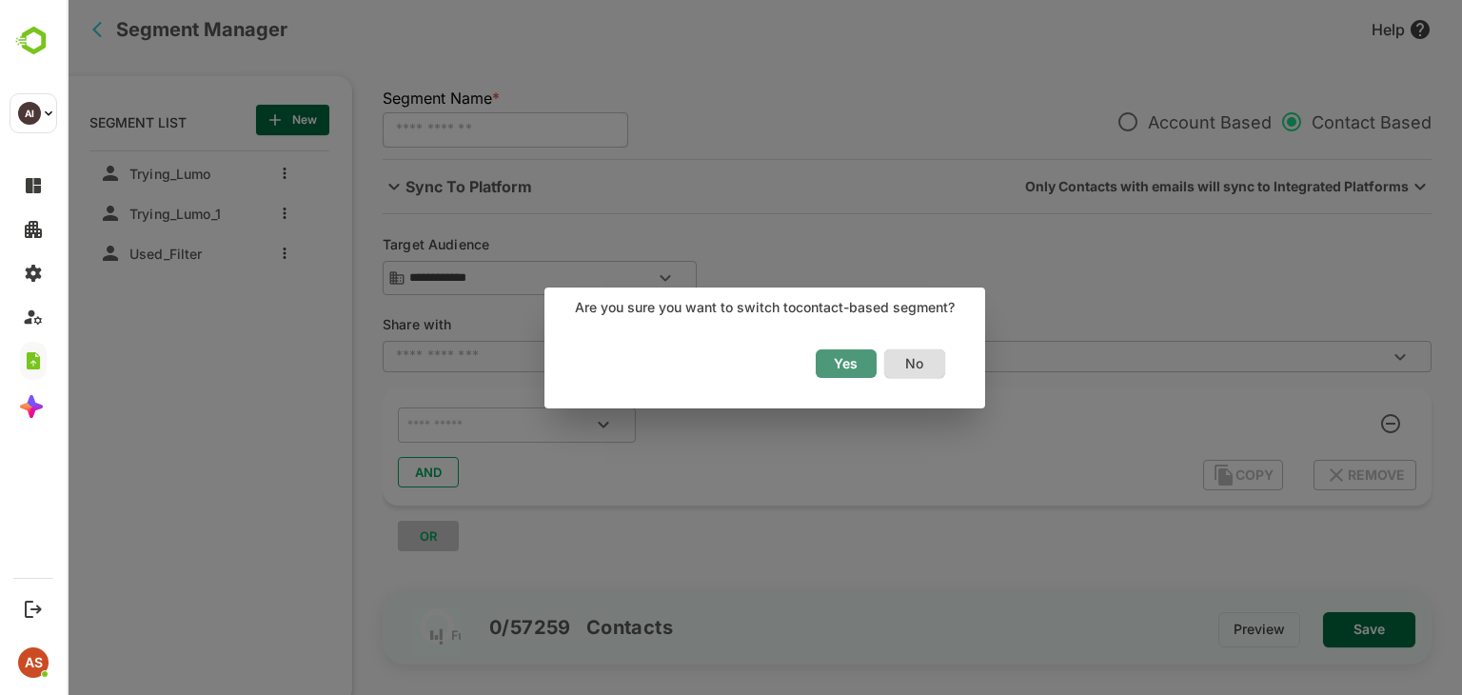
click at [855, 374] on span "Yes" at bounding box center [846, 363] width 42 height 25
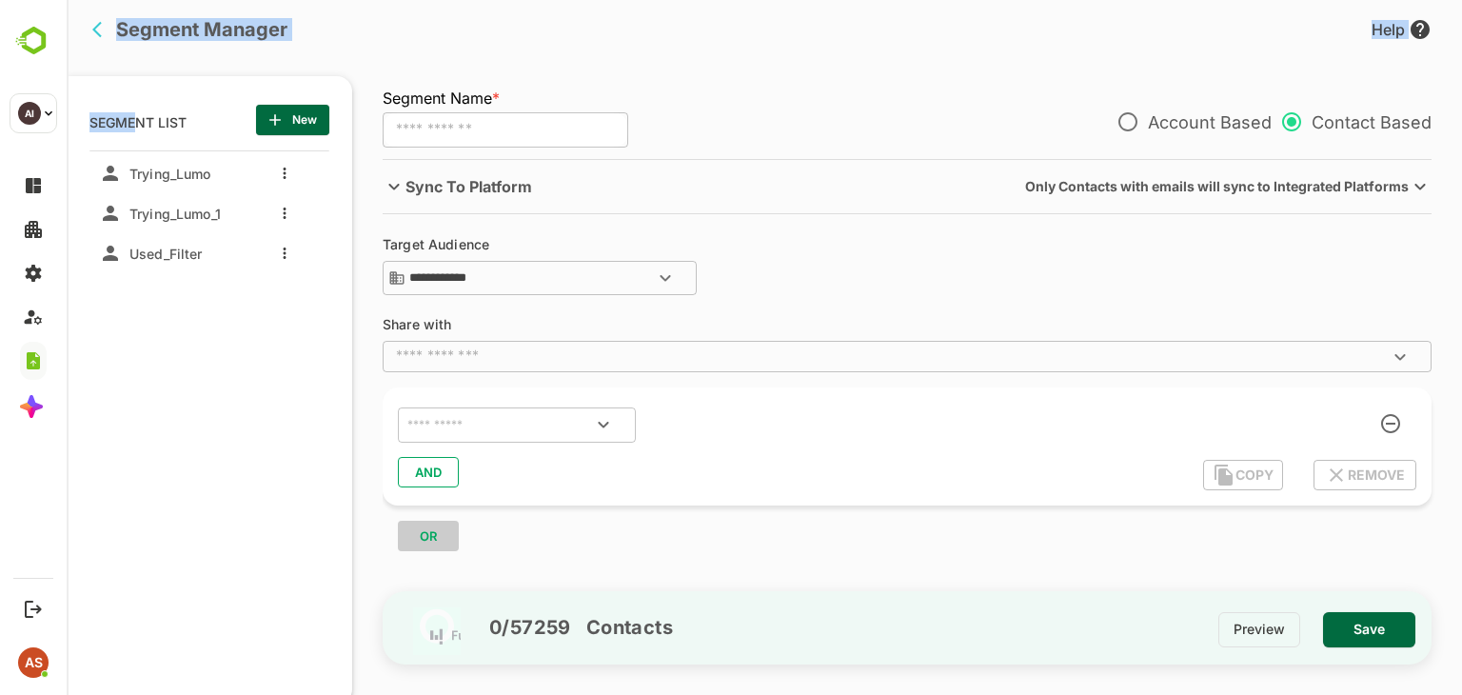
drag, startPoint x: 140, startPoint y: 105, endPoint x: 105, endPoint y: 23, distance: 89.1
click at [105, 23] on div "**********" at bounding box center [764, 285] width 1395 height 571
click at [105, 23] on icon "back" at bounding box center [101, 29] width 19 height 19
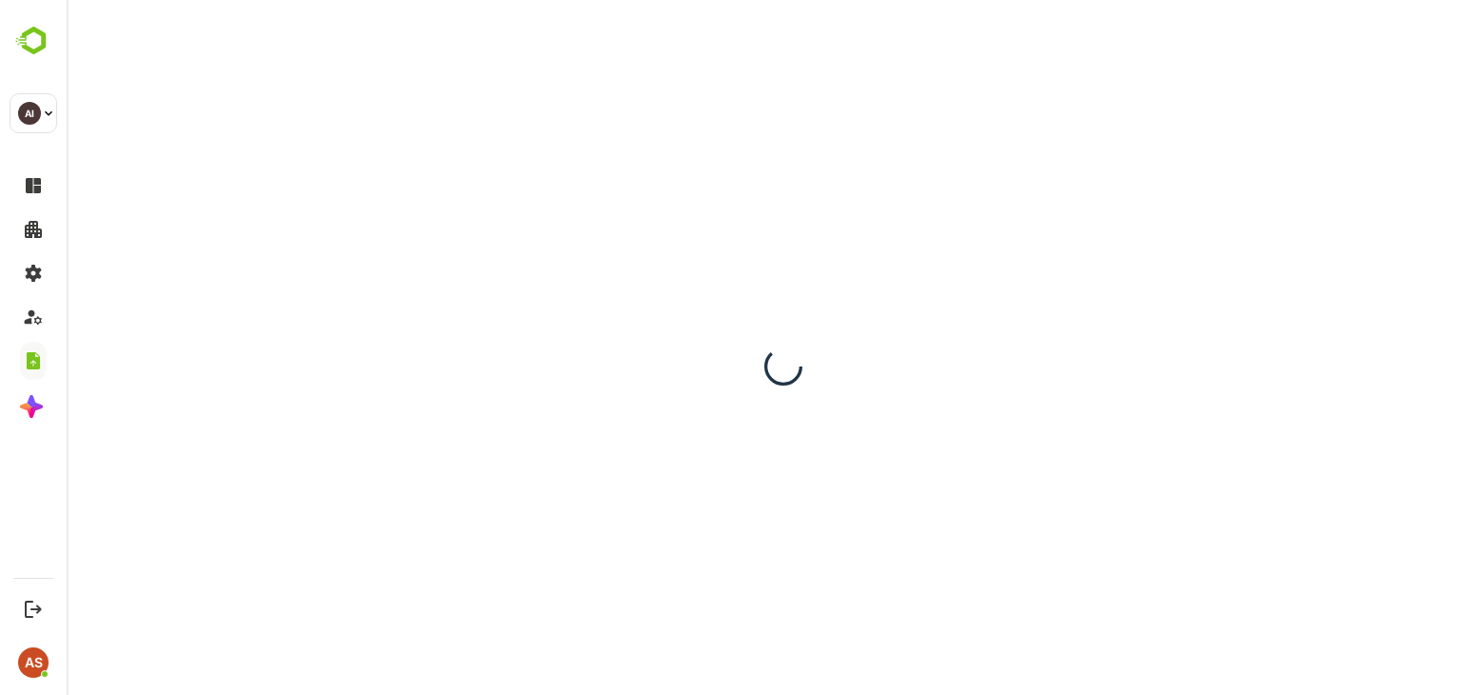
scroll to position [0, 0]
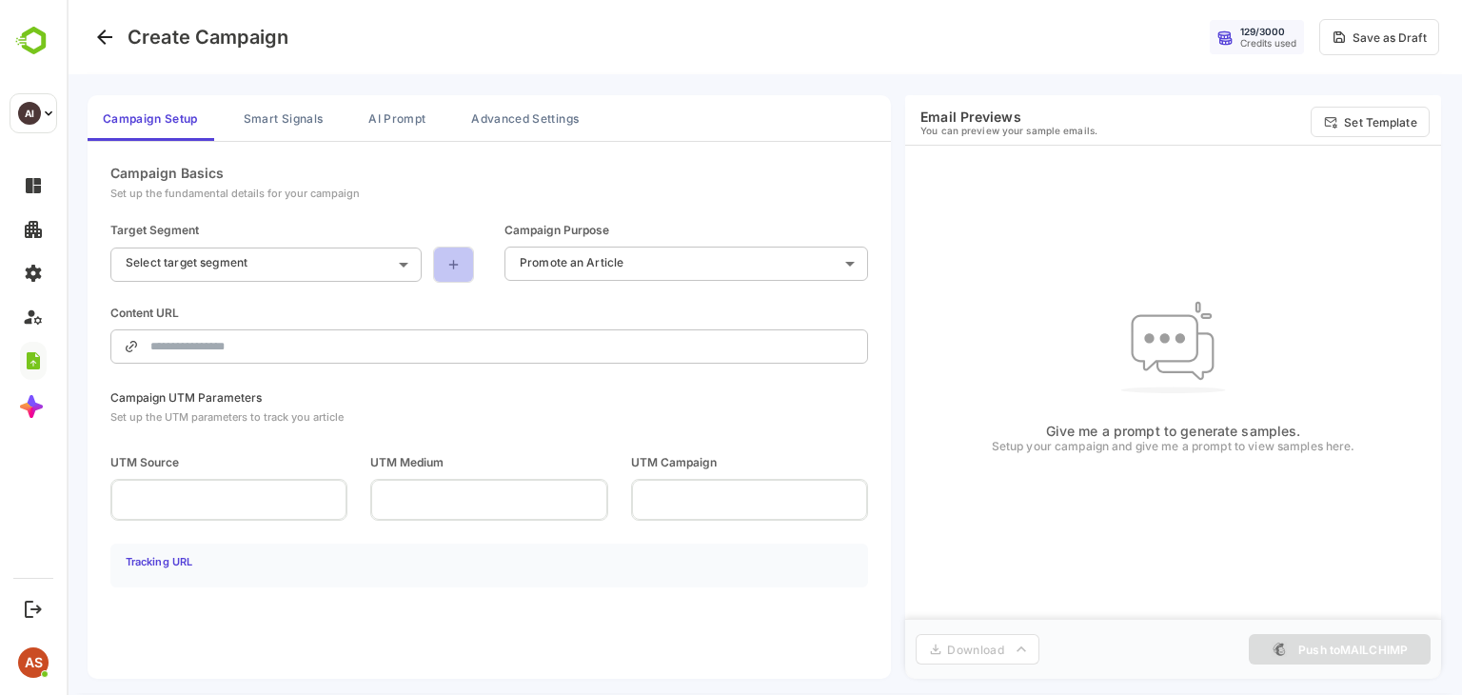
click at [468, 266] on link at bounding box center [453, 264] width 41 height 36
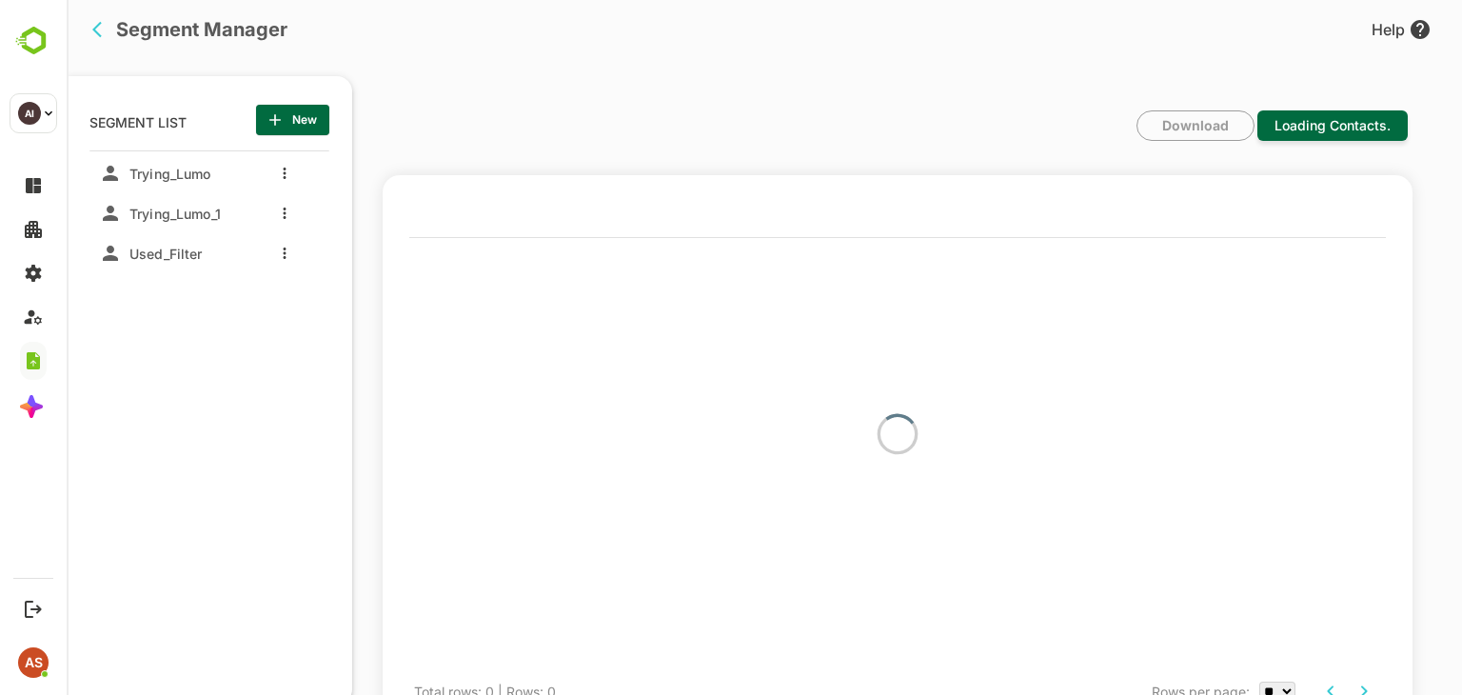
scroll to position [8, 0]
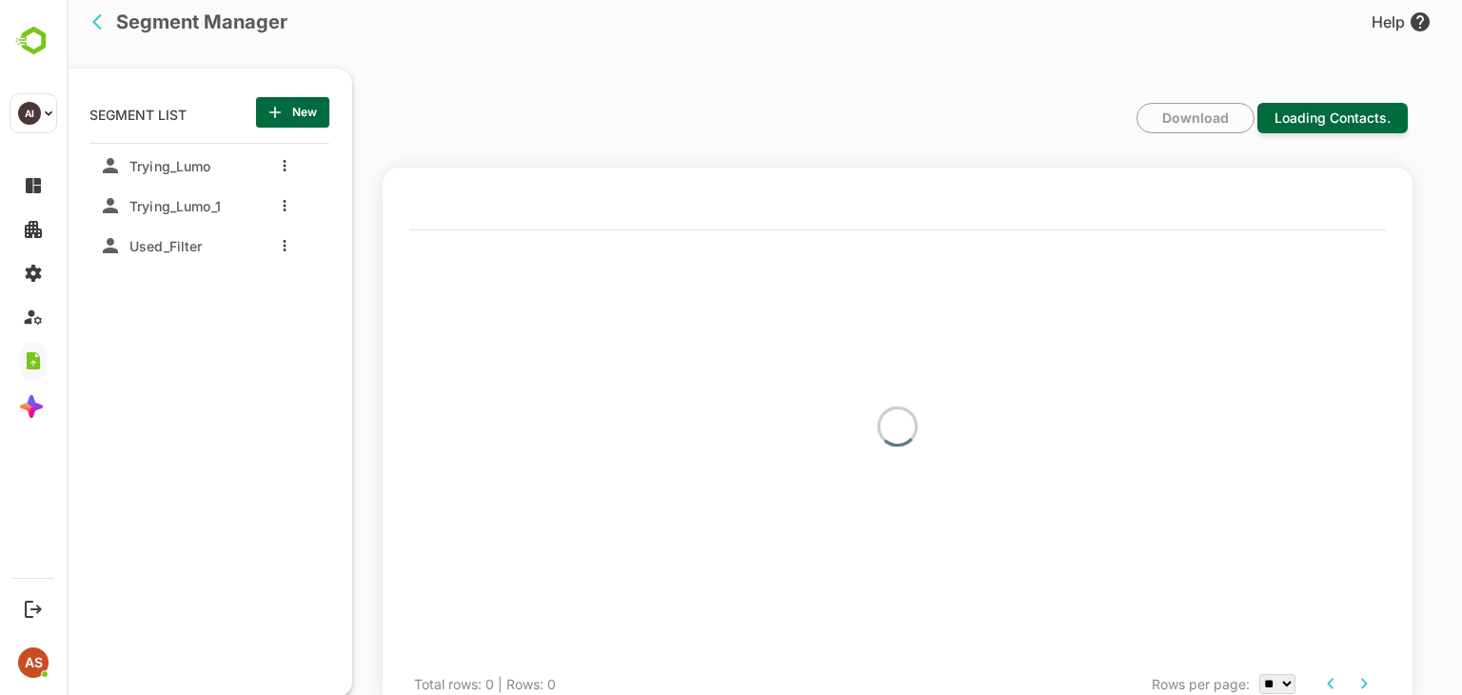
click at [1275, 693] on select "** ** ** ***" at bounding box center [1277, 684] width 36 height 20
click at [1286, 682] on div "Rows per page: ** ** ** ***" at bounding box center [1265, 683] width 229 height 40
click at [1286, 682] on select "** ** ** ***" at bounding box center [1277, 684] width 36 height 20
click at [1259, 674] on select "** ** ** ***" at bounding box center [1277, 684] width 36 height 20
click at [1214, 488] on div at bounding box center [897, 426] width 976 height 464
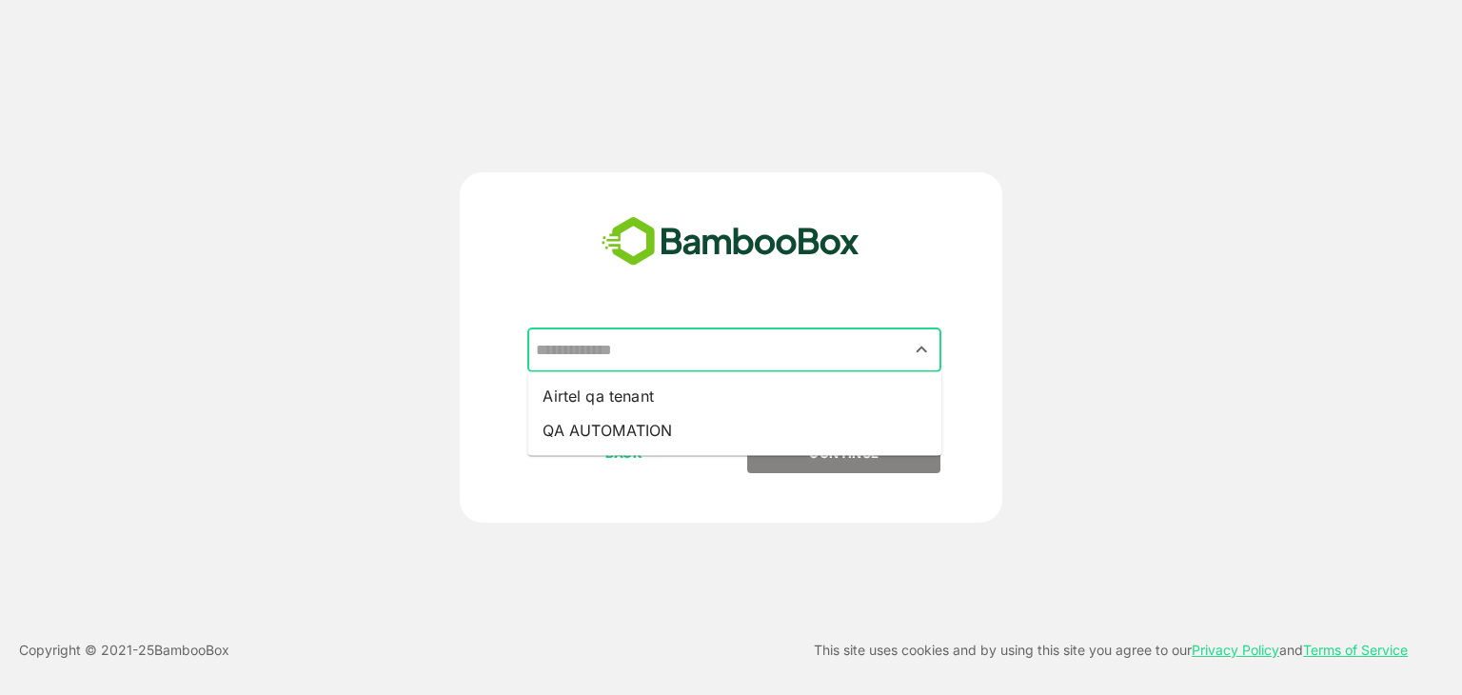
click at [613, 341] on input "text" at bounding box center [734, 350] width 406 height 36
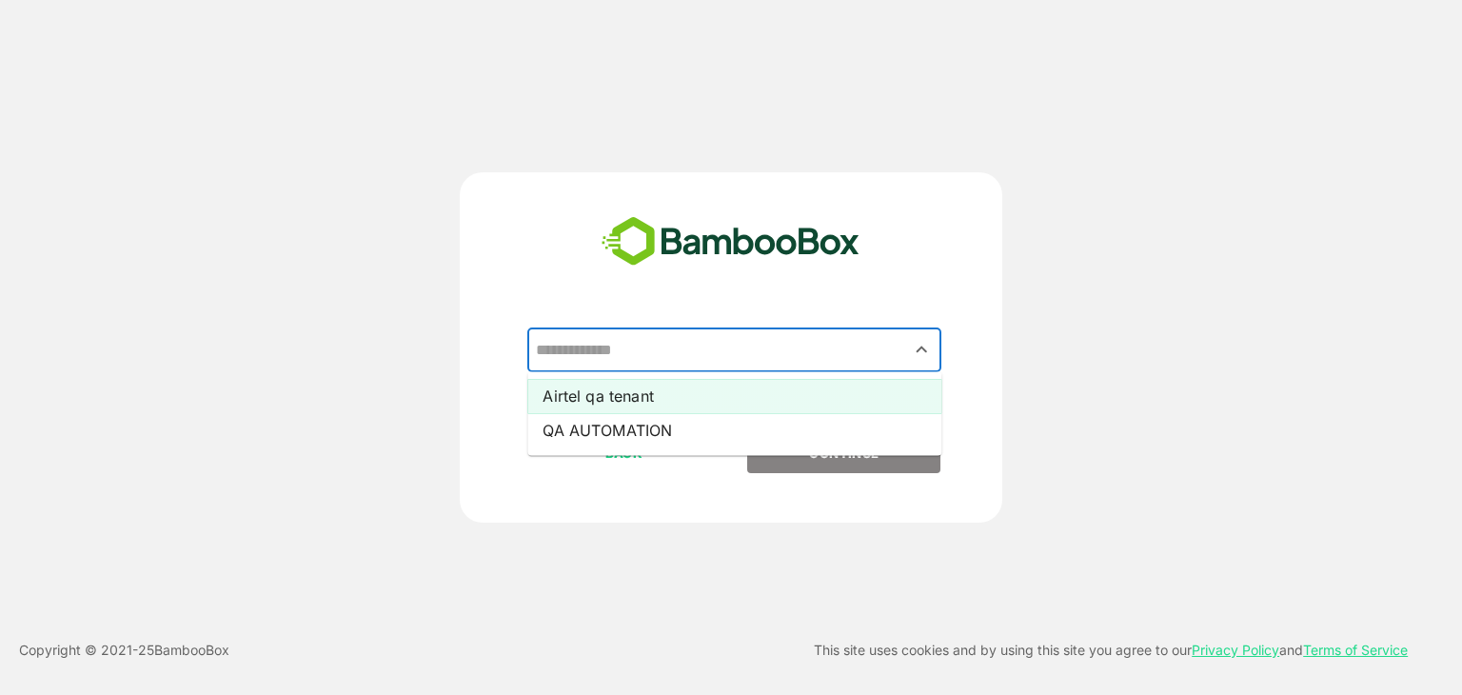
click at [634, 398] on li "Airtel qa tenant" at bounding box center [734, 396] width 414 height 34
type input "**********"
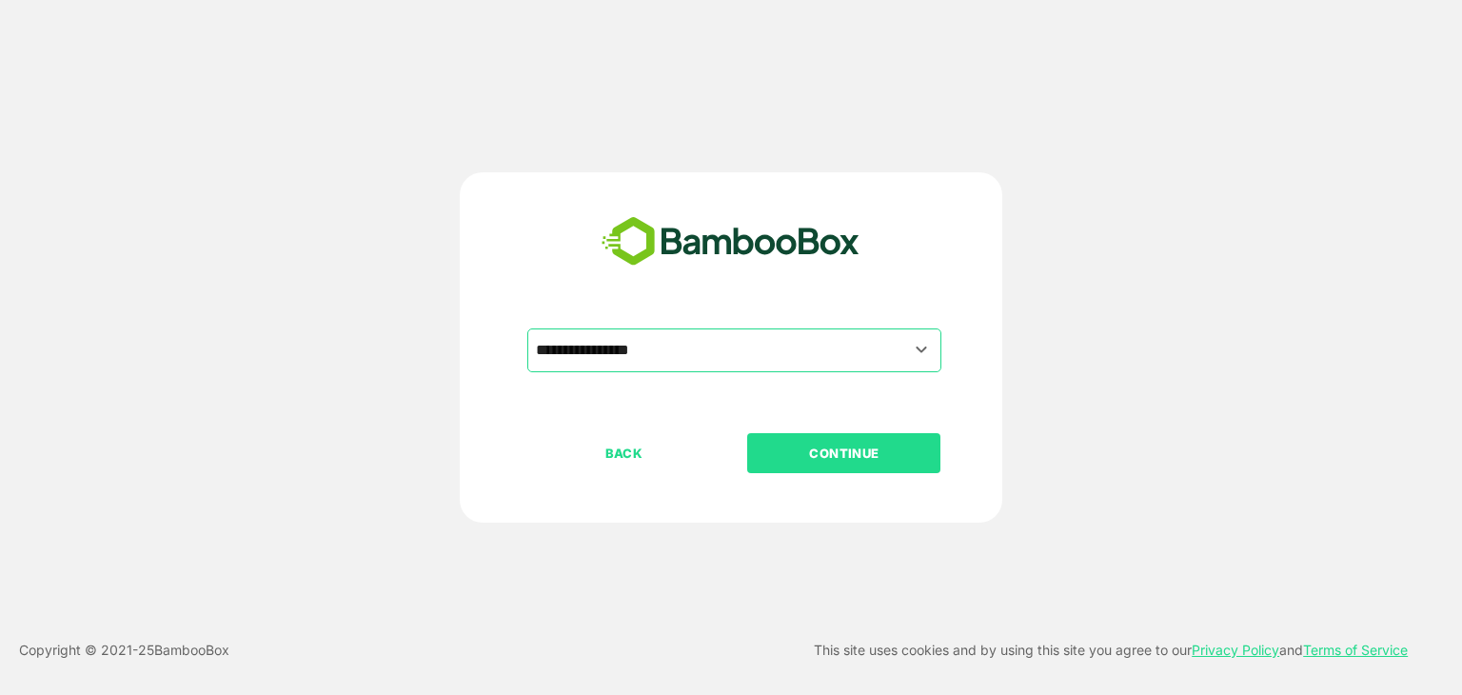
click at [869, 454] on p "CONTINUE" at bounding box center [844, 453] width 190 height 21
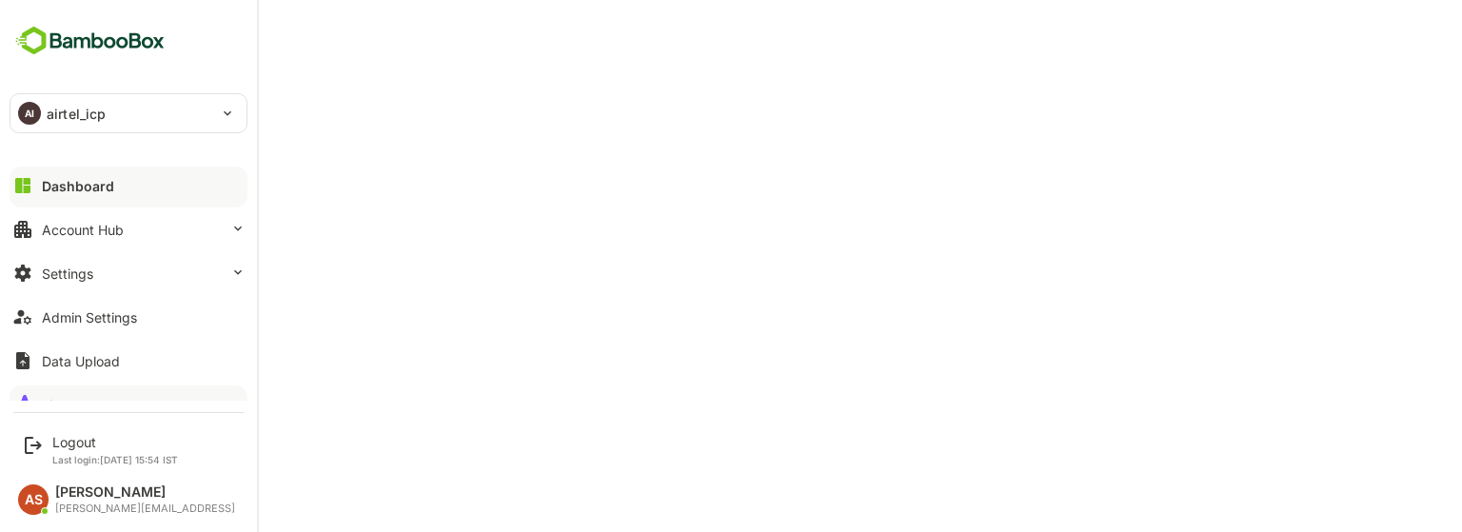
scroll to position [25, 0]
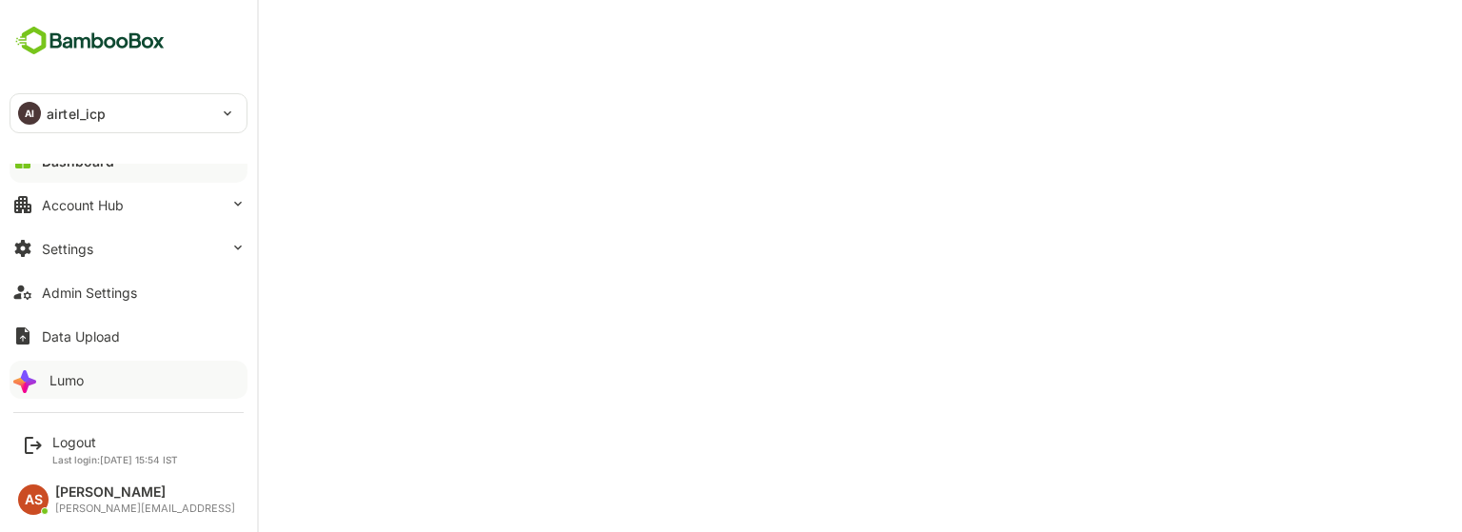
click at [91, 380] on button "Lumo" at bounding box center [129, 380] width 238 height 38
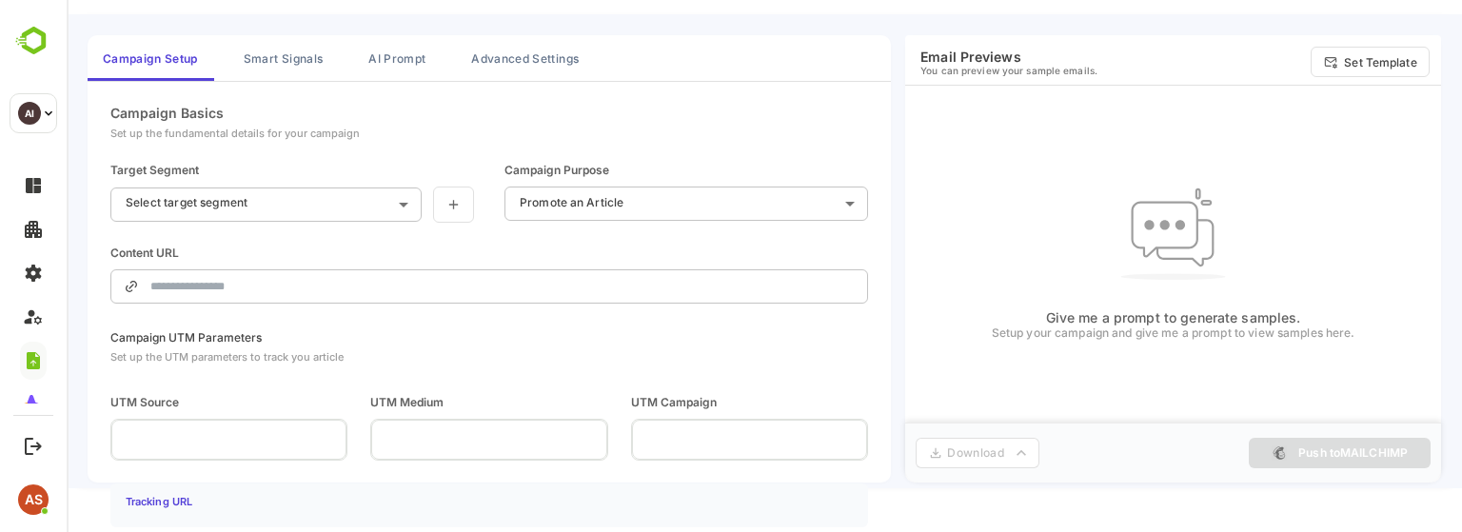
scroll to position [15, 0]
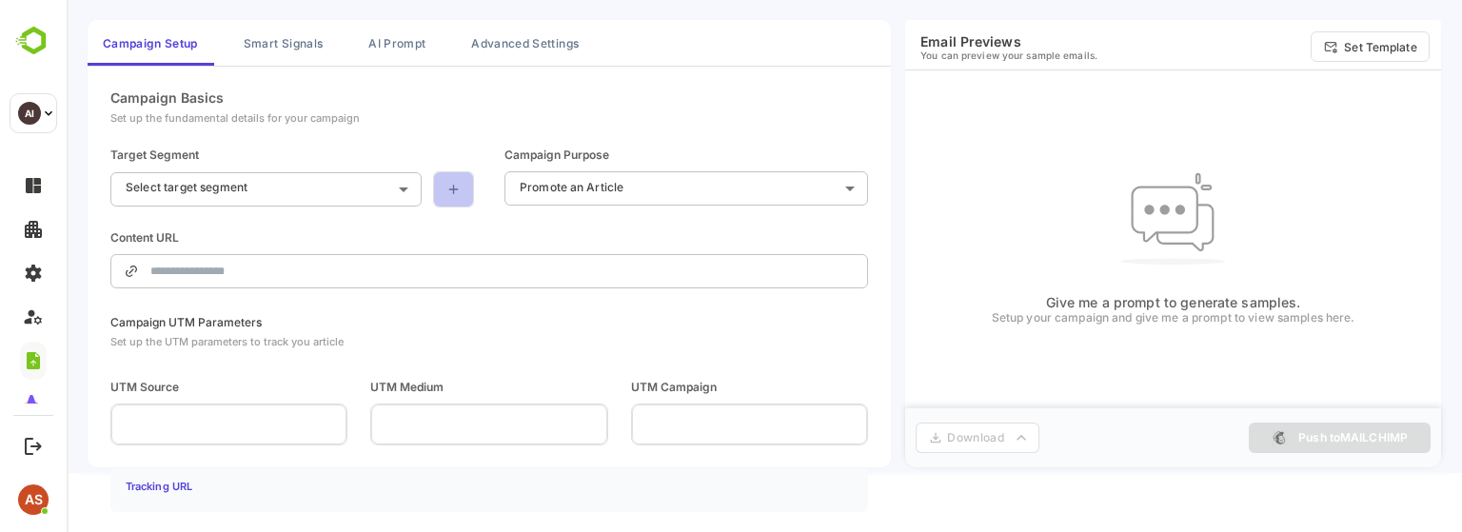
click at [434, 180] on link at bounding box center [453, 189] width 41 height 36
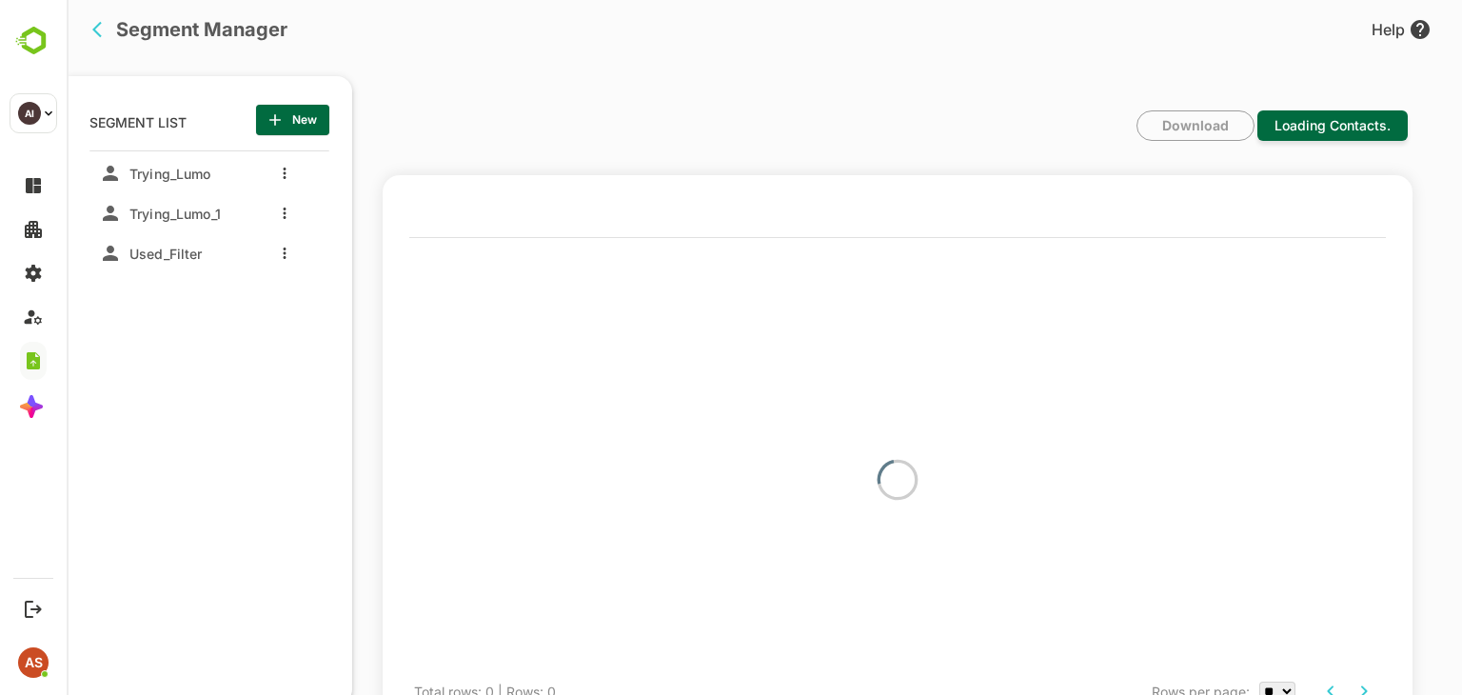
scroll to position [46, 0]
click at [192, 176] on span "Trying_Lumo" at bounding box center [166, 174] width 89 height 16
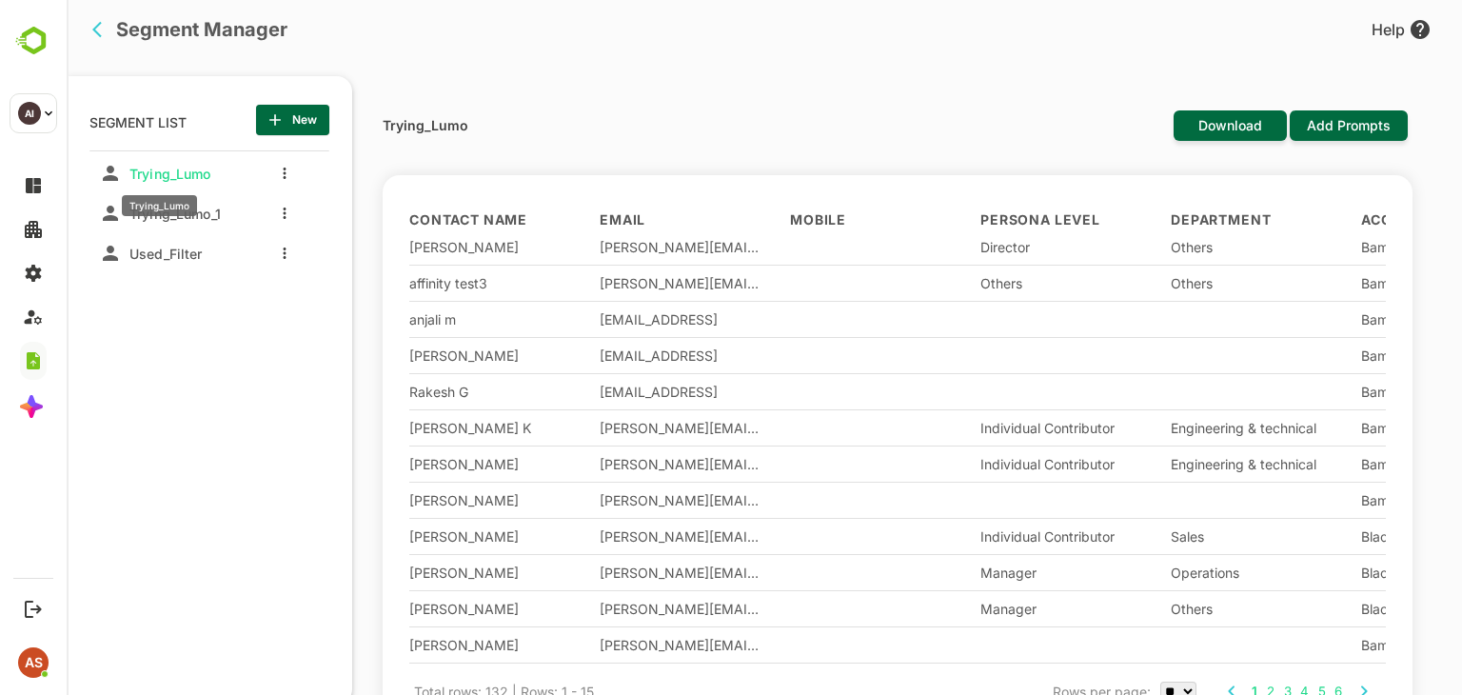
scroll to position [34, 0]
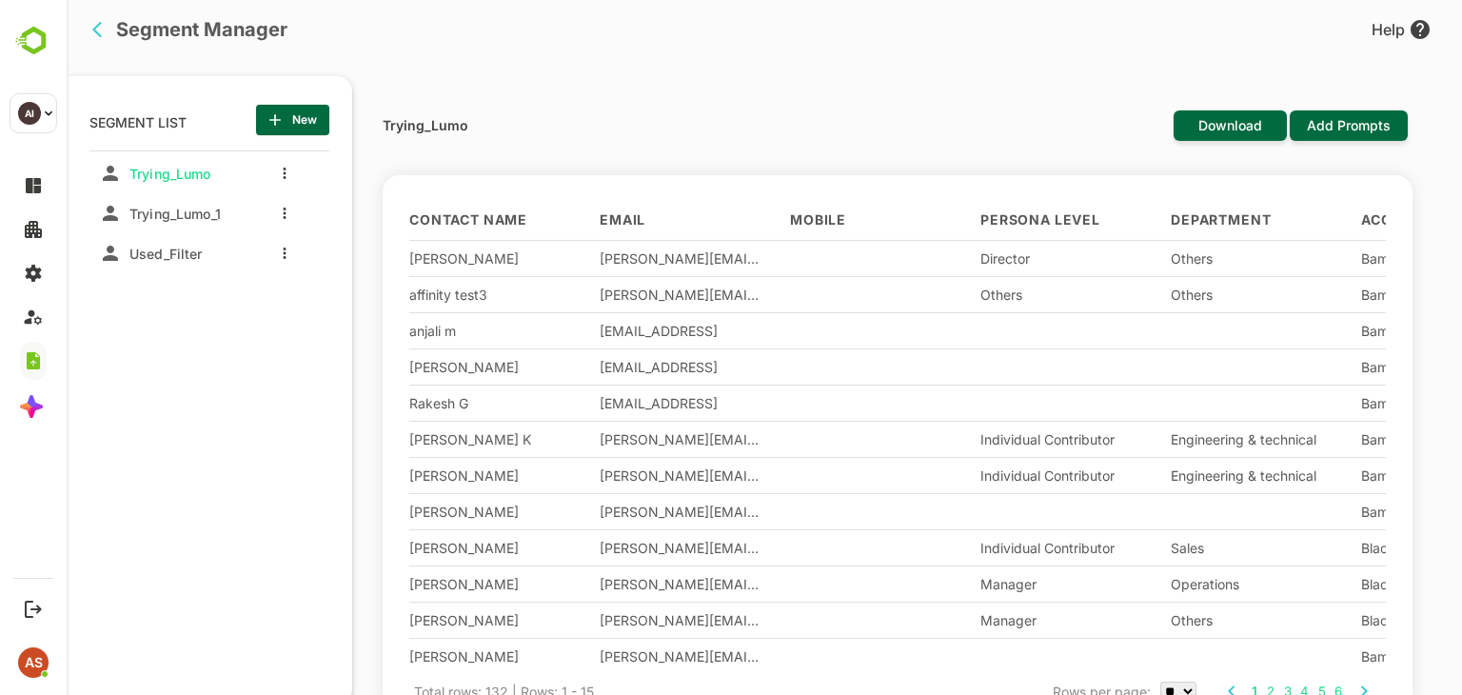
click at [1176, 141] on div "Trying_Lumo Download Add Prompts Contact Name Email Mobile Persona Level Depart…" at bounding box center [1291, 141] width 231 height 0
